Goal: Task Accomplishment & Management: Complete application form

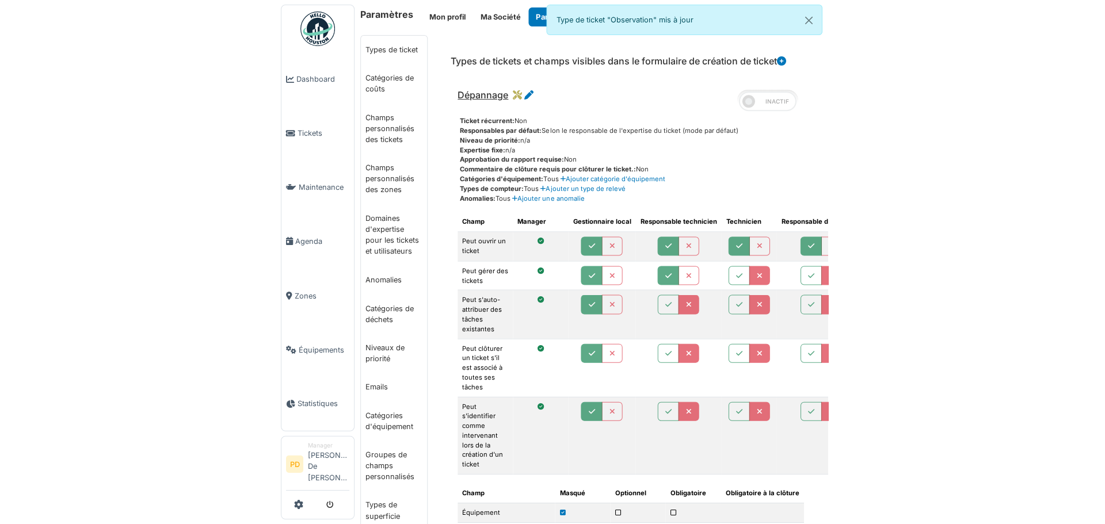
scroll to position [1726, 0]
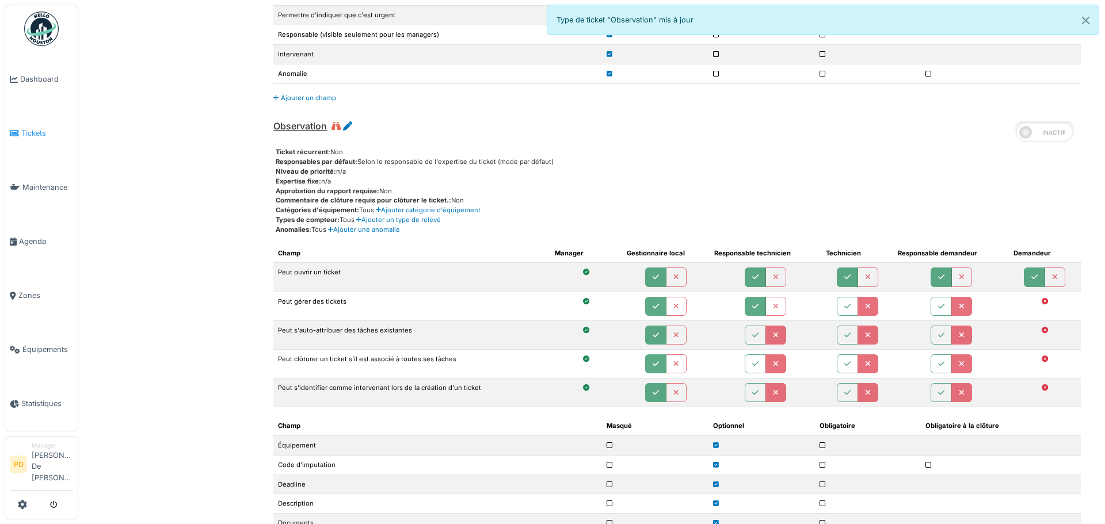
click at [32, 133] on span "Tickets" at bounding box center [47, 133] width 52 height 11
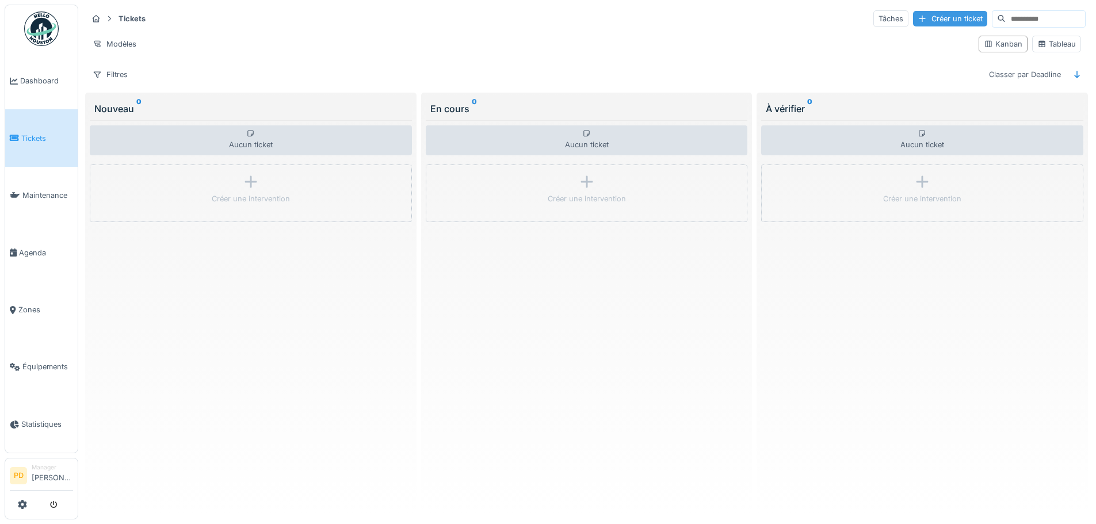
click at [913, 22] on div "Créer un ticket" at bounding box center [950, 19] width 74 height 16
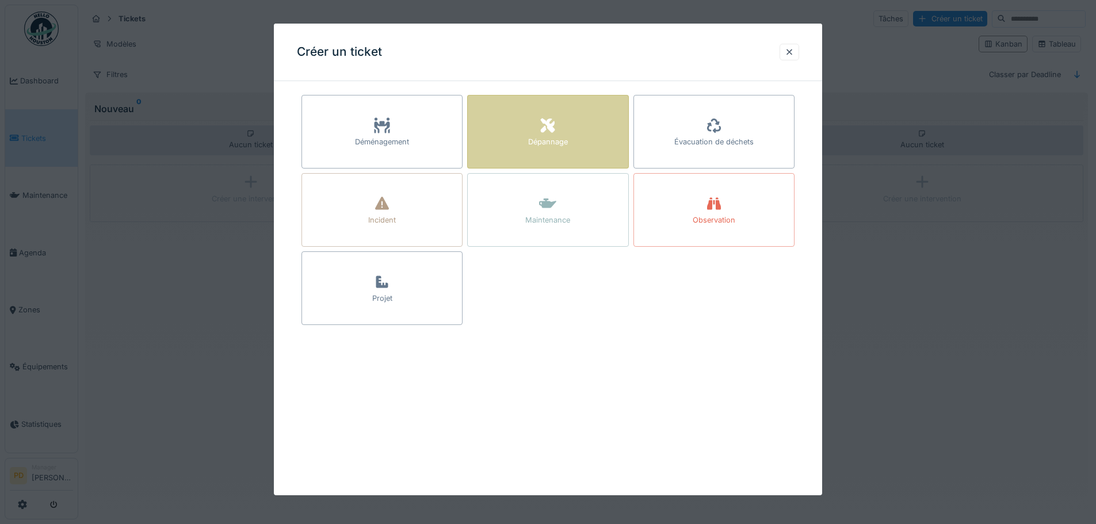
click at [521, 140] on div "Dépannage" at bounding box center [547, 132] width 161 height 74
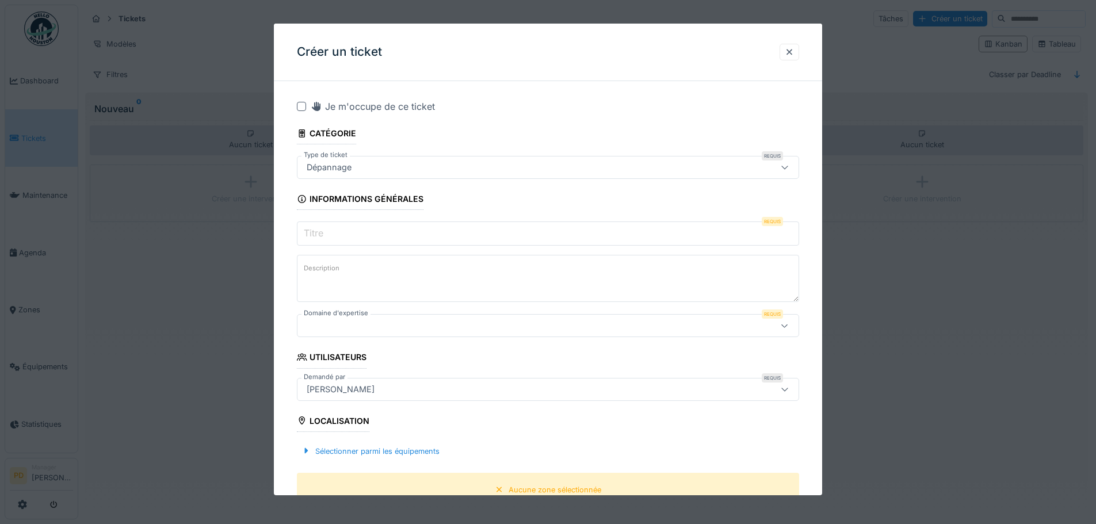
click at [364, 171] on div "Dépannage" at bounding box center [518, 167] width 433 height 13
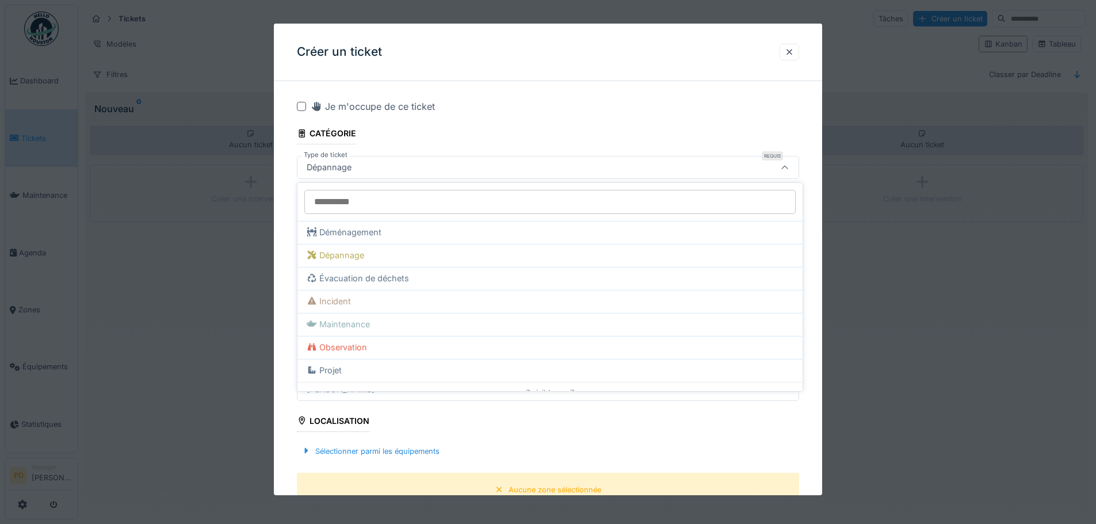
click at [358, 172] on div "Dépannage" at bounding box center [518, 167] width 433 height 13
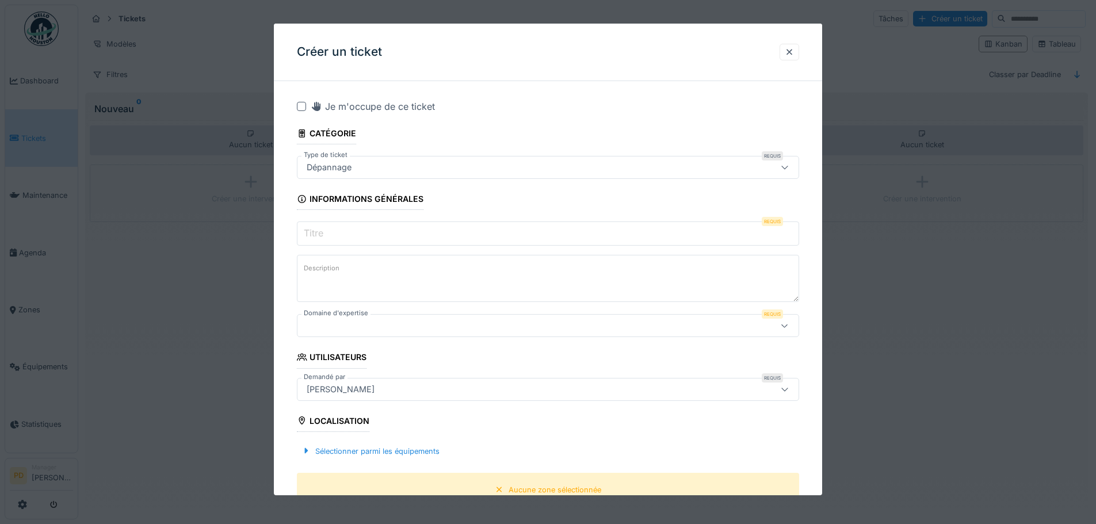
click at [353, 226] on input "Titre" at bounding box center [548, 233] width 502 height 24
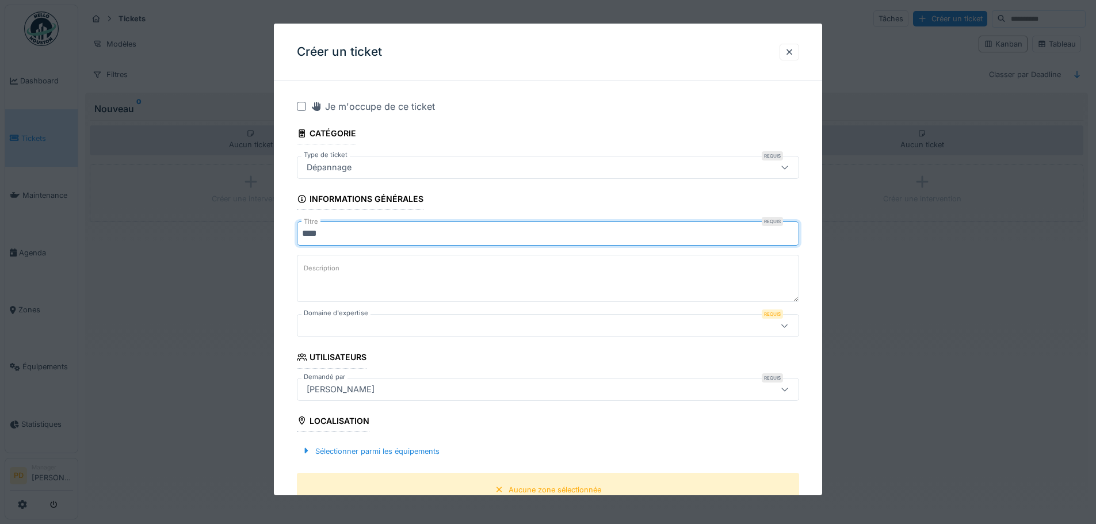
type input "****"
click at [357, 293] on textarea "Description" at bounding box center [548, 278] width 502 height 47
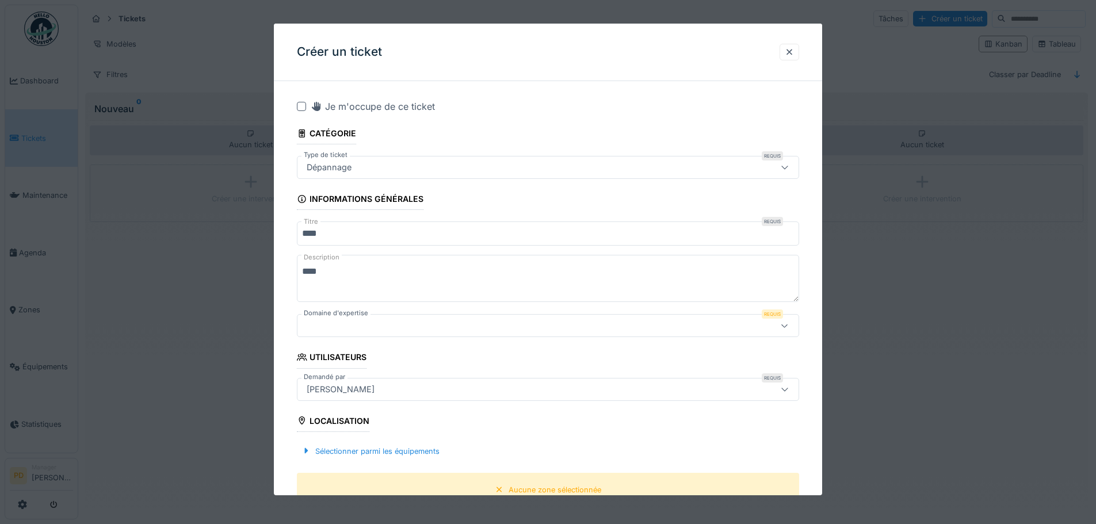
type textarea "****"
click at [348, 328] on div at bounding box center [518, 325] width 433 height 13
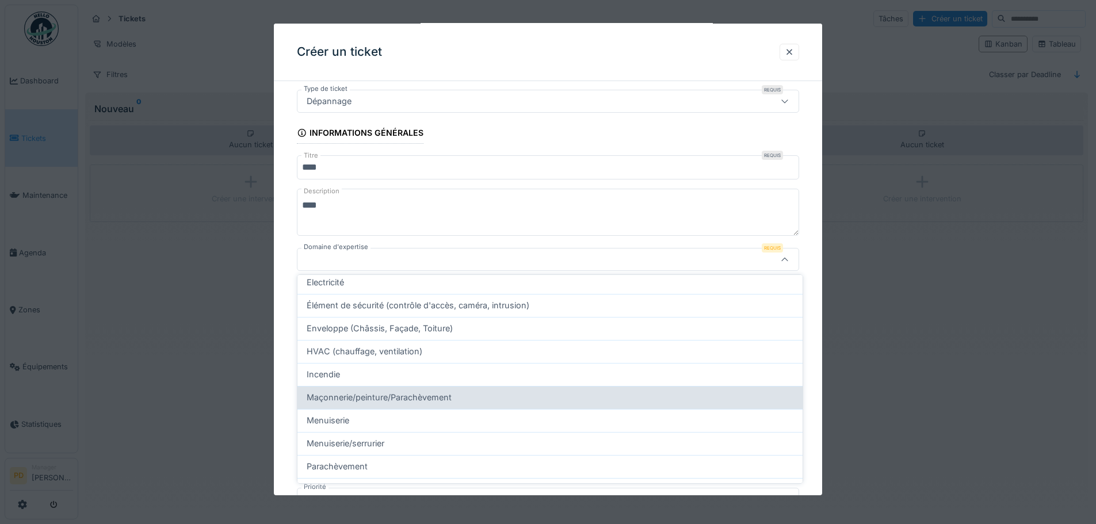
scroll to position [115, 0]
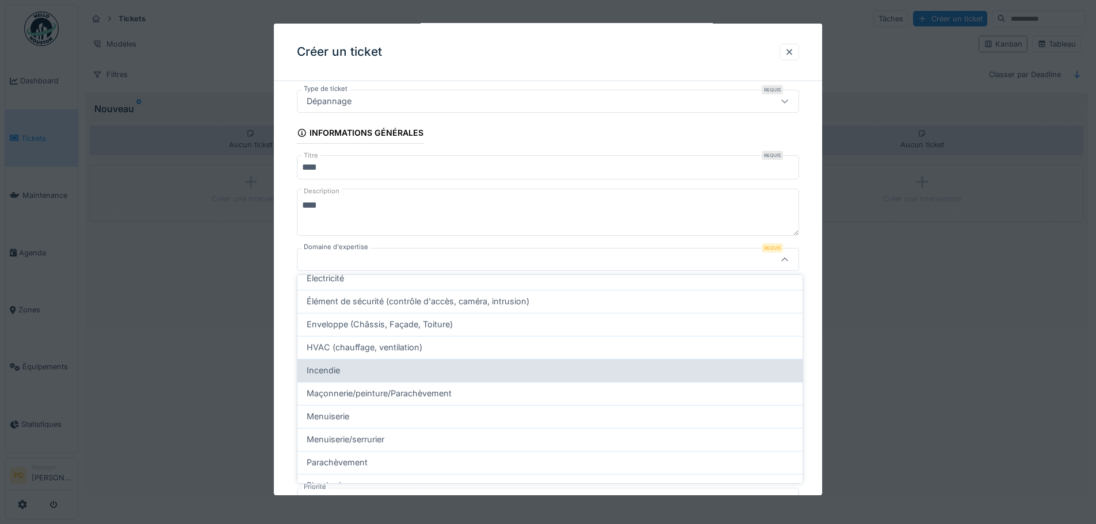
click at [325, 373] on span "Incendie" at bounding box center [323, 370] width 33 height 13
type input "****"
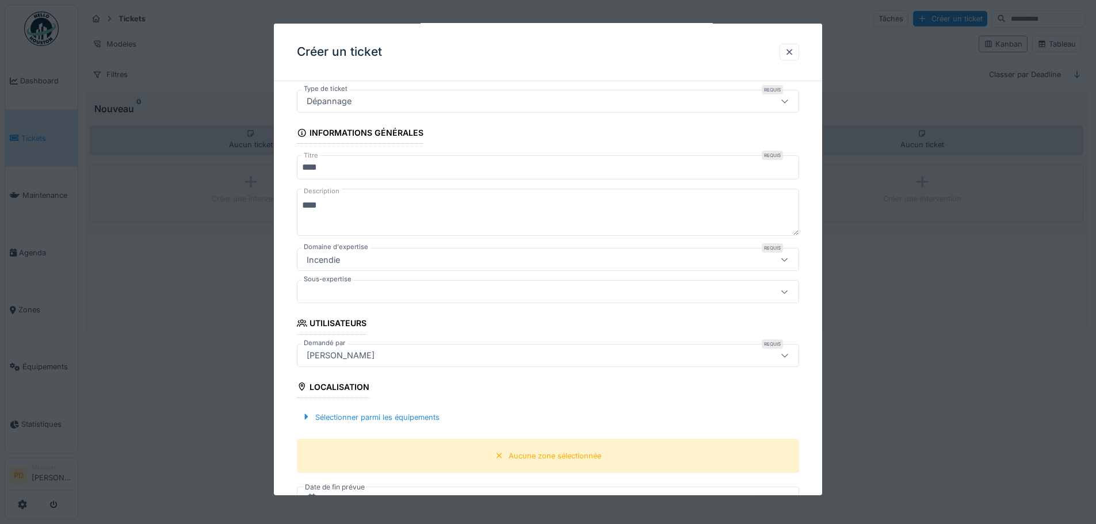
click at [331, 294] on div at bounding box center [518, 291] width 433 height 13
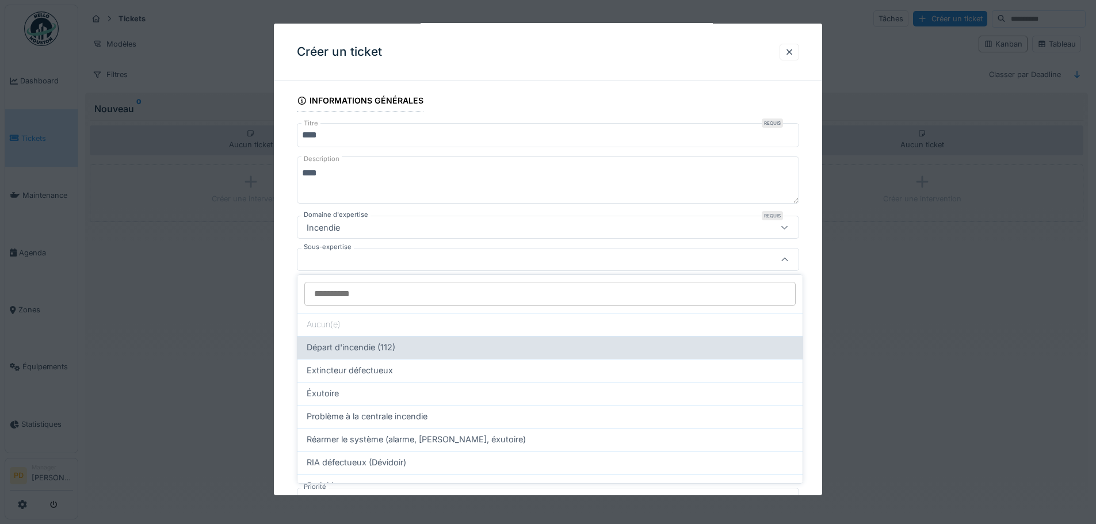
scroll to position [35, 0]
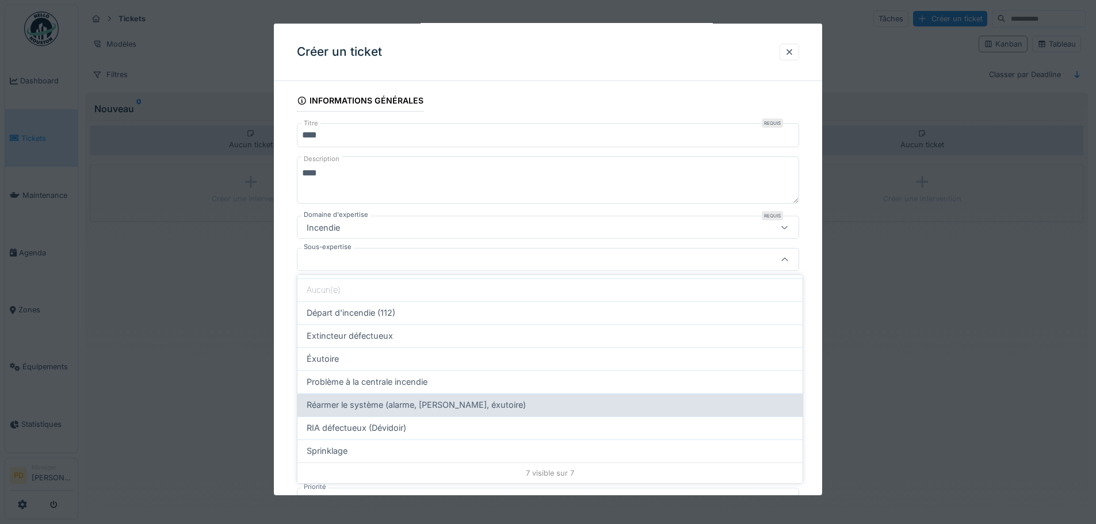
click at [334, 407] on span "Réarmer le système (alarme, bouton poussoir, éxutoire)" at bounding box center [416, 405] width 219 height 13
type input "****"
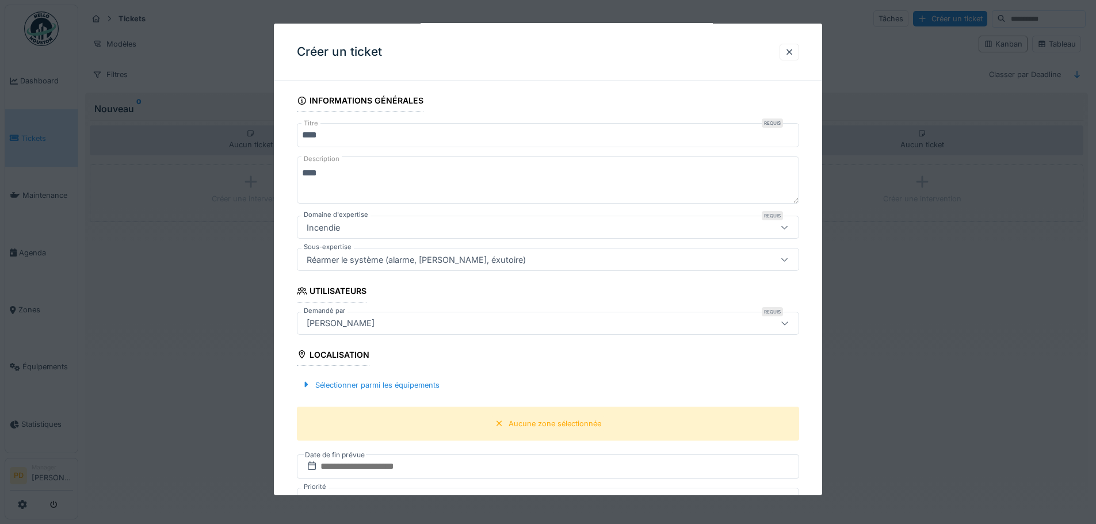
click at [422, 264] on div "Réarmer le système (alarme, bouton poussoir, éxutoire)" at bounding box center [416, 259] width 228 height 13
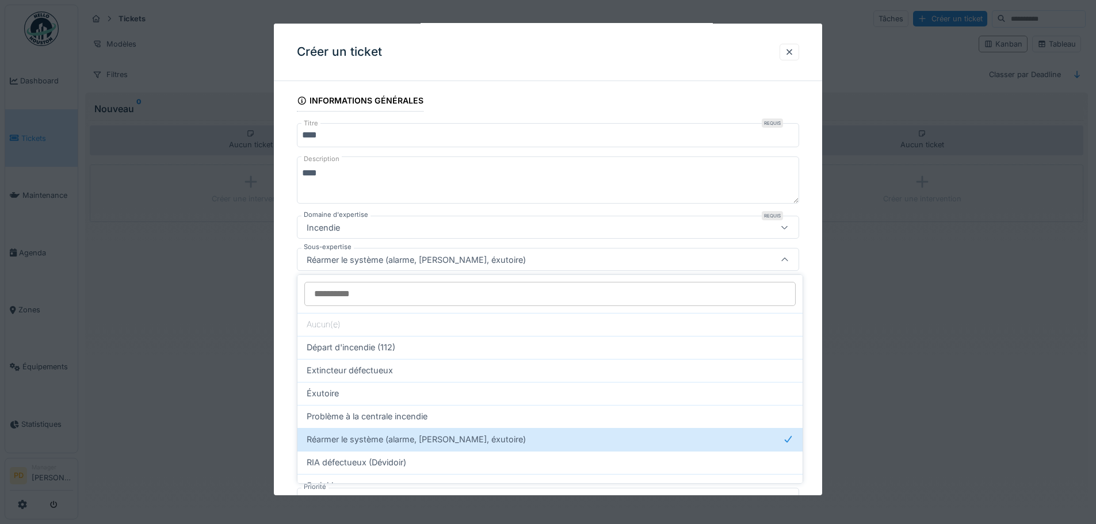
click at [422, 264] on div "Réarmer le système (alarme, bouton poussoir, éxutoire)" at bounding box center [416, 259] width 228 height 13
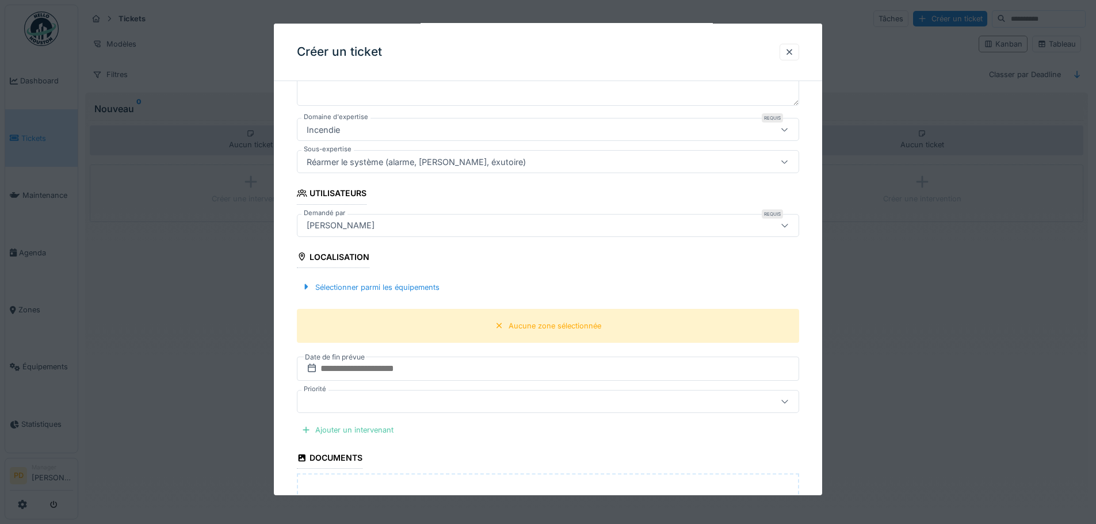
scroll to position [213, 0]
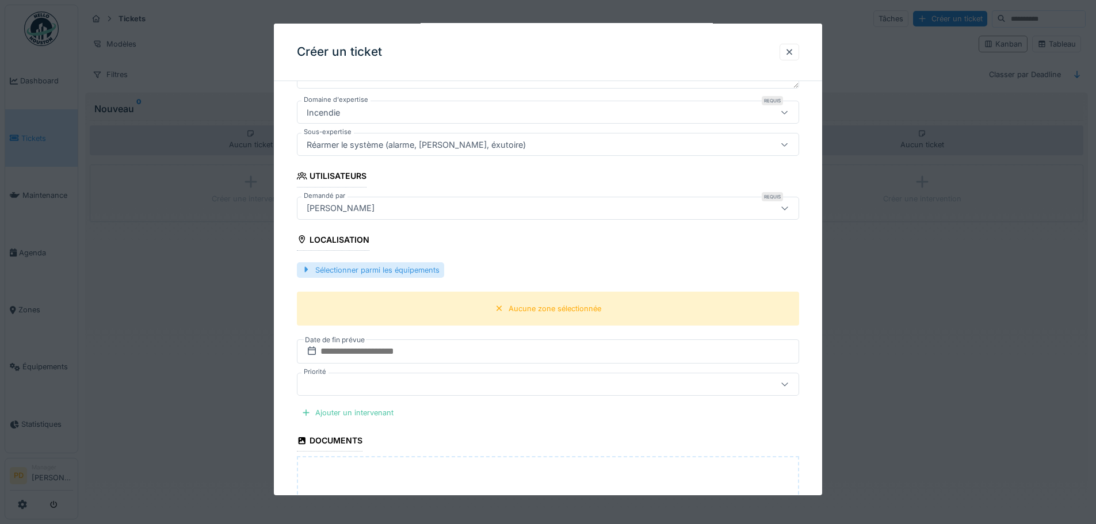
click at [354, 274] on div "Sélectionner parmi les équipements" at bounding box center [370, 270] width 147 height 16
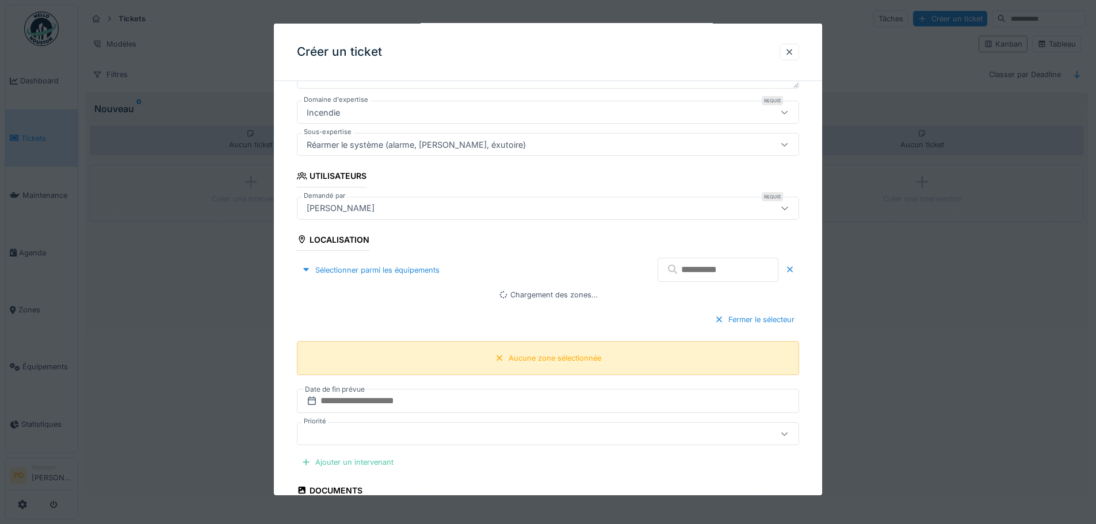
click at [508, 354] on div "Aucune zone sélectionnée" at bounding box center [548, 358] width 114 height 14
click at [594, 24] on div at bounding box center [595, 21] width 9 height 10
click at [792, 50] on div at bounding box center [789, 52] width 9 height 11
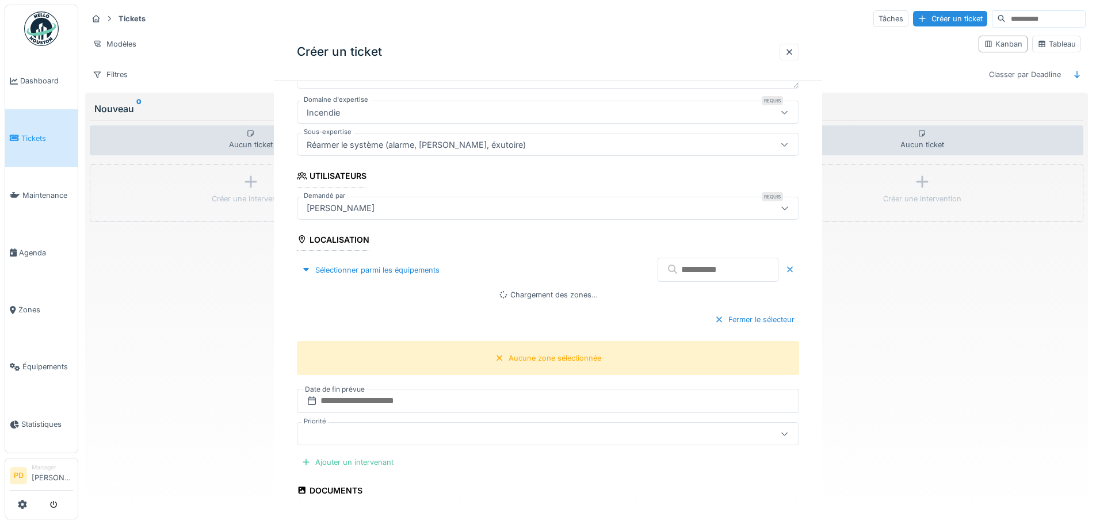
scroll to position [0, 0]
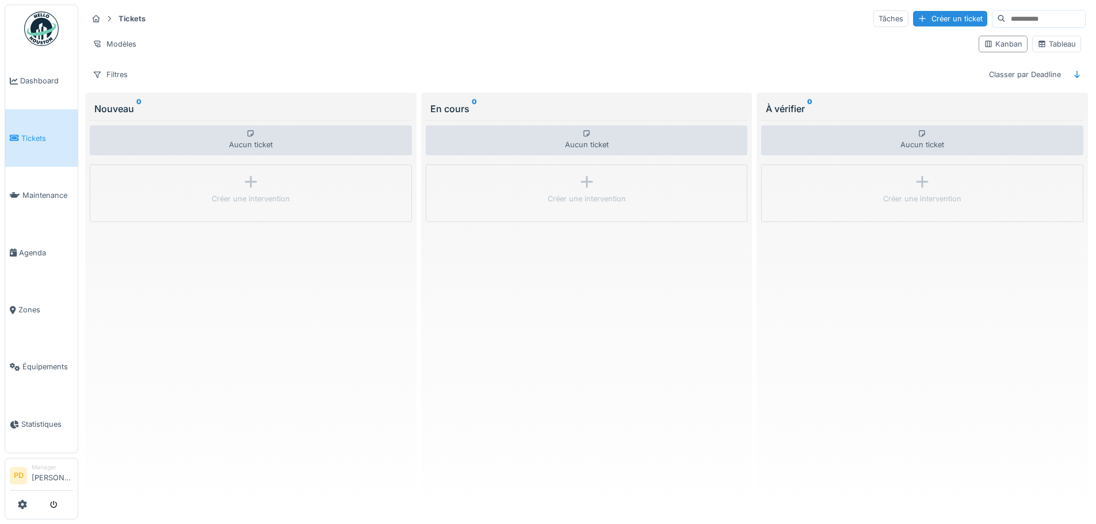
click at [45, 28] on img at bounding box center [41, 29] width 35 height 35
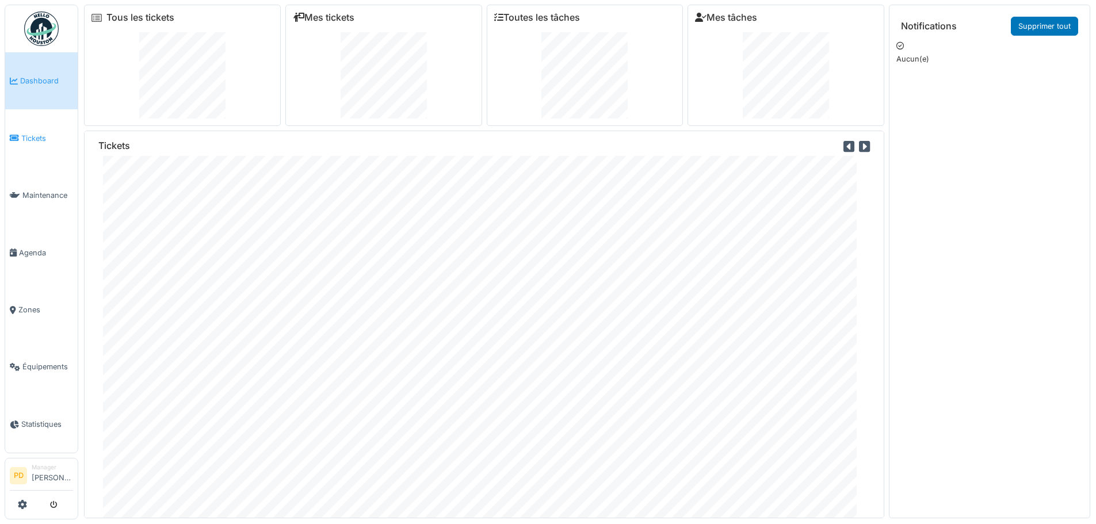
click at [32, 133] on span "Tickets" at bounding box center [47, 138] width 52 height 11
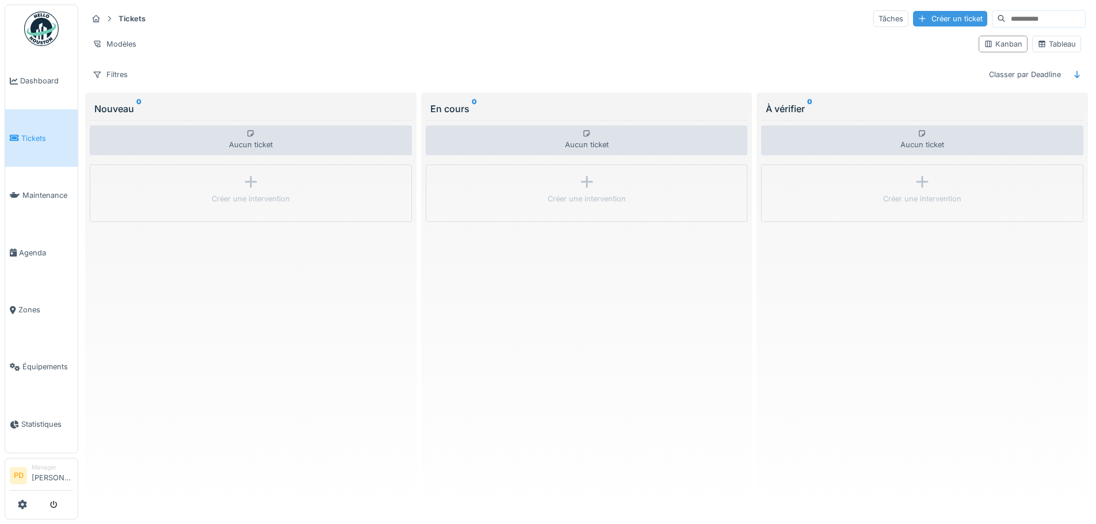
click at [913, 19] on div "Créer un ticket" at bounding box center [950, 19] width 74 height 16
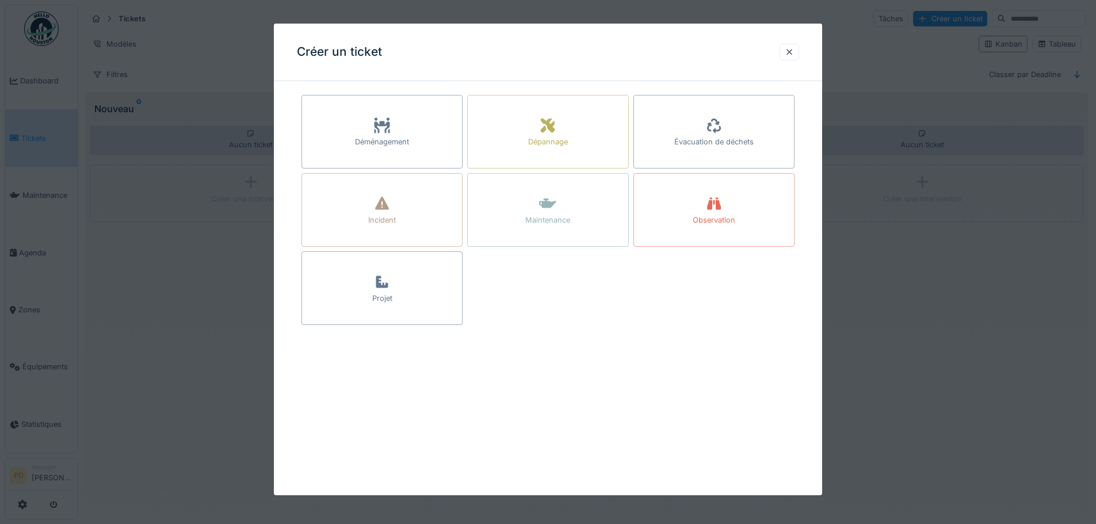
click at [534, 132] on div "Dépannage" at bounding box center [547, 132] width 161 height 74
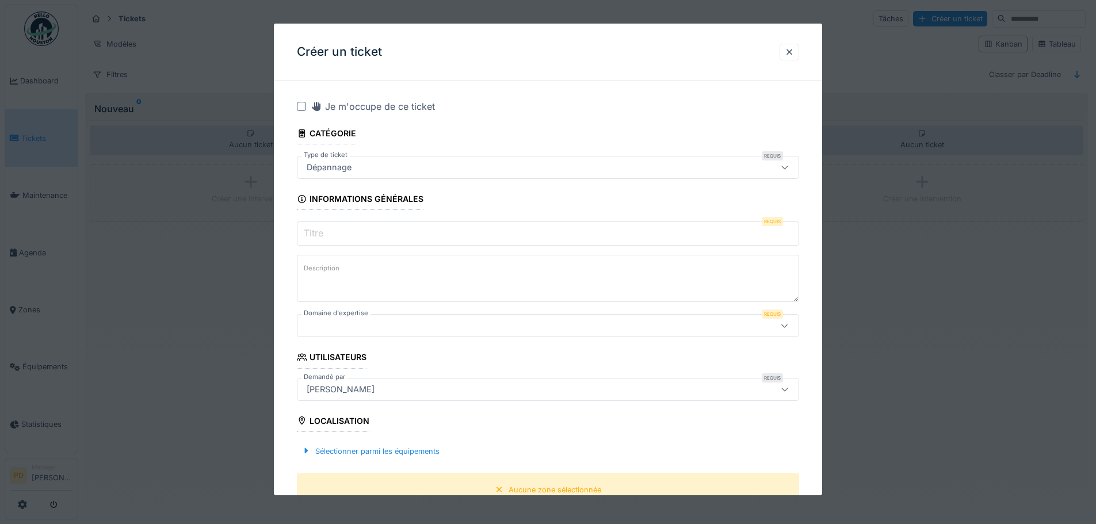
click at [336, 231] on input "Titre" at bounding box center [548, 233] width 502 height 24
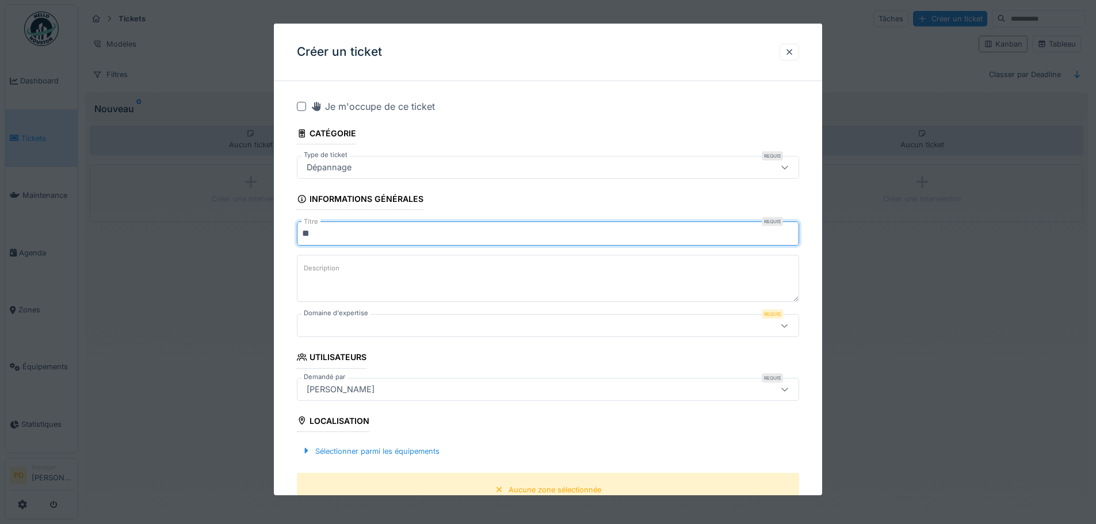
type input "*"
type input "****"
click at [323, 281] on textarea "Description" at bounding box center [548, 278] width 502 height 47
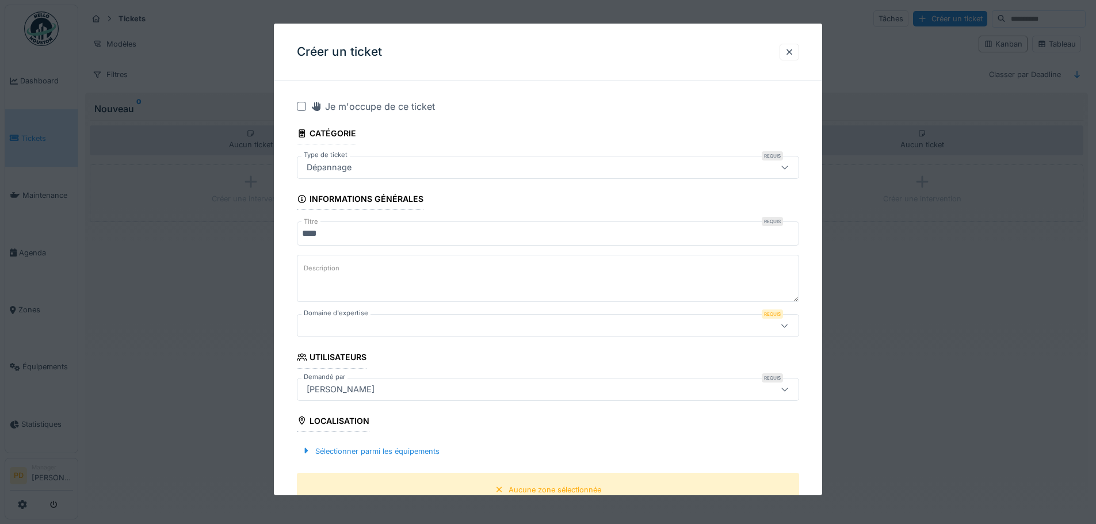
click at [331, 328] on div at bounding box center [518, 325] width 433 height 13
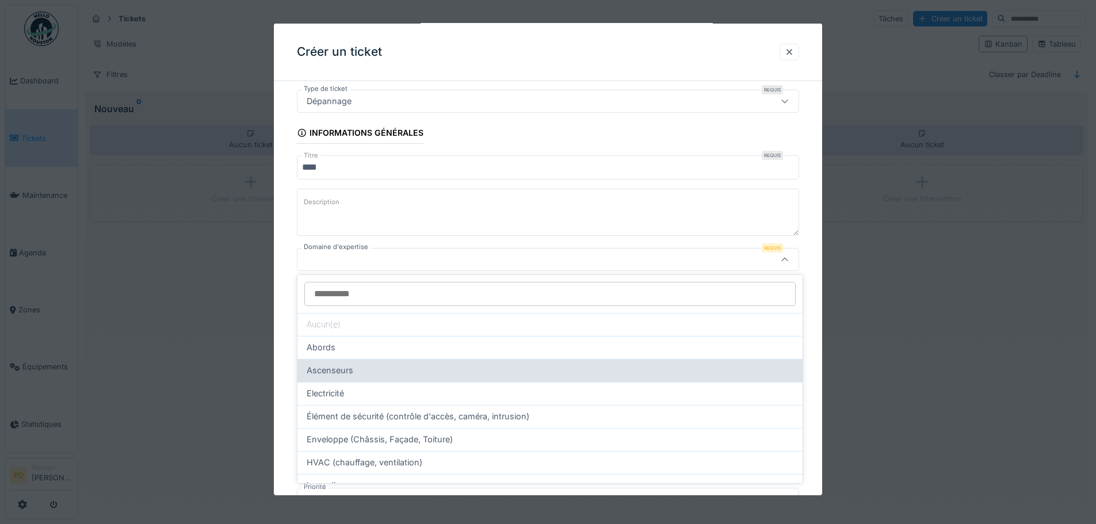
click at [324, 368] on span "Ascenseurs" at bounding box center [330, 370] width 47 height 13
type input "****"
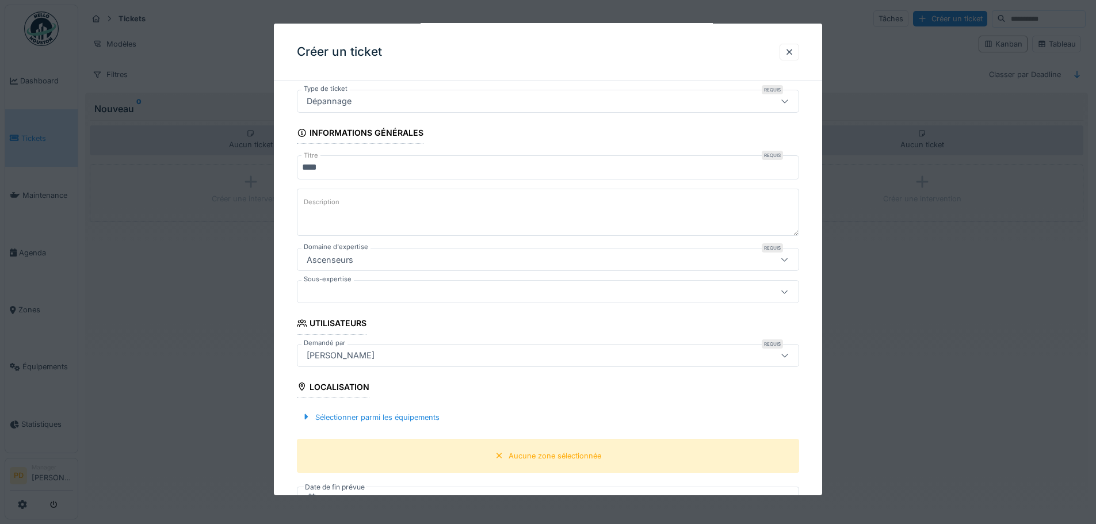
click at [330, 297] on div at bounding box center [518, 291] width 433 height 13
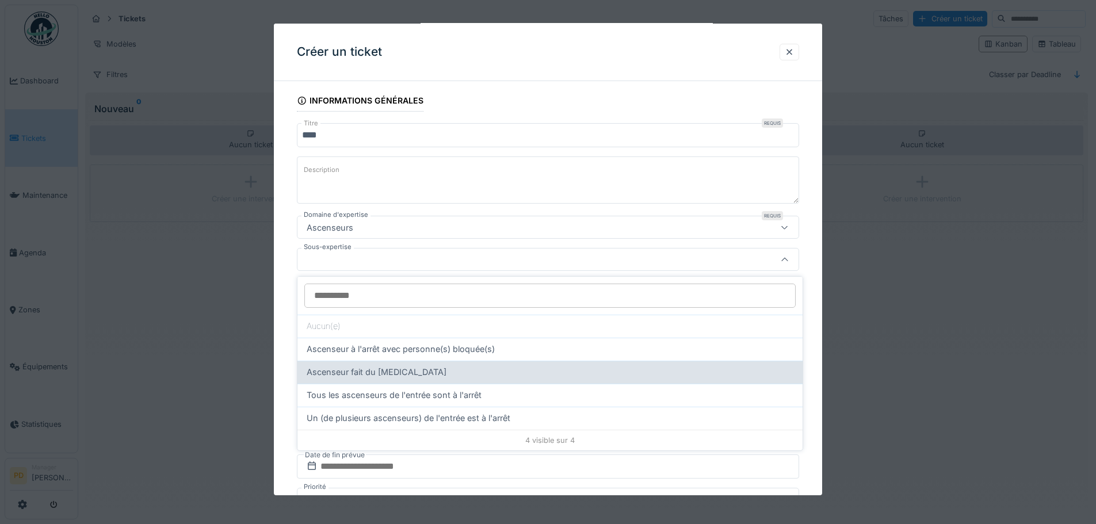
scroll to position [7, 0]
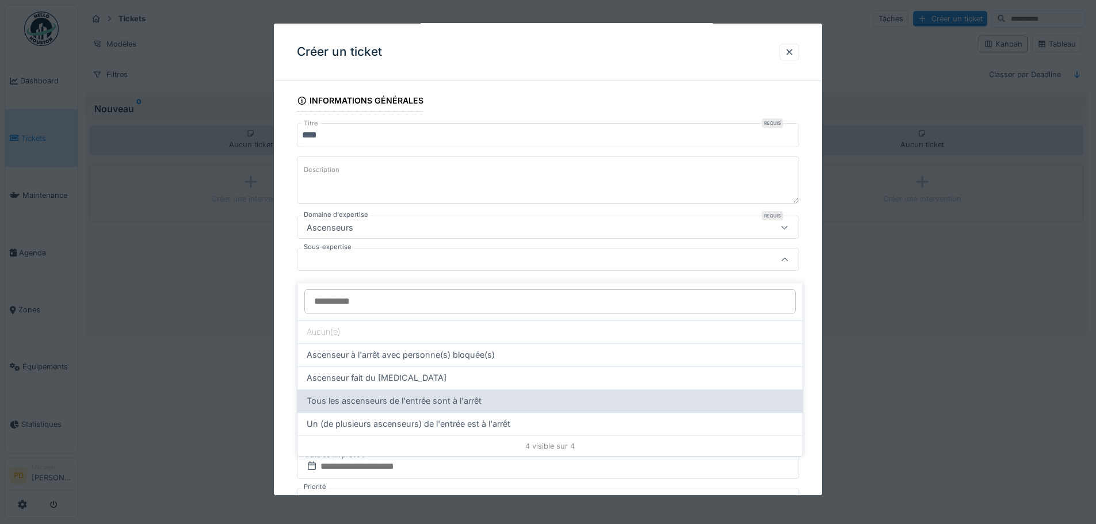
click at [364, 395] on span "Tous les ascenseurs de l'entrée sont à l'arrêt" at bounding box center [394, 401] width 175 height 13
type input "****"
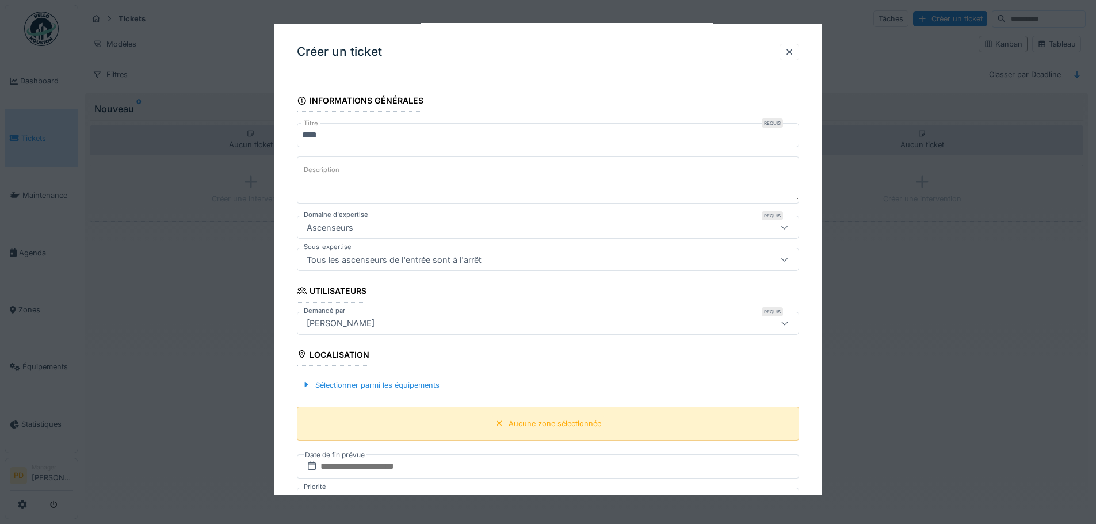
click at [534, 423] on div "Aucune zone sélectionnée" at bounding box center [555, 423] width 93 height 11
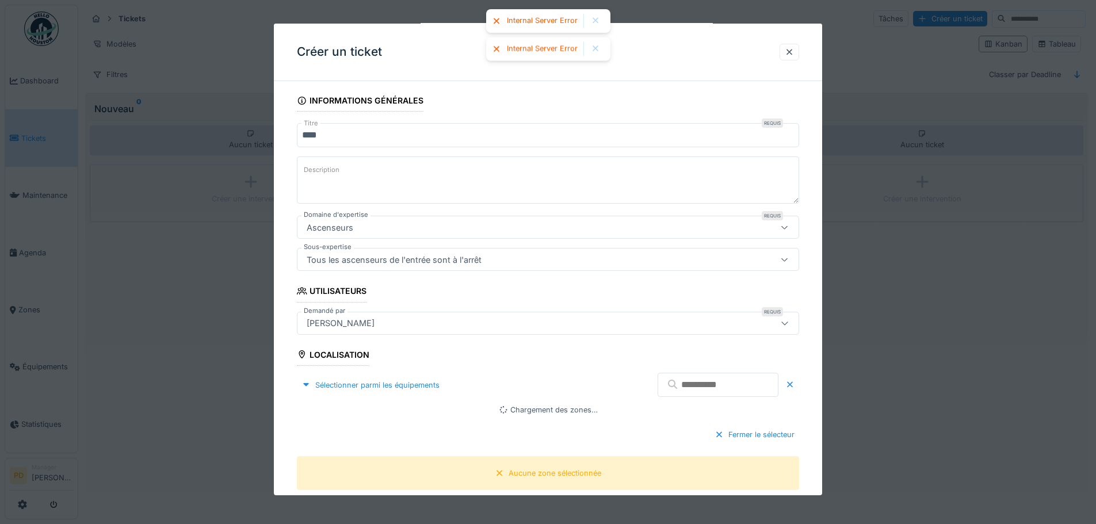
click at [602, 22] on div at bounding box center [595, 21] width 18 height 14
click at [594, 25] on div "Créer un ticket" at bounding box center [548, 53] width 548 height 58
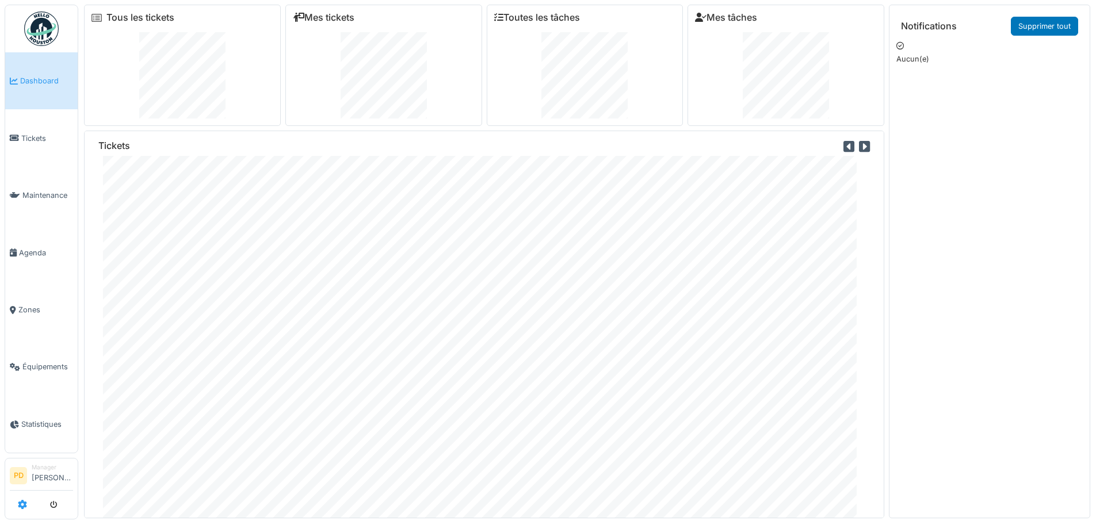
click at [23, 496] on link at bounding box center [22, 504] width 9 height 19
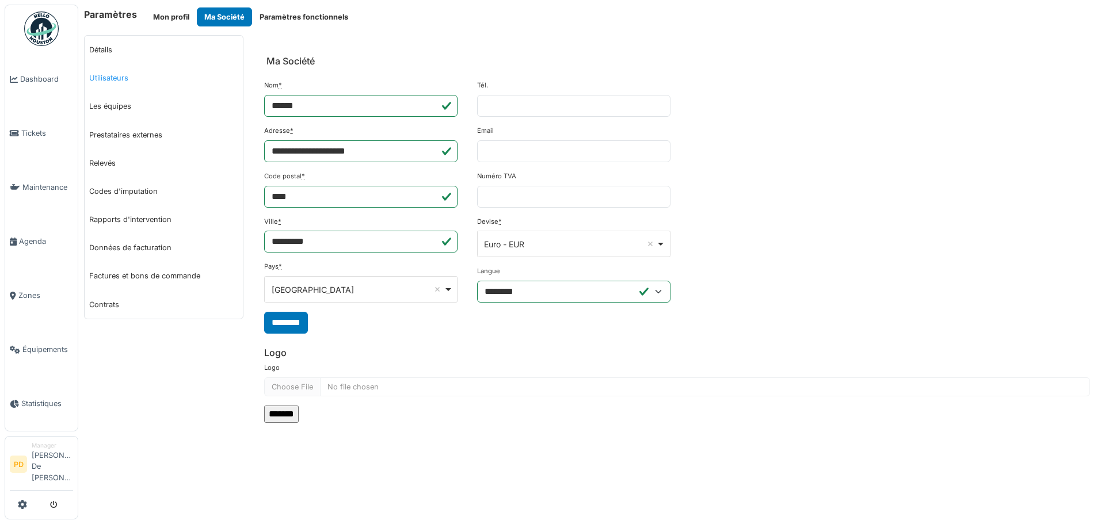
click at [107, 72] on link "Utilisateurs" at bounding box center [164, 78] width 158 height 28
select select "***"
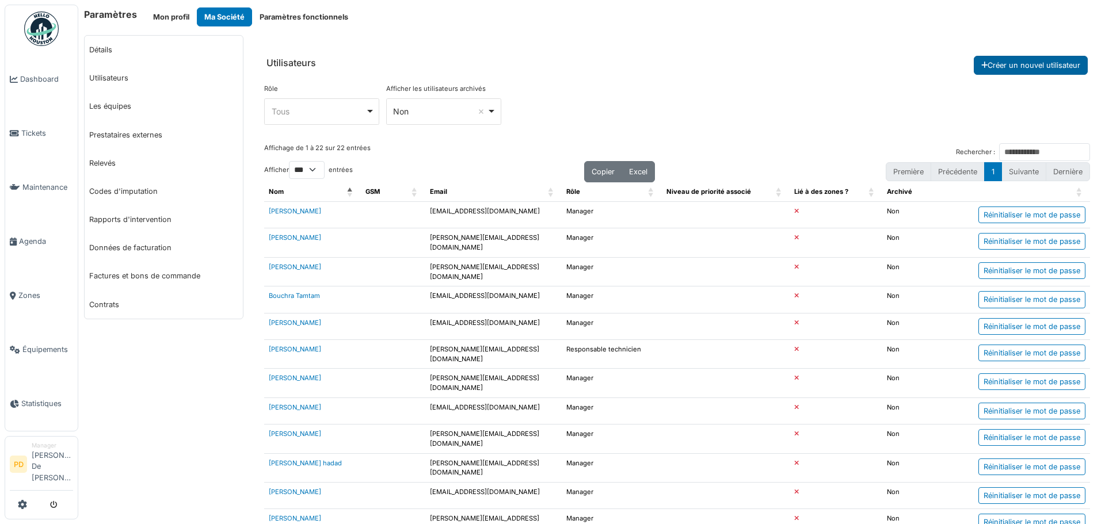
click at [994, 60] on button "Créer un nouvel utilisateur" at bounding box center [1030, 65] width 114 height 19
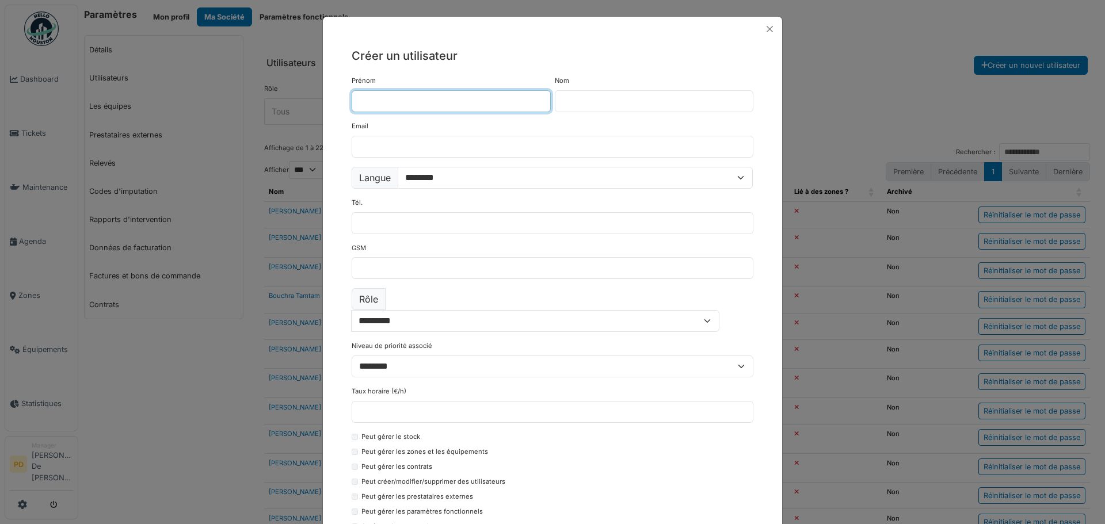
click at [386, 107] on input "Prénom" at bounding box center [451, 101] width 199 height 22
type input "*****"
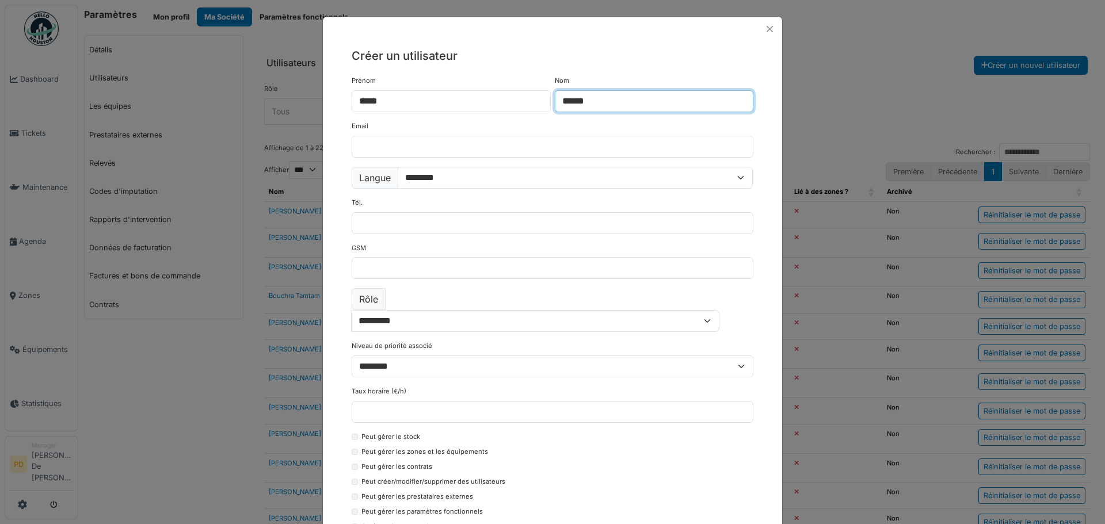
type input "******"
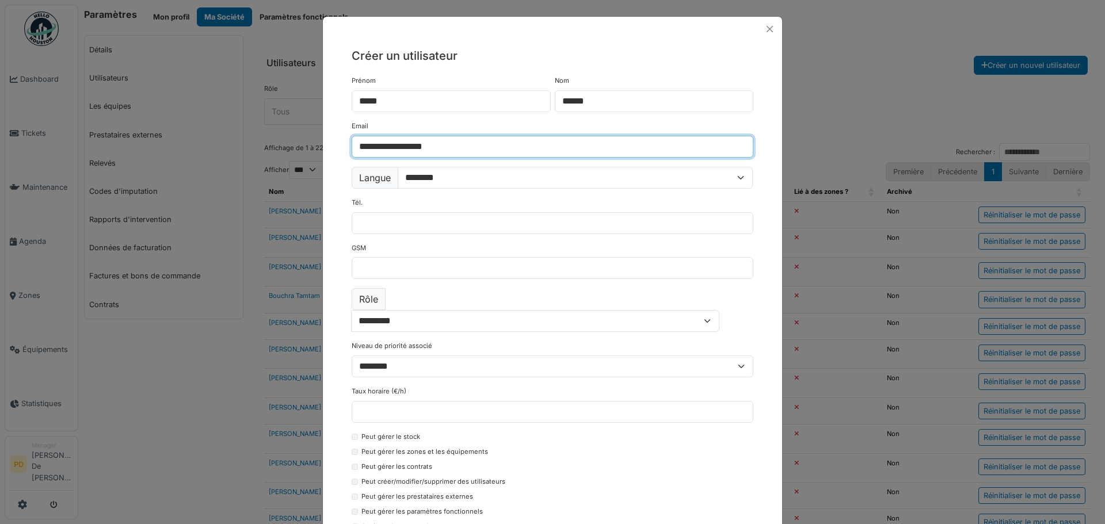
type input "**********"
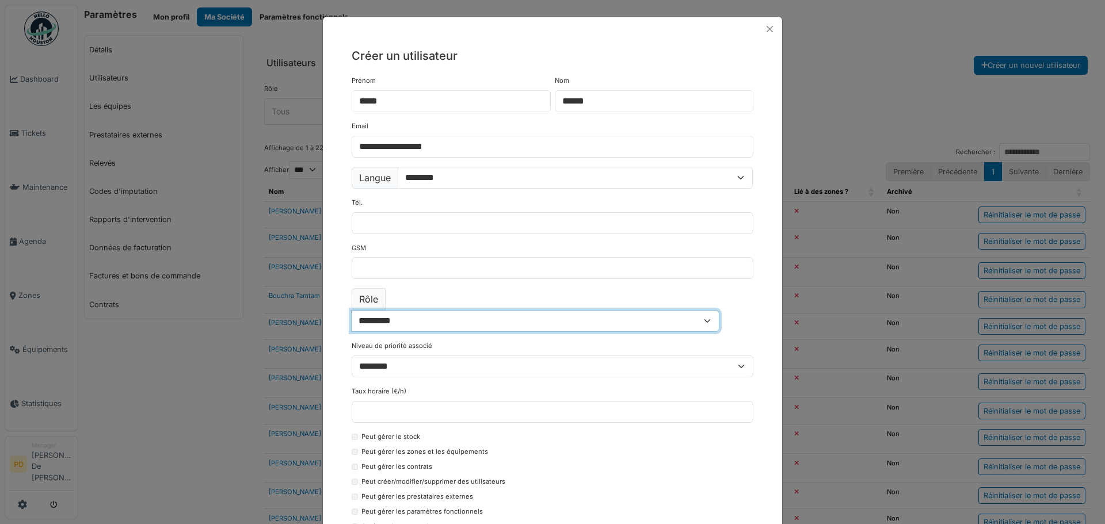
click at [719, 310] on select "**********" at bounding box center [535, 321] width 368 height 22
select select "*******"
click at [380, 310] on select "**********" at bounding box center [535, 321] width 368 height 22
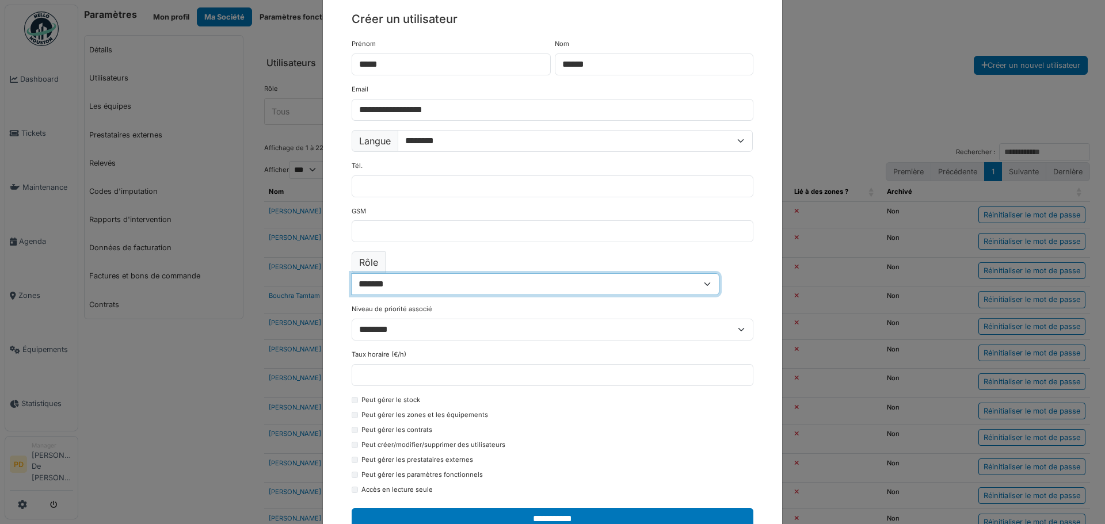
scroll to position [57, 0]
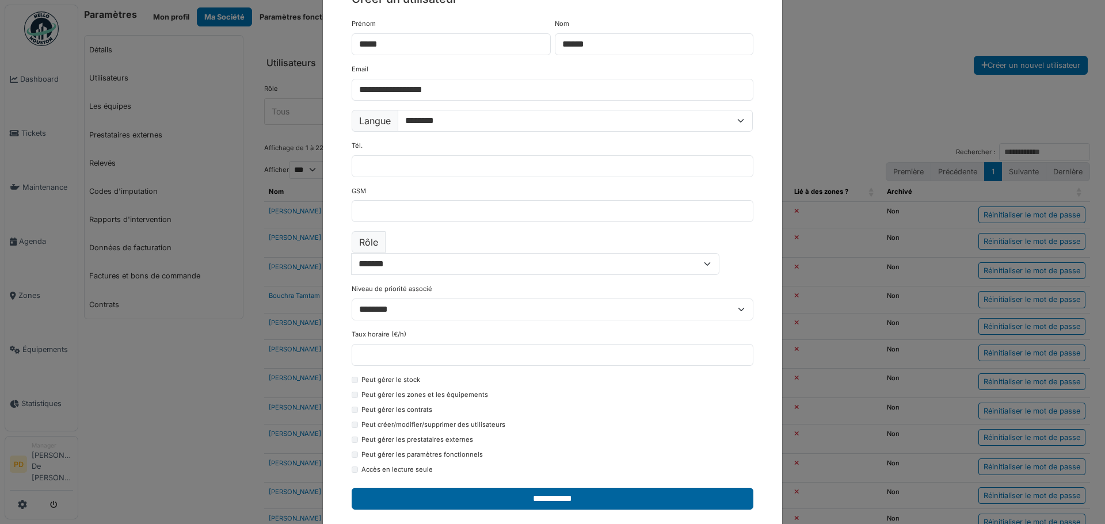
click at [541, 488] on input "**********" at bounding box center [553, 499] width 402 height 22
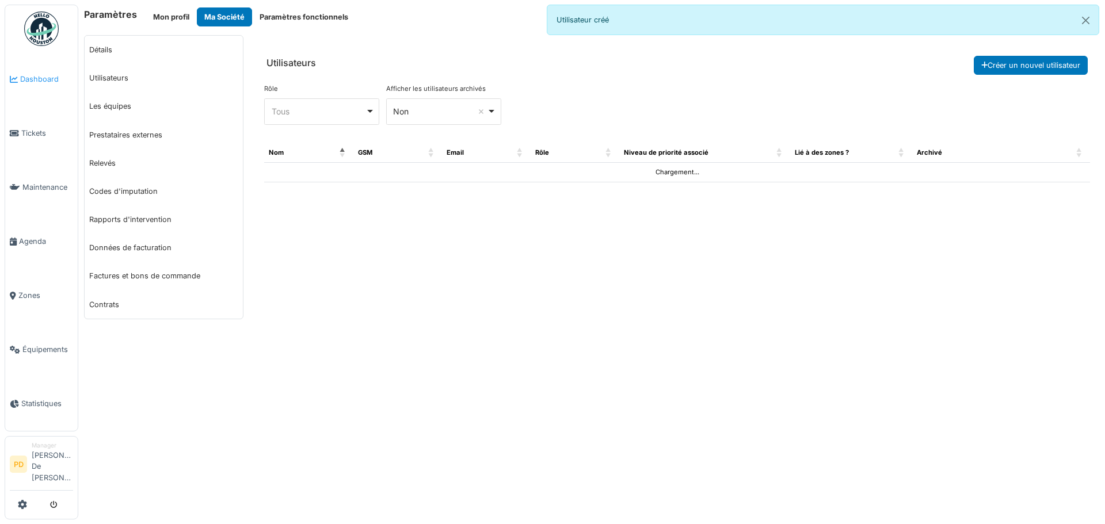
select select "***"
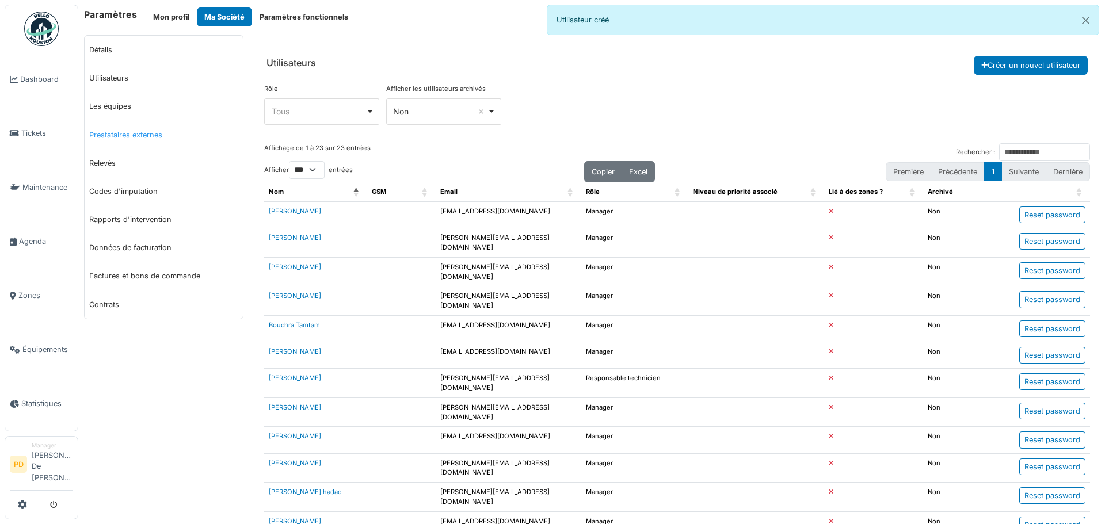
click at [111, 137] on link "Prestataires externes" at bounding box center [164, 135] width 158 height 28
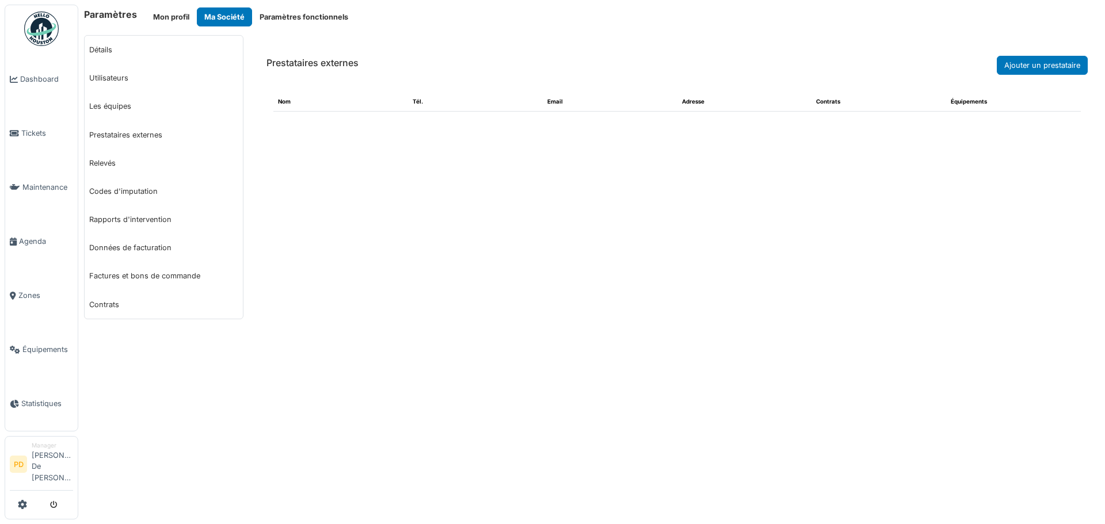
select select "***"
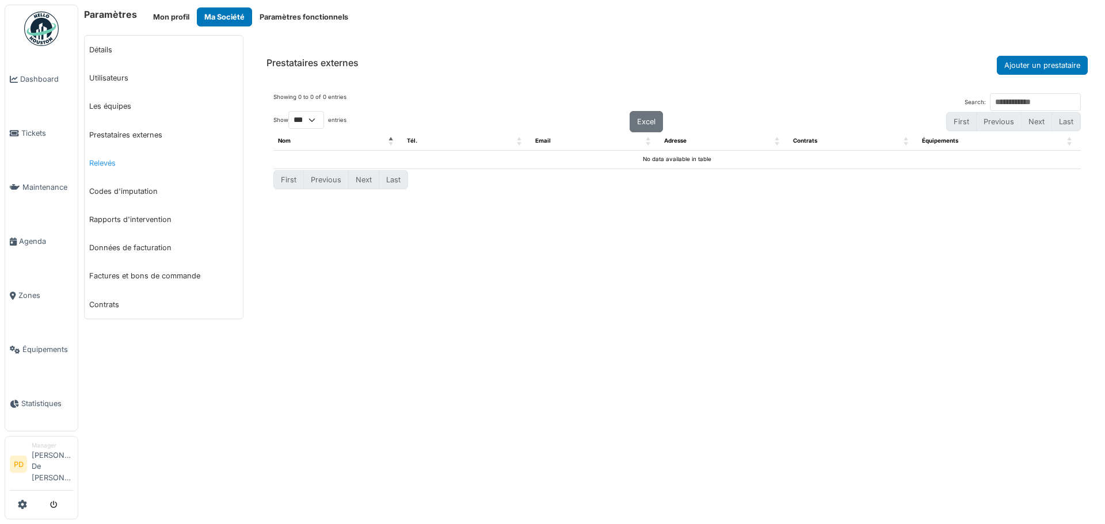
click at [109, 161] on link "Relevés" at bounding box center [164, 163] width 158 height 28
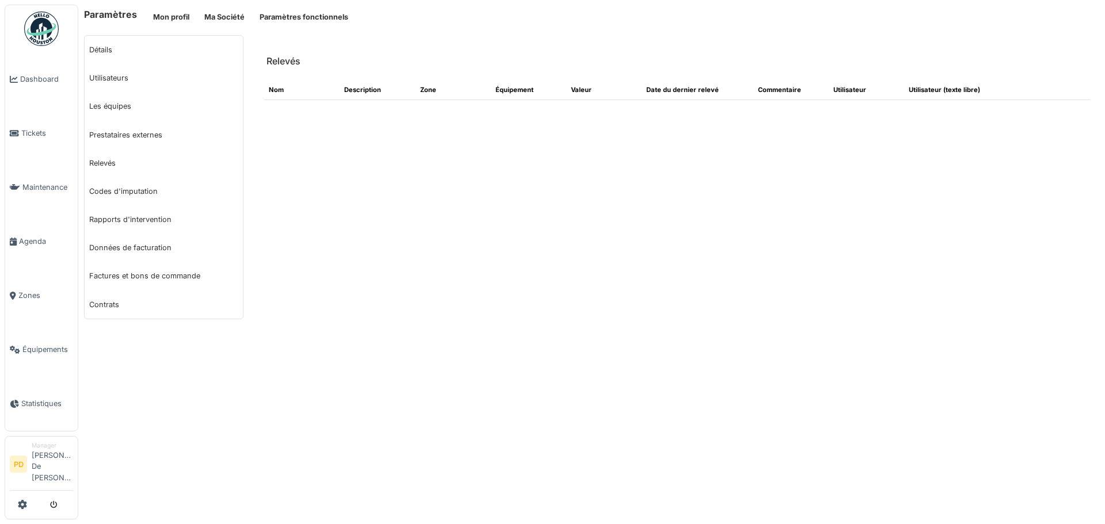
select select "***"
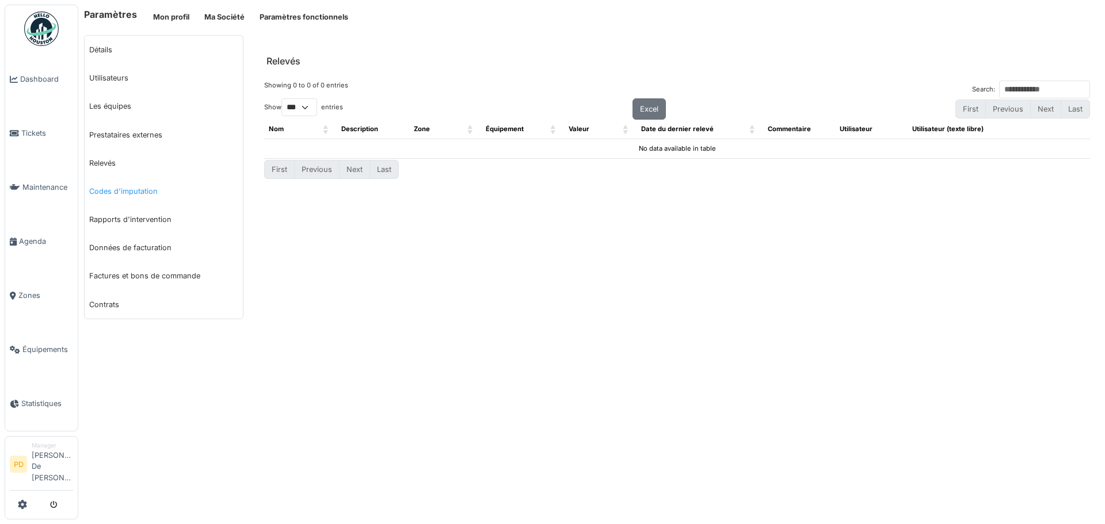
click at [110, 191] on link "Codes d'imputation" at bounding box center [164, 191] width 158 height 28
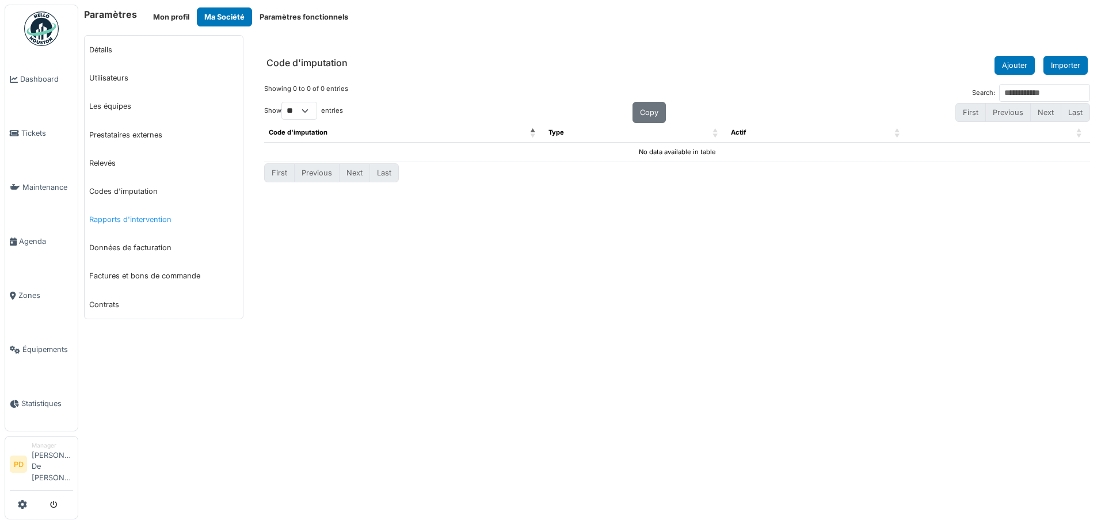
click at [114, 221] on link "Rapports d'intervention" at bounding box center [164, 219] width 158 height 28
select select "***"
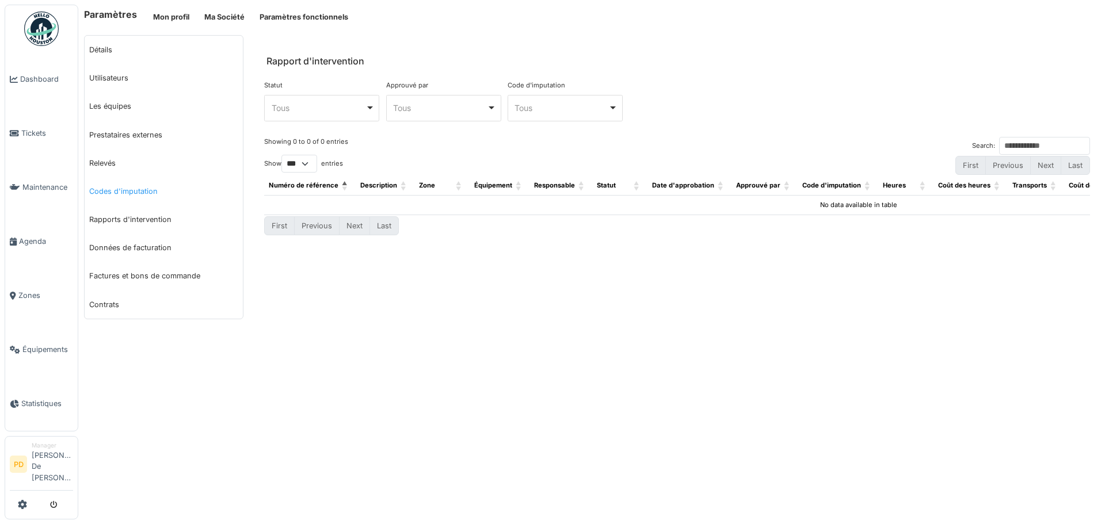
click at [108, 192] on link "Codes d'imputation" at bounding box center [164, 191] width 158 height 28
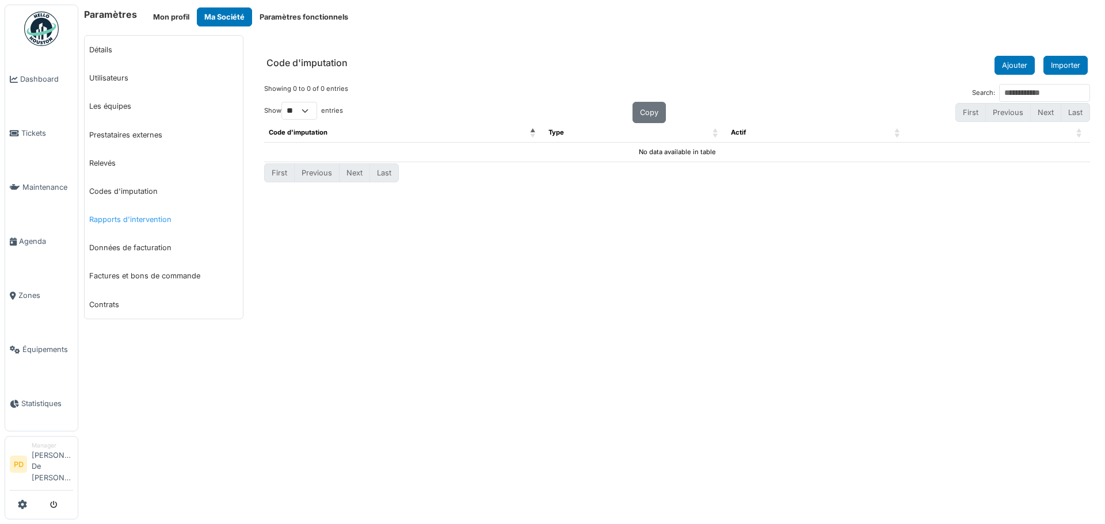
click at [136, 215] on link "Rapports d'intervention" at bounding box center [164, 219] width 158 height 28
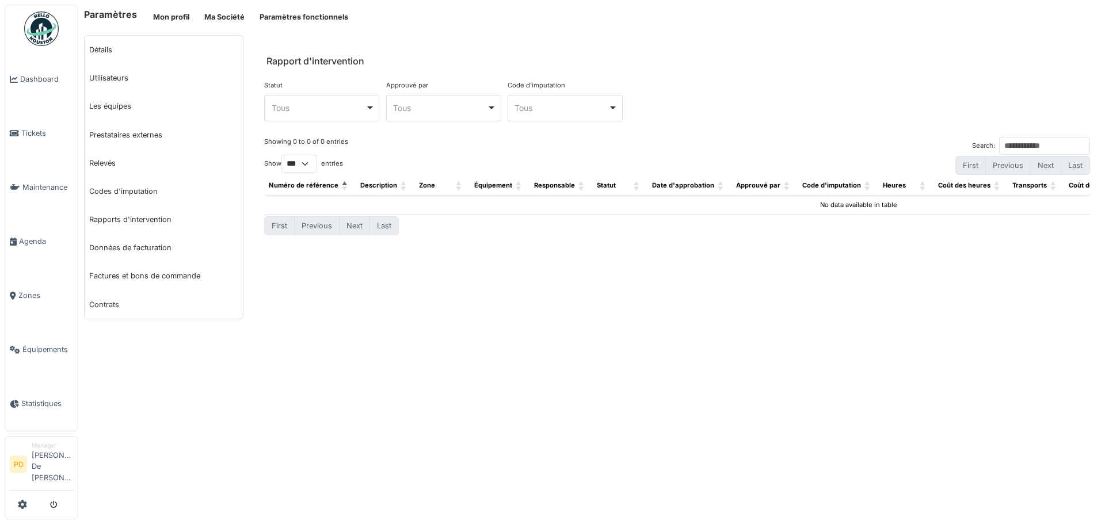
select select "***"
click at [127, 249] on link "Données de facturation" at bounding box center [164, 248] width 158 height 28
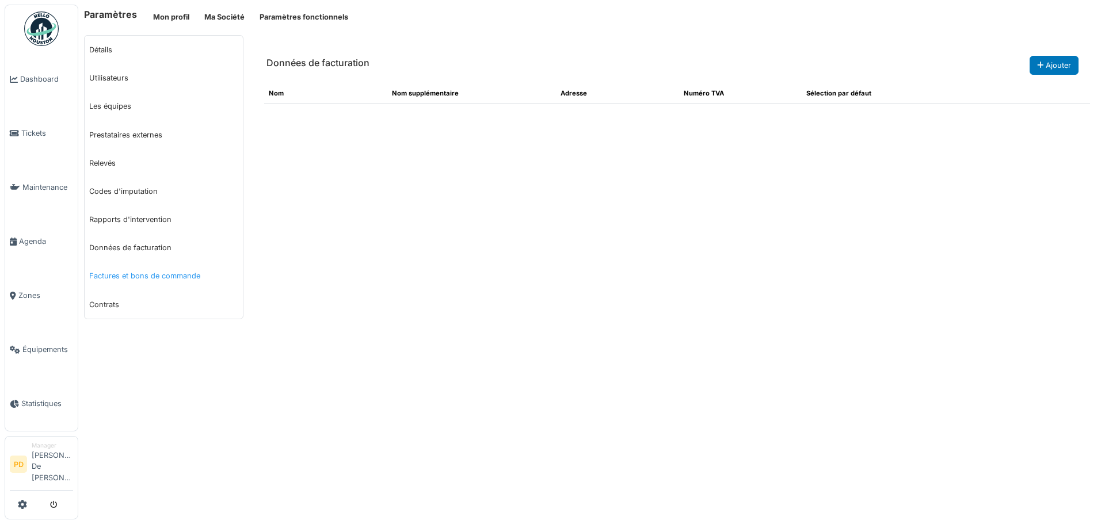
click at [125, 271] on link "Factures et bons de commande" at bounding box center [164, 276] width 158 height 28
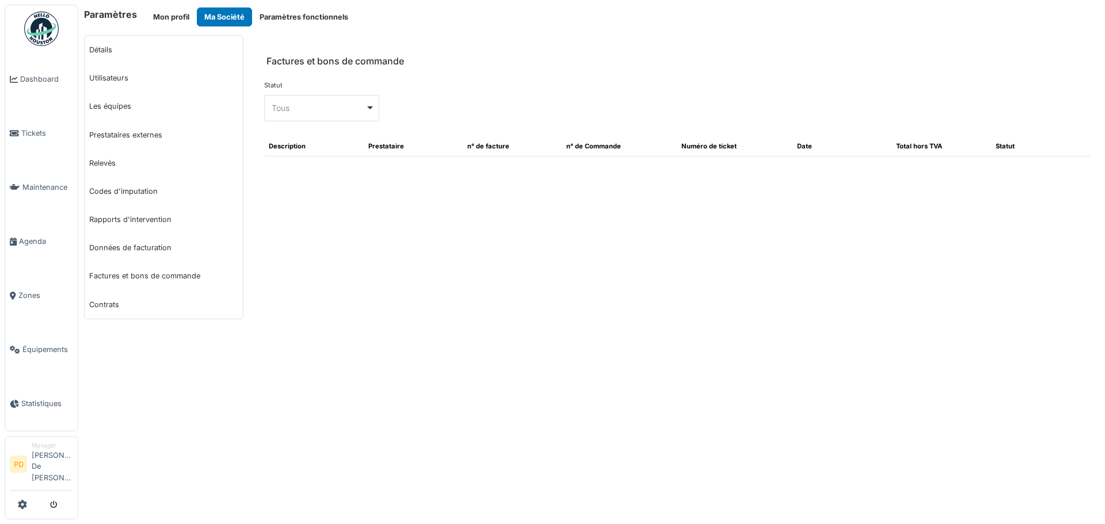
select select "***"
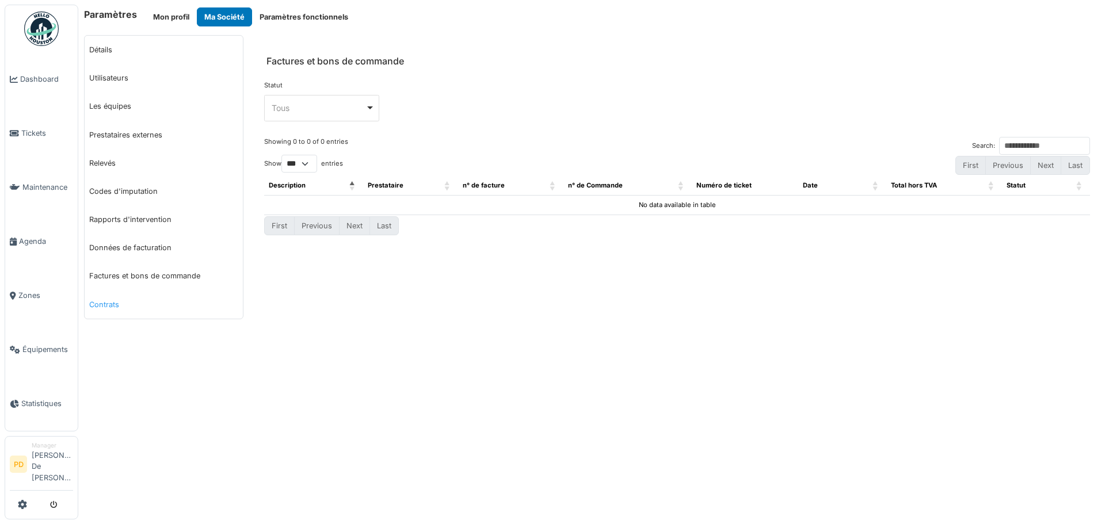
click at [102, 305] on link "Contrats" at bounding box center [164, 305] width 158 height 28
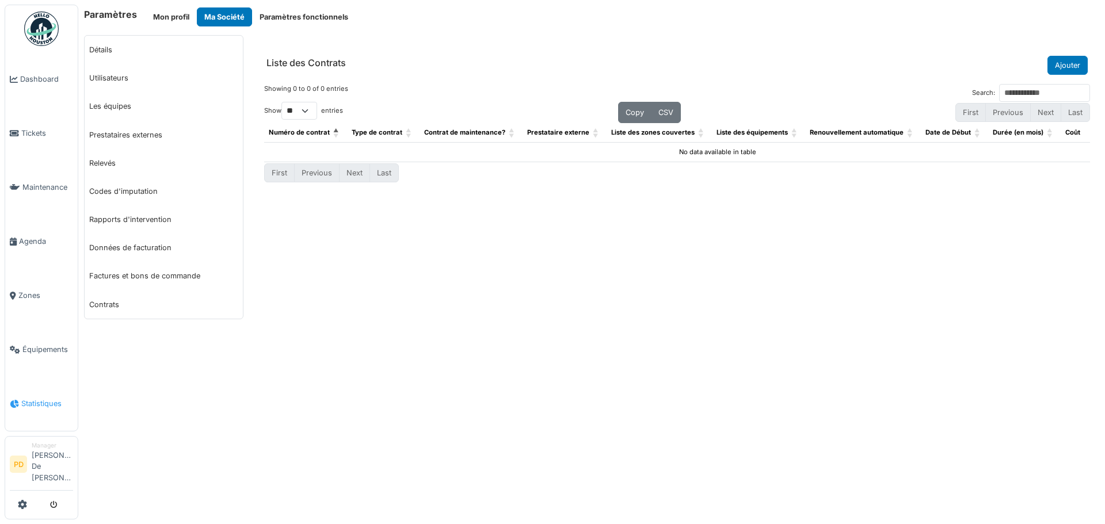
click at [54, 409] on span "Statistiques" at bounding box center [47, 403] width 52 height 11
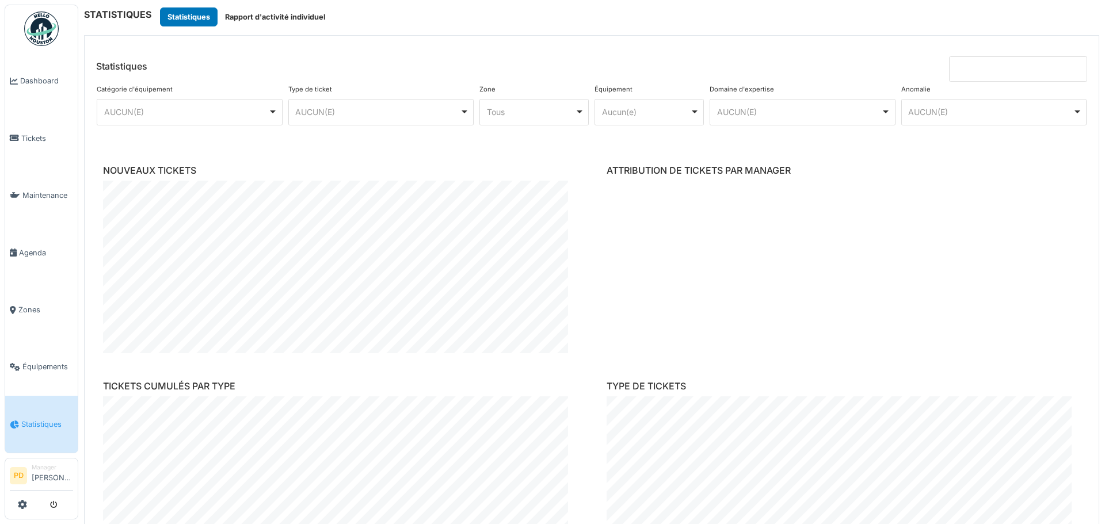
click at [272, 116] on div "AUCUN(E) Remove item" at bounding box center [190, 112] width 176 height 17
click at [272, 112] on div "AUCUN(E) Remove item" at bounding box center [190, 112] width 176 height 17
click at [255, 22] on button "Rapport d'activité individuel" at bounding box center [274, 16] width 115 height 19
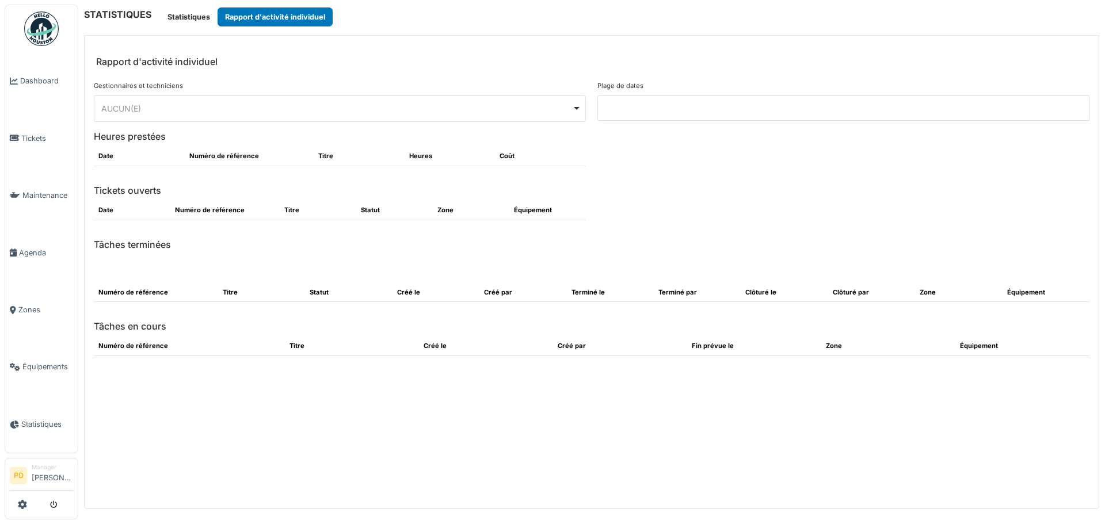
click at [582, 109] on div "******** AUCUN(E) Remove item" at bounding box center [340, 108] width 492 height 26
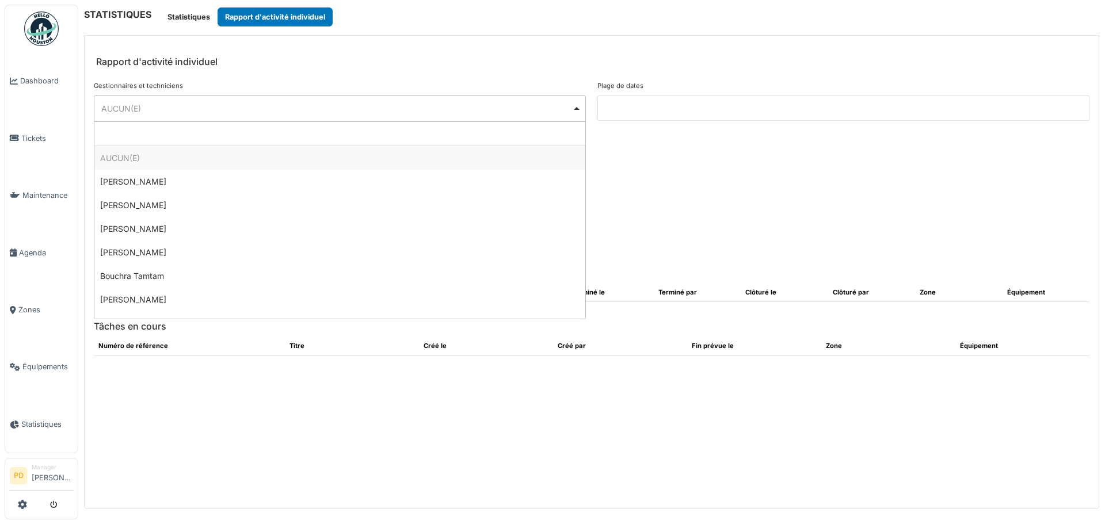
click at [577, 109] on div "AUCUN(E) Remove item" at bounding box center [340, 108] width 482 height 17
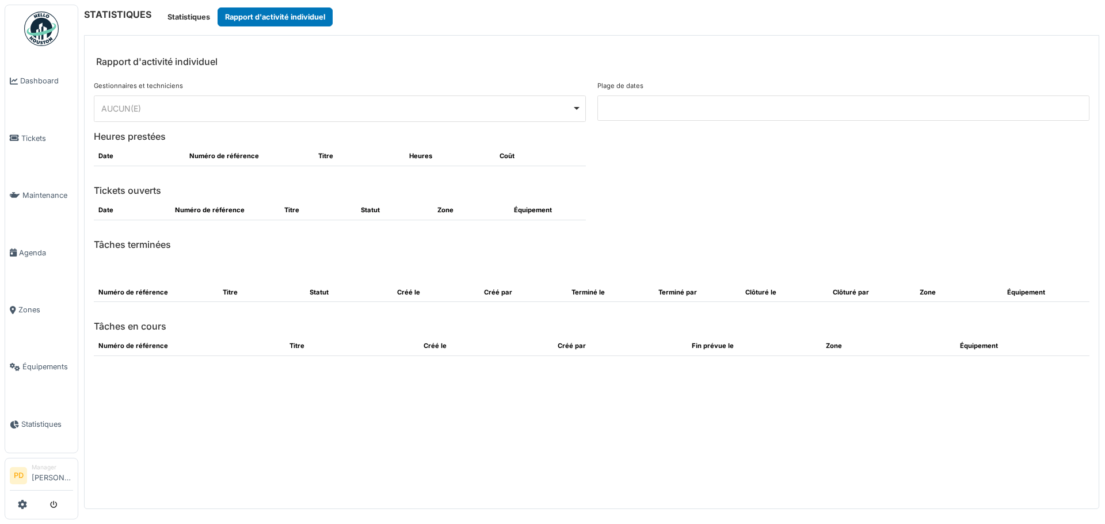
click at [577, 109] on div "AUCUN(E) Remove item" at bounding box center [340, 108] width 482 height 17
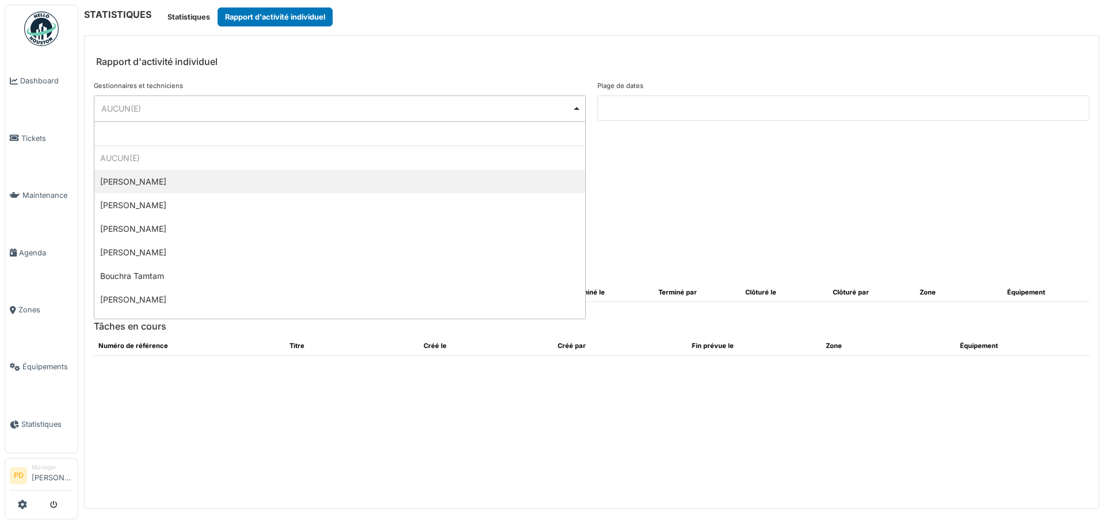
select select "**********"
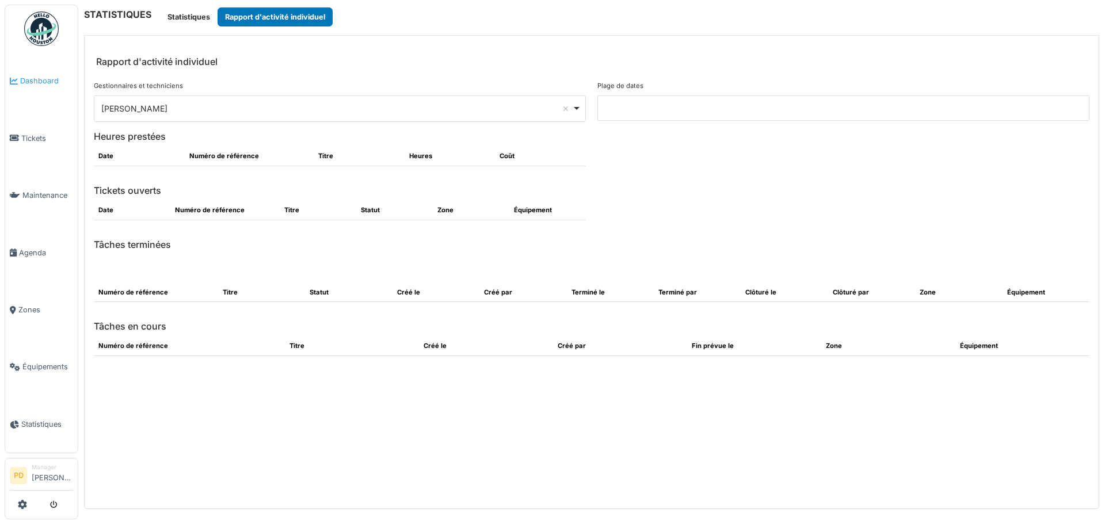
click at [35, 77] on span "Dashboard" at bounding box center [46, 80] width 53 height 11
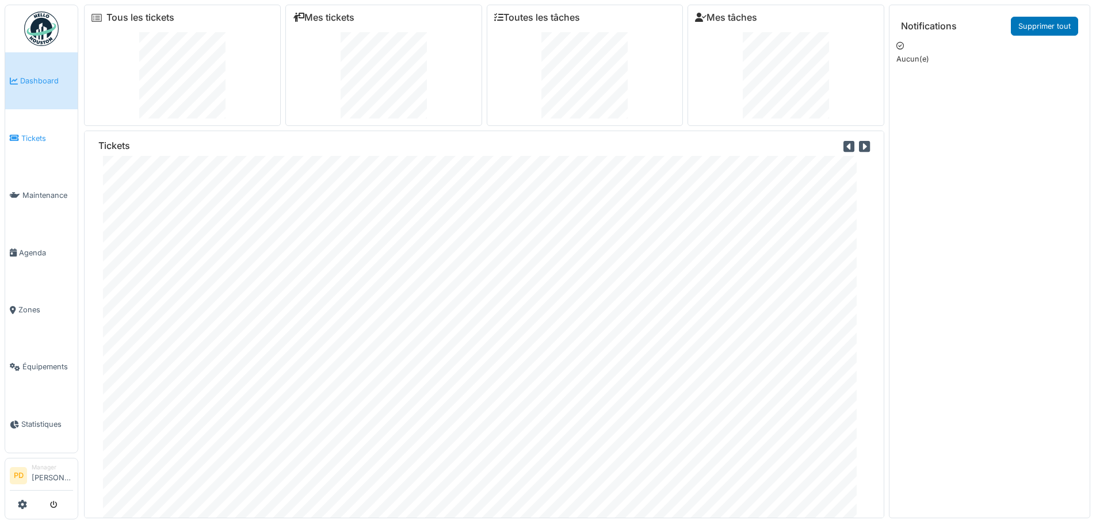
click at [24, 136] on span "Tickets" at bounding box center [47, 138] width 52 height 11
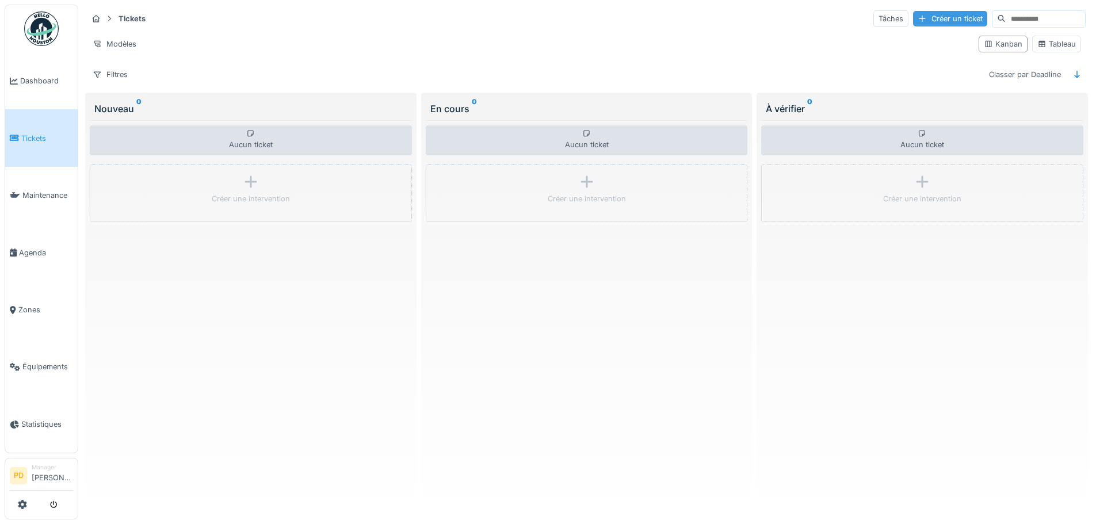
click at [923, 17] on div "Créer un ticket" at bounding box center [950, 19] width 74 height 16
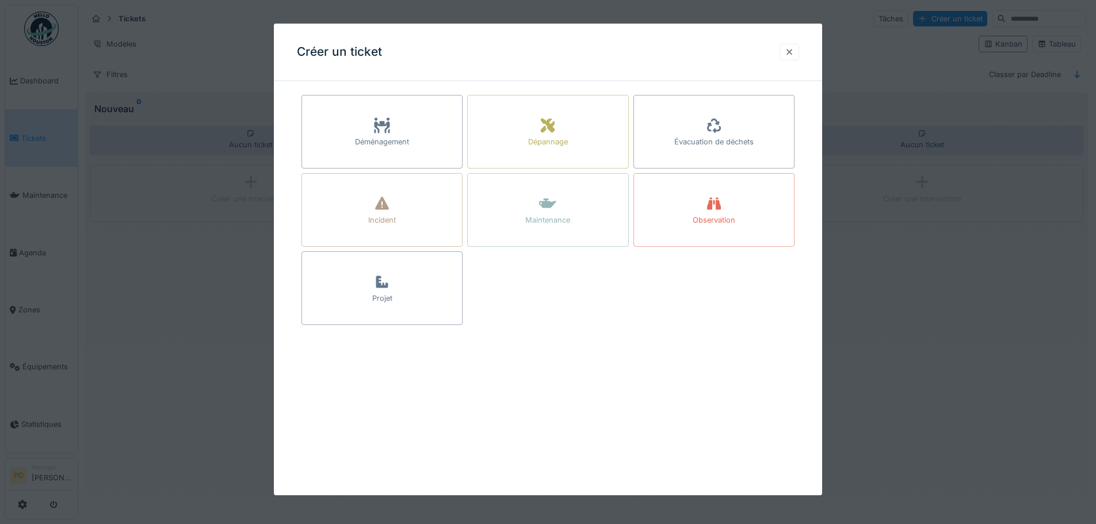
click at [794, 51] on div at bounding box center [789, 52] width 9 height 11
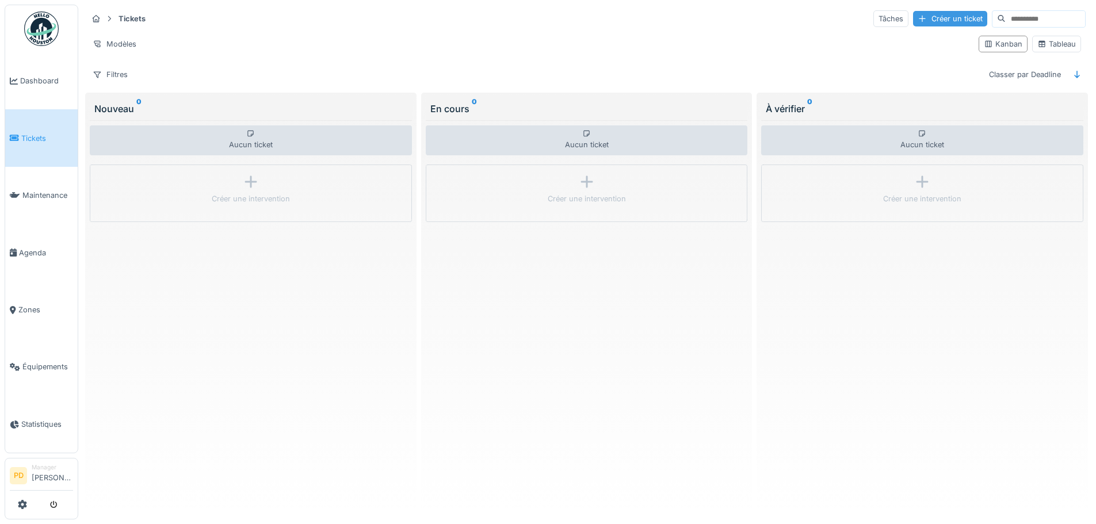
click at [913, 18] on div "Créer un ticket" at bounding box center [950, 19] width 74 height 16
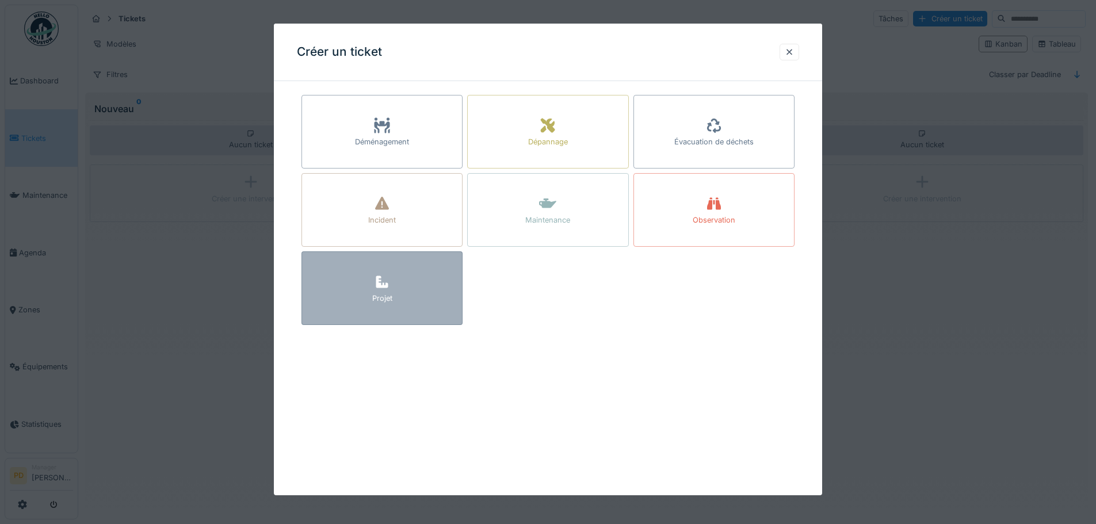
click at [380, 289] on icon at bounding box center [381, 282] width 17 height 14
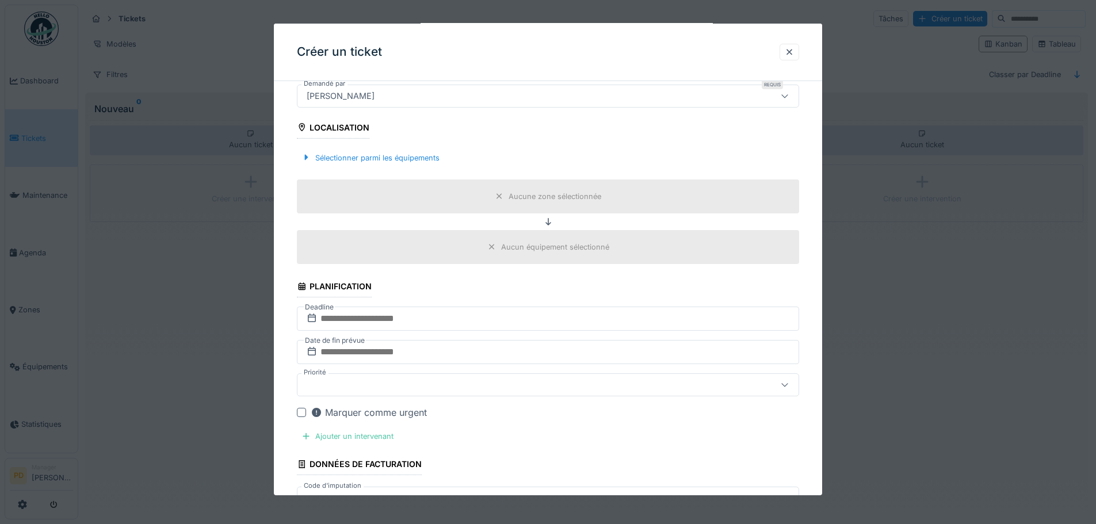
scroll to position [246, 0]
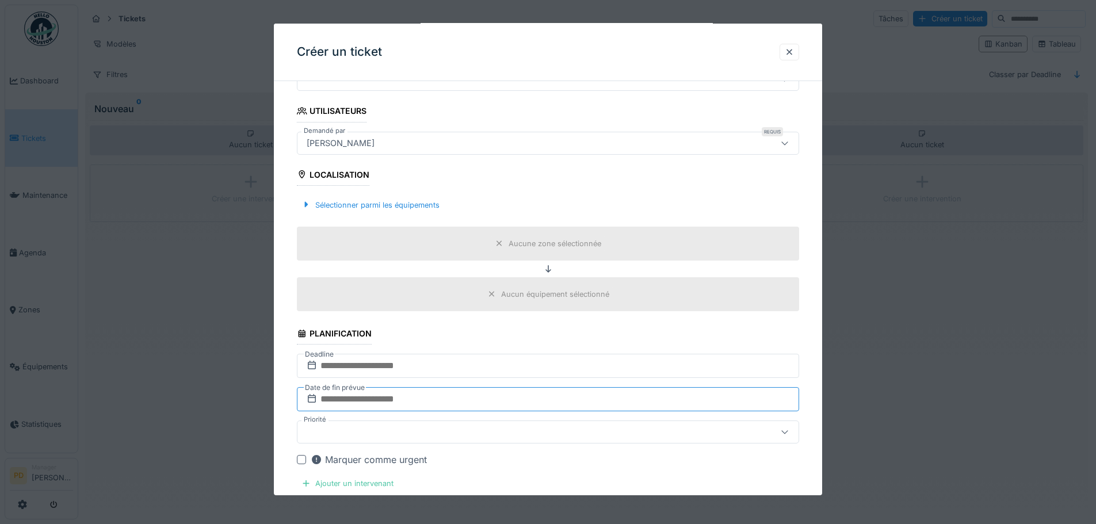
click at [350, 400] on input "text" at bounding box center [548, 399] width 502 height 24
click at [338, 369] on input "text" at bounding box center [548, 366] width 502 height 24
click at [334, 434] on div at bounding box center [518, 432] width 433 height 13
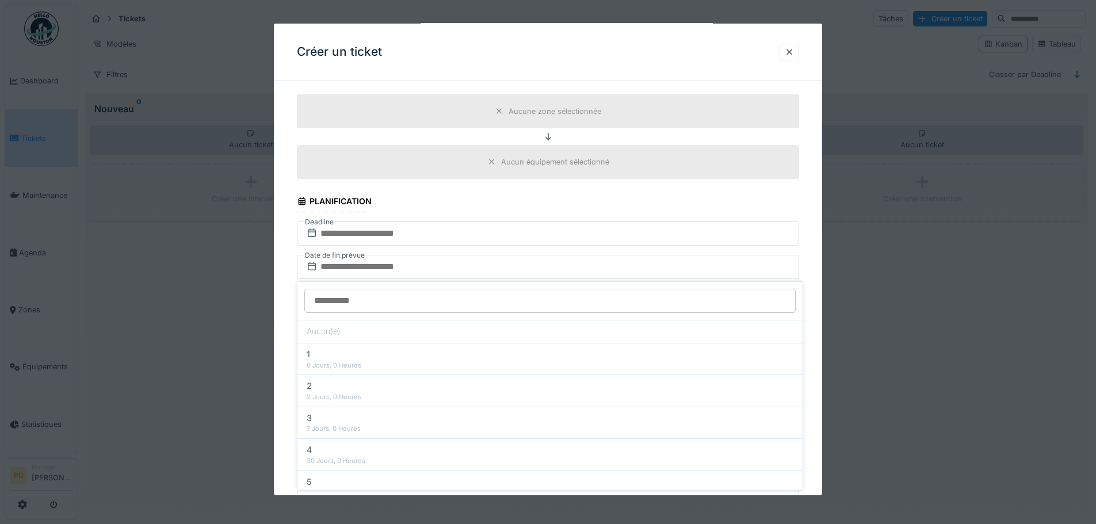
scroll to position [419, 0]
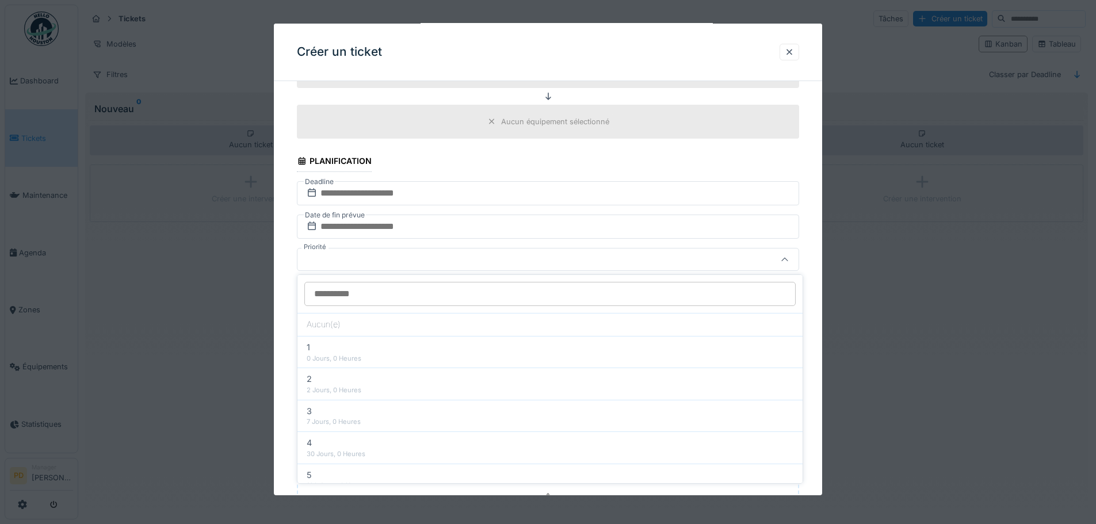
drag, startPoint x: 329, startPoint y: 268, endPoint x: 331, endPoint y: 261, distance: 7.8
click at [329, 267] on div at bounding box center [548, 259] width 502 height 23
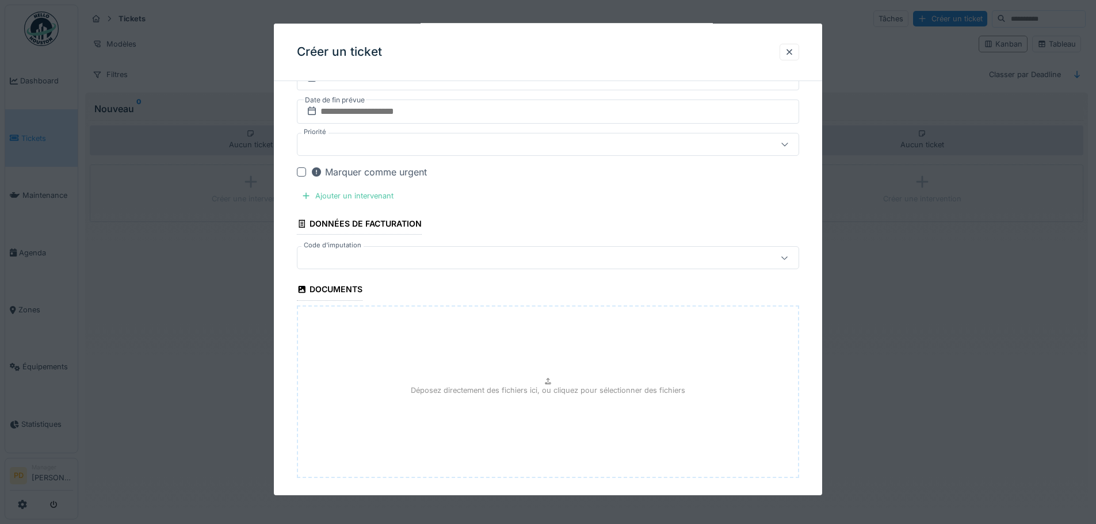
click at [328, 259] on div at bounding box center [518, 257] width 433 height 13
click at [329, 259] on div at bounding box center [518, 259] width 433 height 13
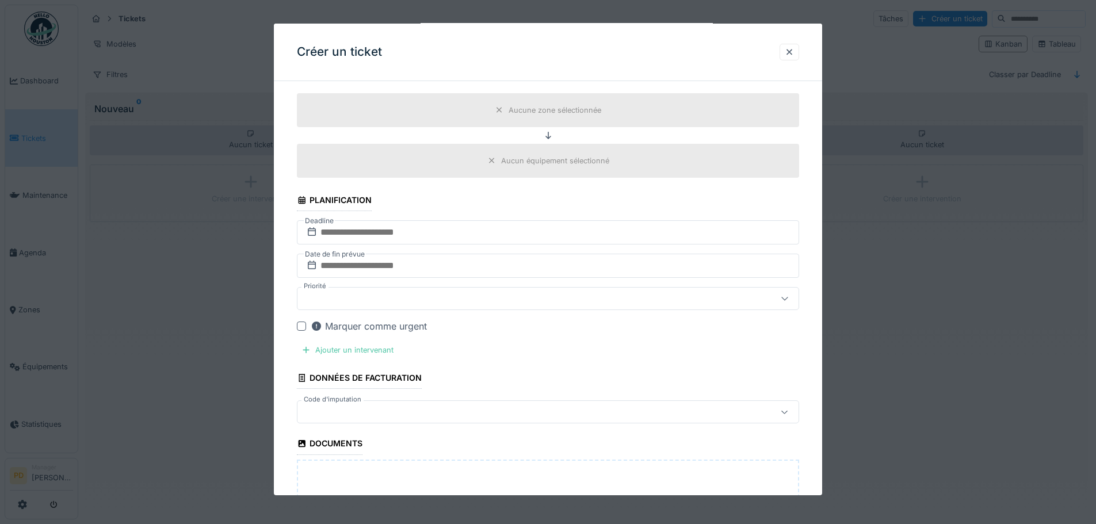
scroll to position [304, 0]
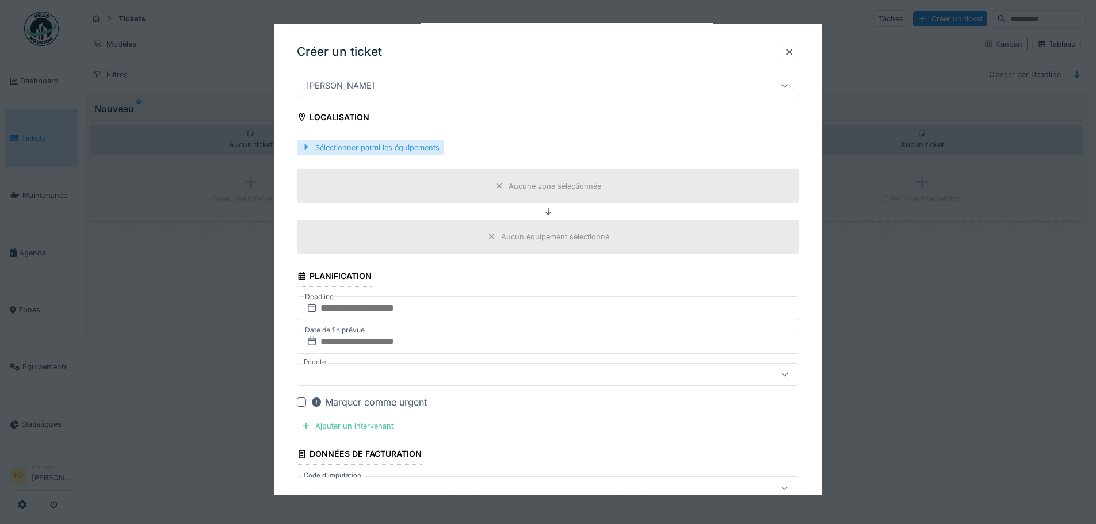
click at [331, 145] on div "Sélectionner parmi les équipements" at bounding box center [370, 148] width 147 height 16
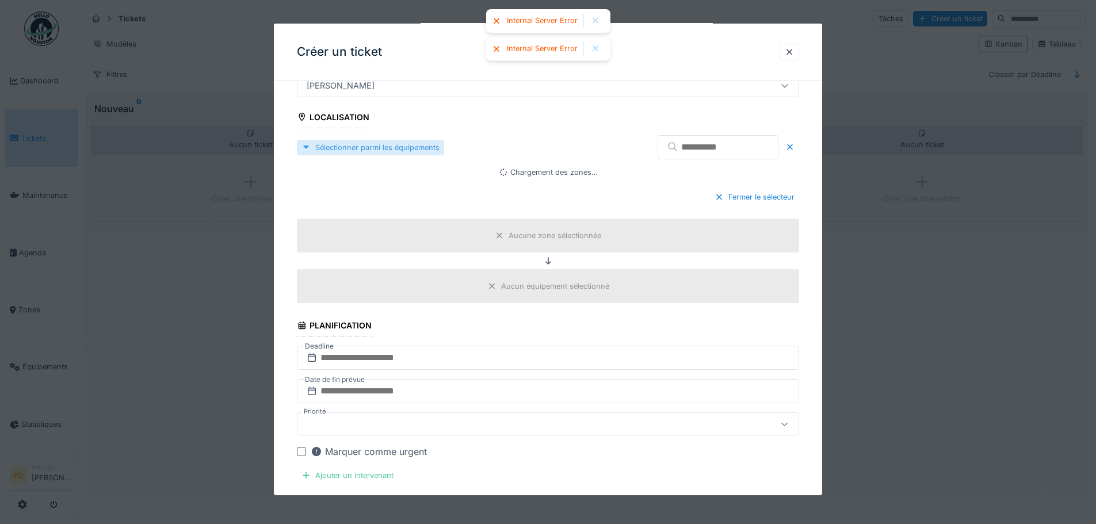
click at [331, 145] on div "Sélectionner parmi les équipements" at bounding box center [370, 148] width 147 height 16
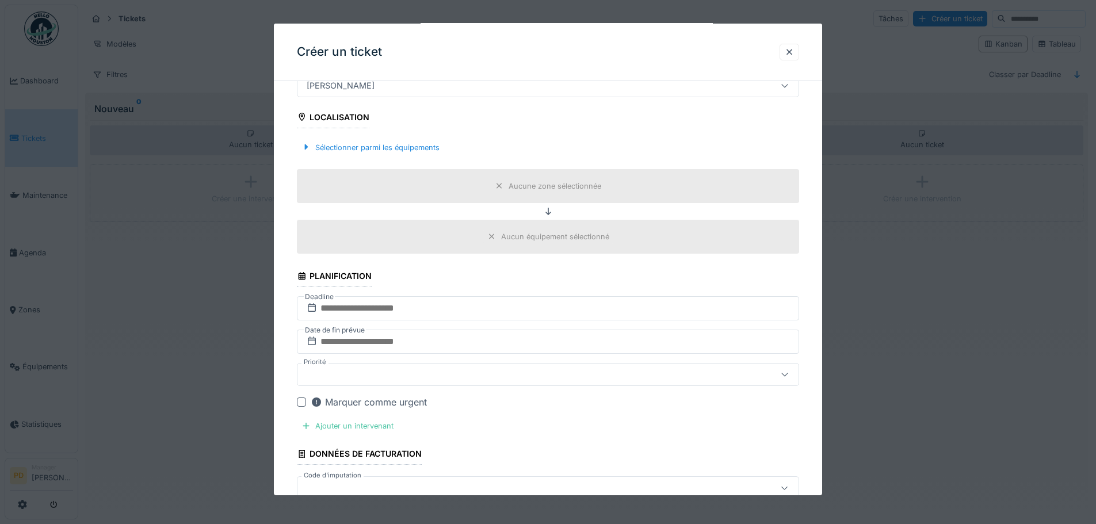
click at [532, 185] on div "Aucune zone sélectionnée" at bounding box center [555, 186] width 93 height 11
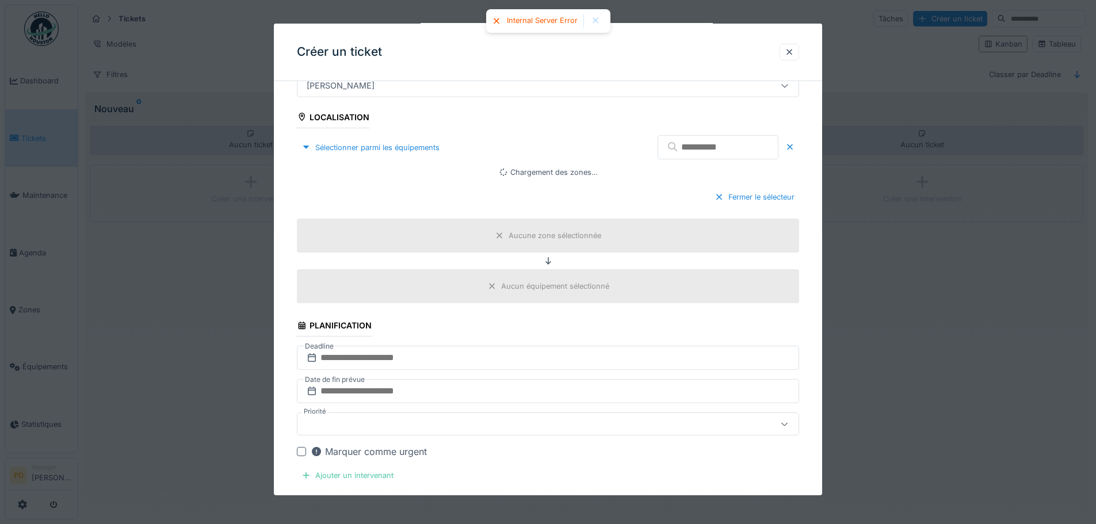
click at [602, 20] on div at bounding box center [595, 21] width 18 height 14
click at [740, 196] on div "Fermer le sélecteur" at bounding box center [754, 197] width 89 height 16
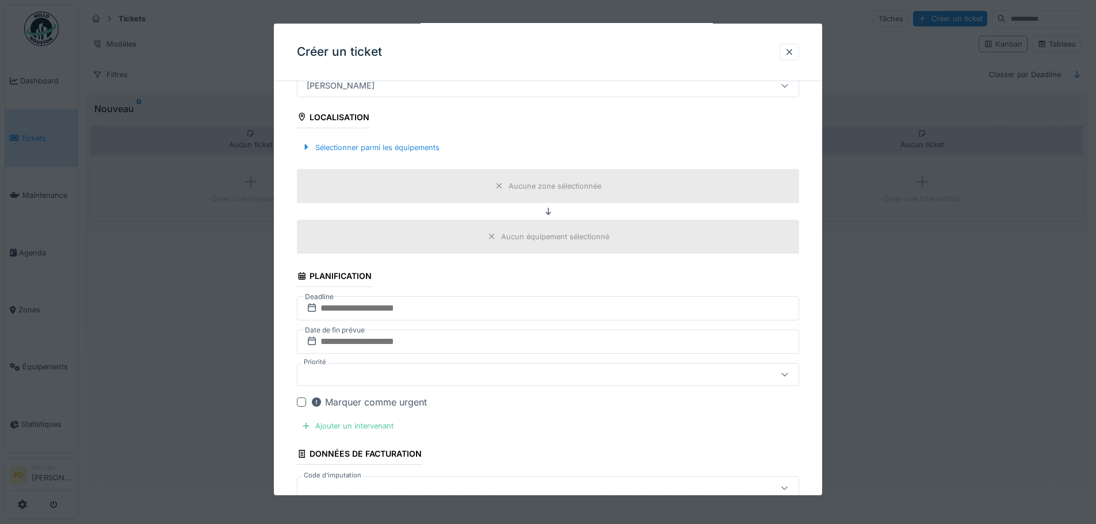
scroll to position [74, 0]
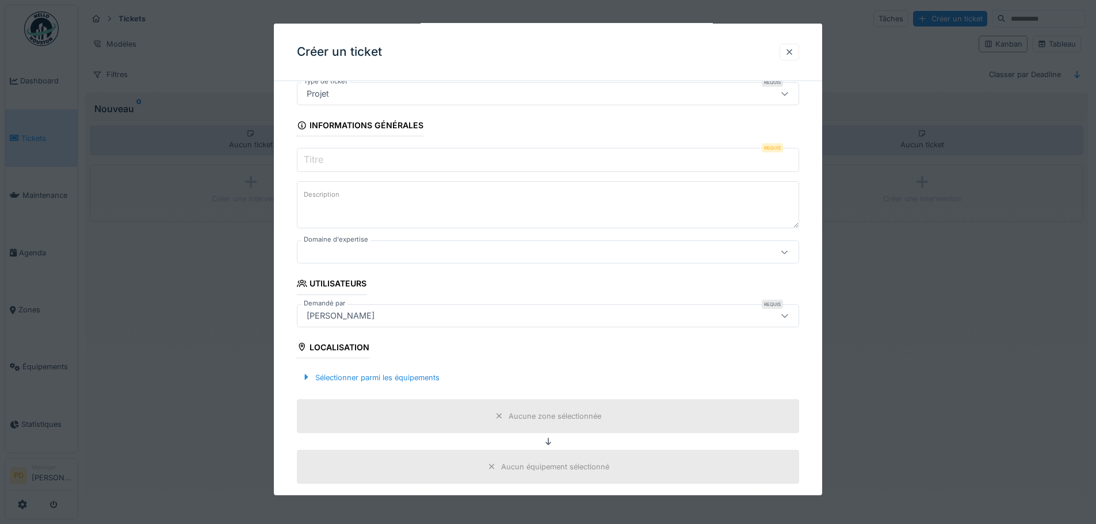
click at [794, 57] on div at bounding box center [789, 52] width 9 height 11
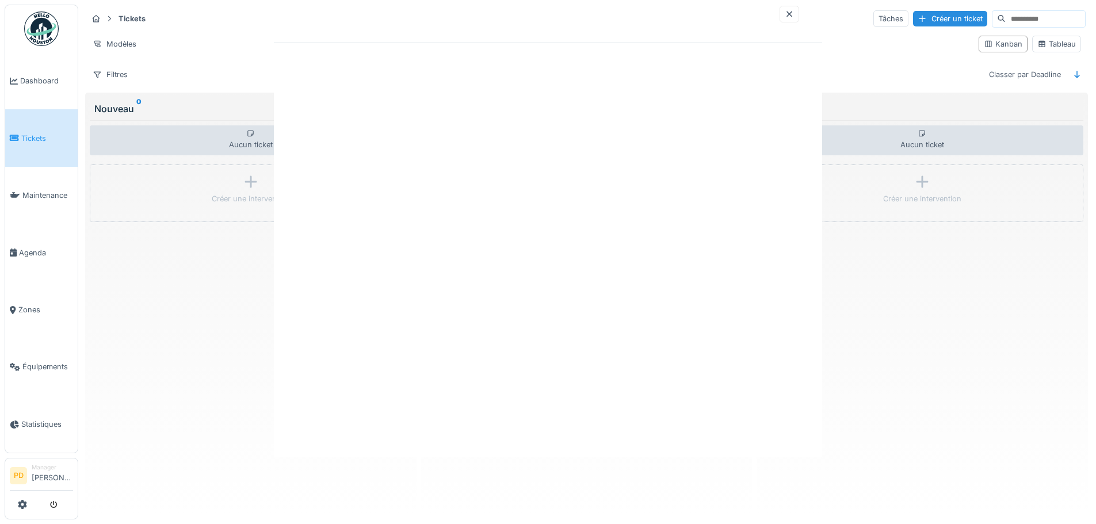
scroll to position [0, 0]
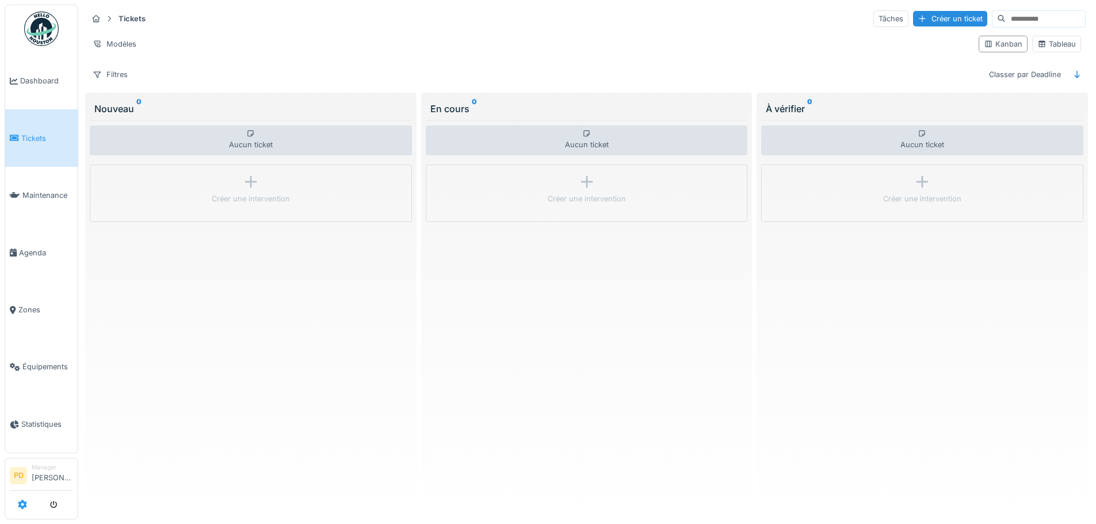
click at [25, 507] on icon at bounding box center [22, 504] width 9 height 9
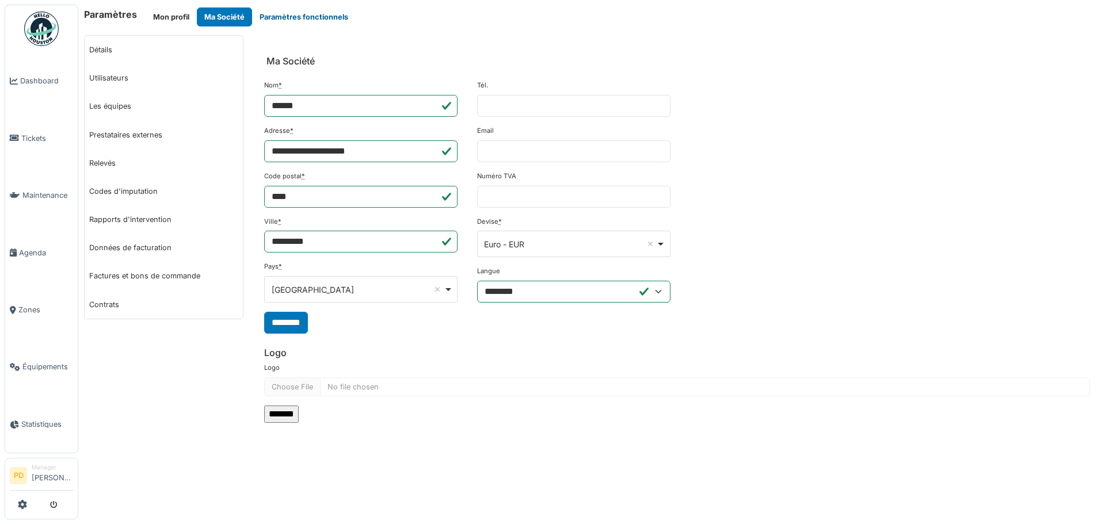
click at [300, 15] on button "Paramètres fonctionnels" at bounding box center [304, 16] width 104 height 19
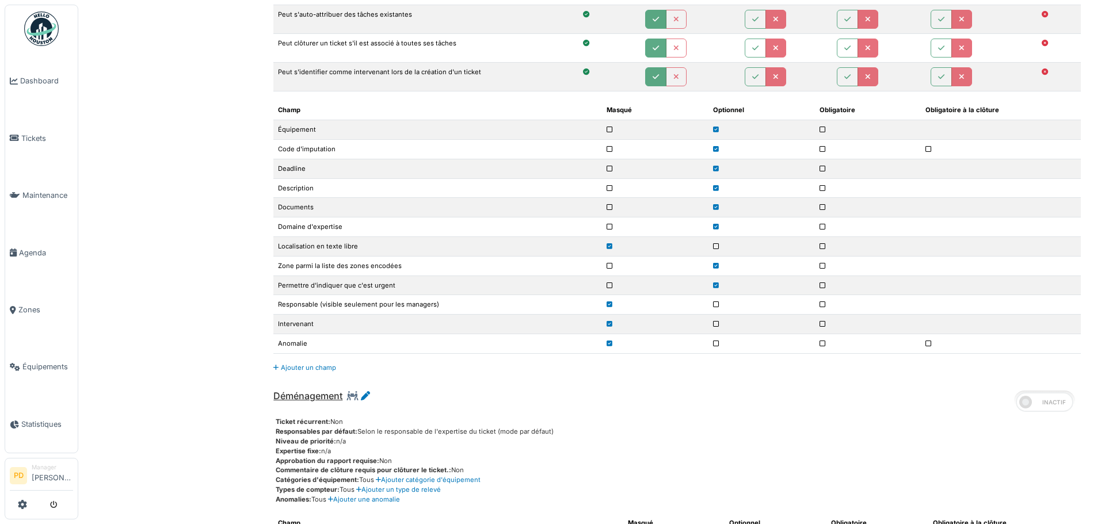
scroll to position [2704, 0]
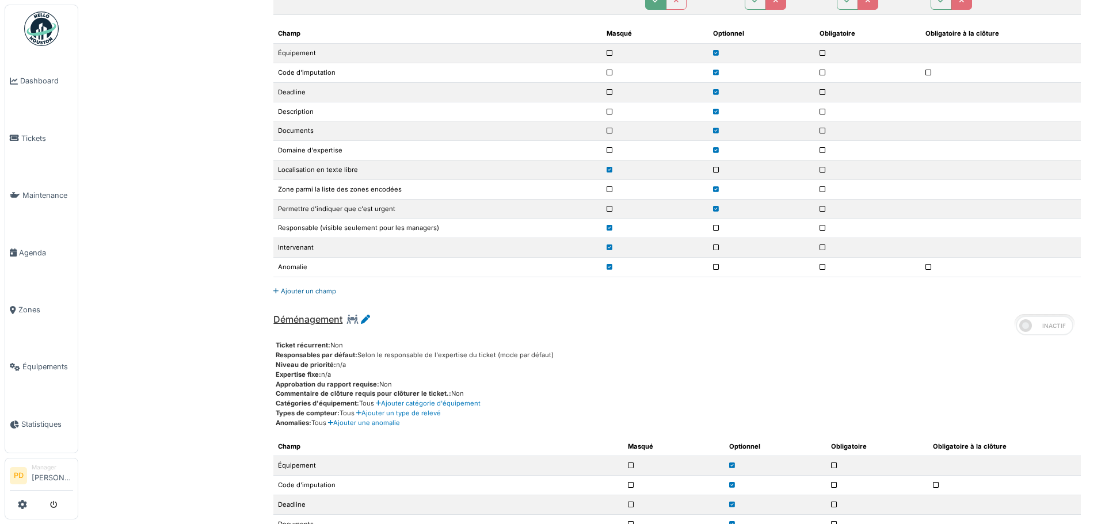
click at [298, 292] on link "Ajouter un champ" at bounding box center [304, 291] width 63 height 8
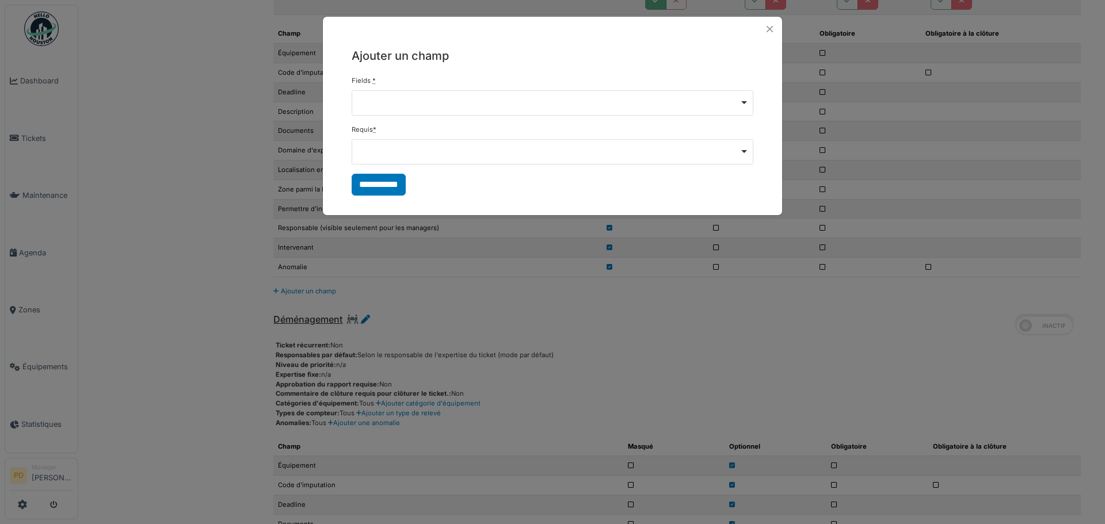
click at [380, 105] on div "Remove item" at bounding box center [553, 102] width 402 height 25
type input "**********"
click at [363, 179] on input "**********" at bounding box center [379, 185] width 54 height 22
click at [441, 103] on div "Remove item" at bounding box center [553, 102] width 392 height 5
click at [398, 132] on input "**********" at bounding box center [552, 128] width 400 height 24
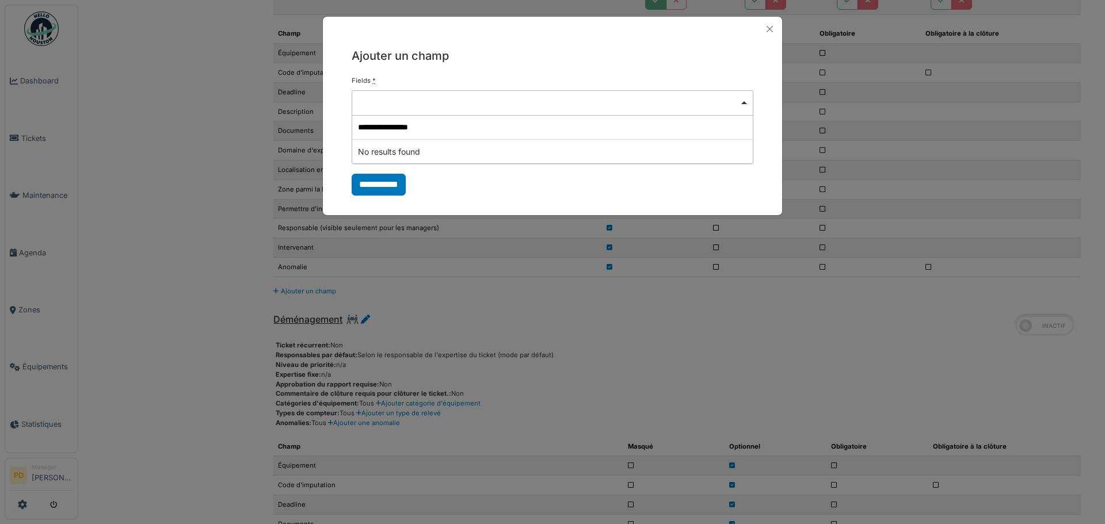
click at [739, 105] on div "Remove item" at bounding box center [553, 102] width 402 height 25
click at [769, 22] on button "Close" at bounding box center [770, 29] width 16 height 16
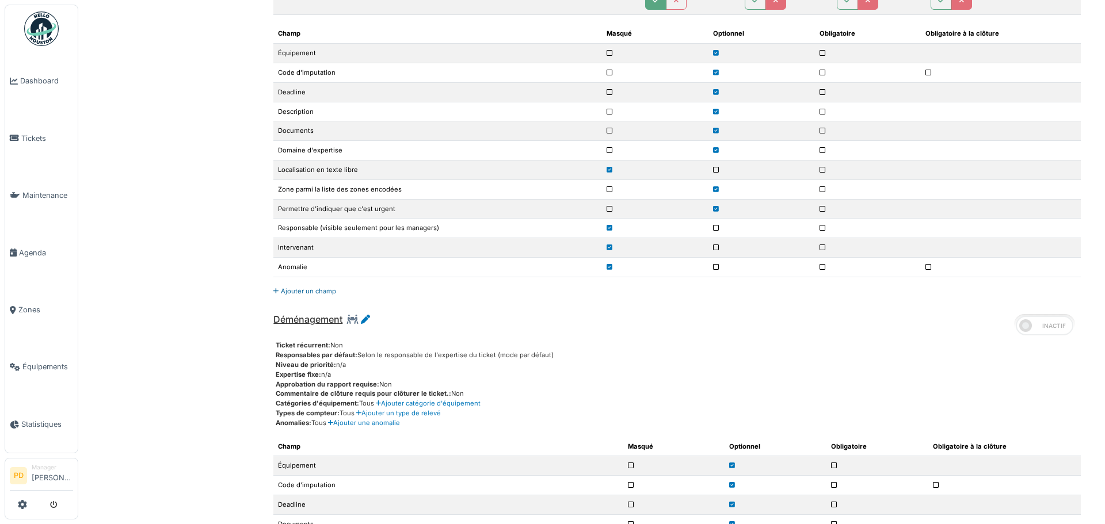
click at [300, 292] on link "Ajouter un champ" at bounding box center [304, 291] width 63 height 8
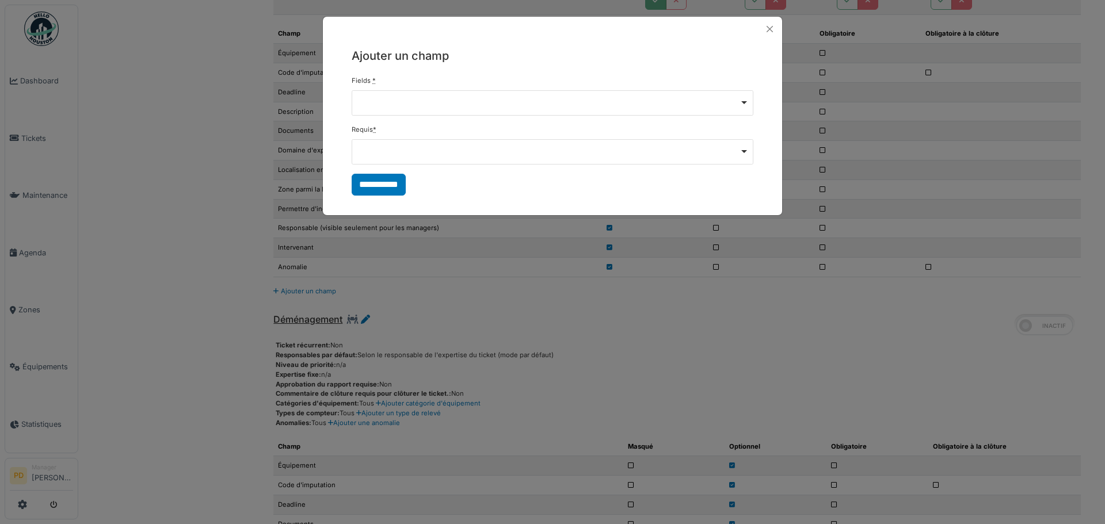
click at [505, 110] on div "Remove item" at bounding box center [553, 102] width 402 height 25
click at [505, 109] on div "Remove item" at bounding box center [553, 102] width 402 height 25
click at [769, 32] on button "Close" at bounding box center [770, 29] width 16 height 16
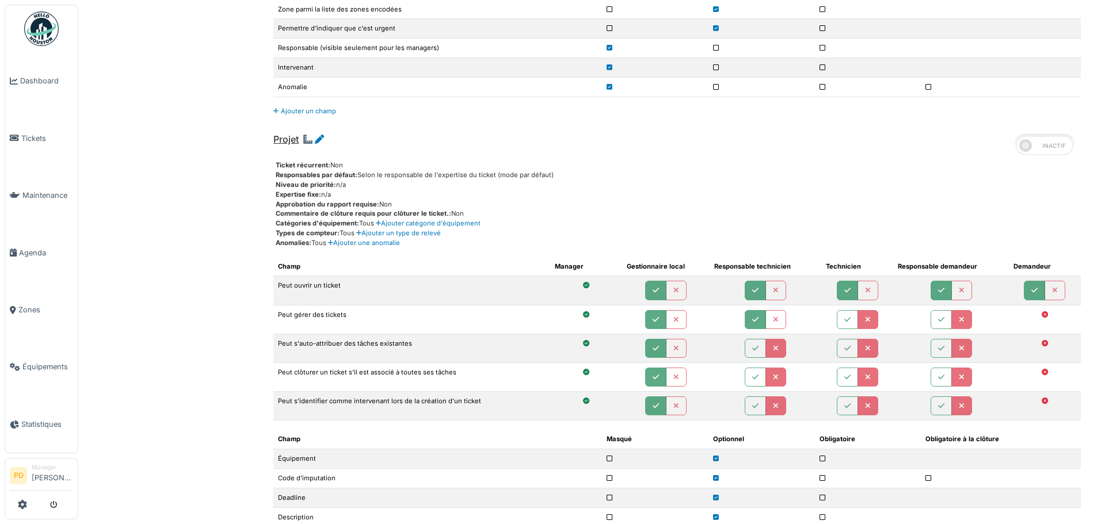
scroll to position [2244, 0]
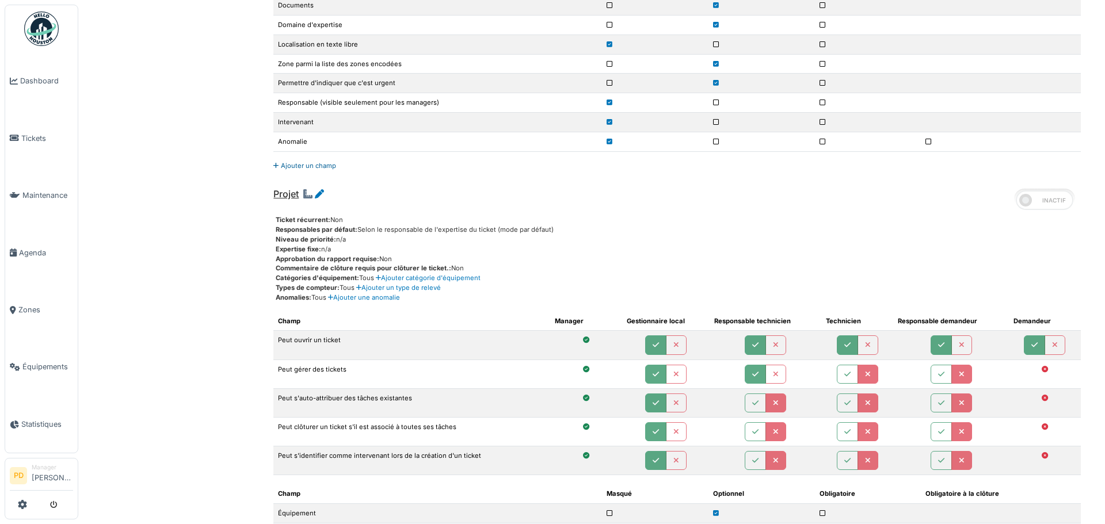
click at [295, 166] on link "Ajouter un champ" at bounding box center [304, 166] width 63 height 8
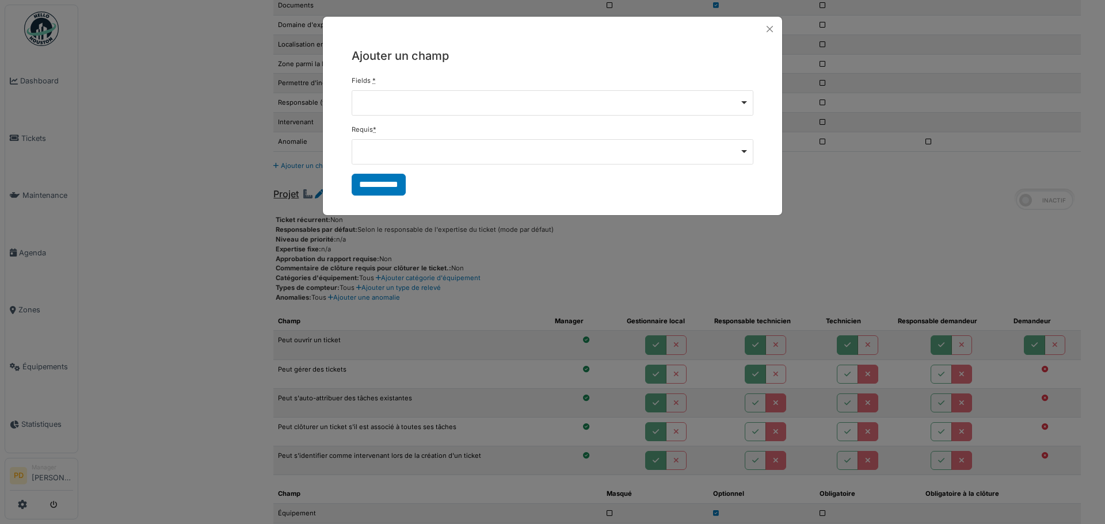
click at [429, 93] on div "Remove item" at bounding box center [553, 102] width 402 height 25
click at [429, 100] on div "Remove item" at bounding box center [553, 102] width 392 height 5
click at [408, 145] on div "Remove item" at bounding box center [553, 151] width 402 height 25
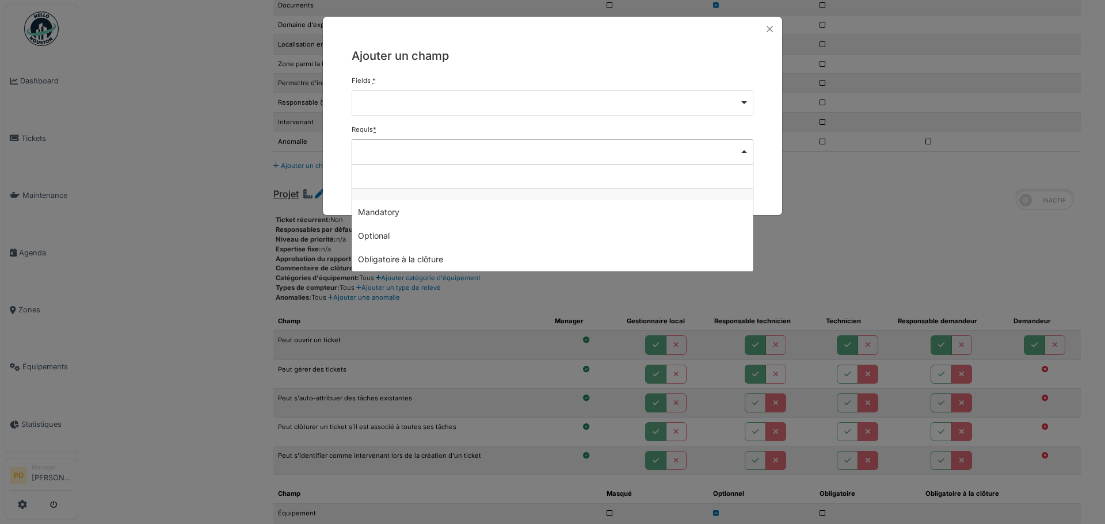
click at [408, 146] on div "Remove item" at bounding box center [553, 151] width 402 height 25
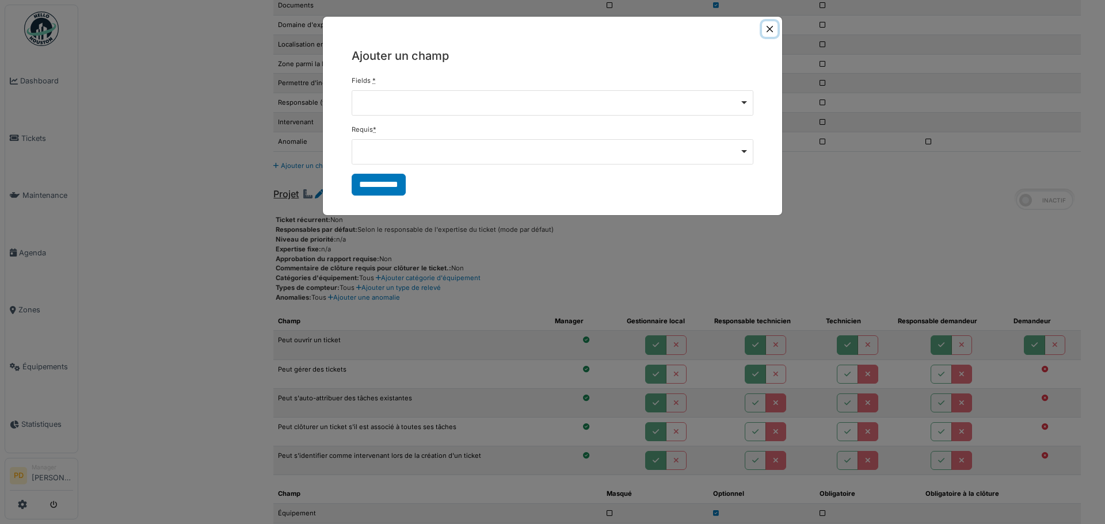
click at [770, 34] on button "Close" at bounding box center [770, 29] width 16 height 16
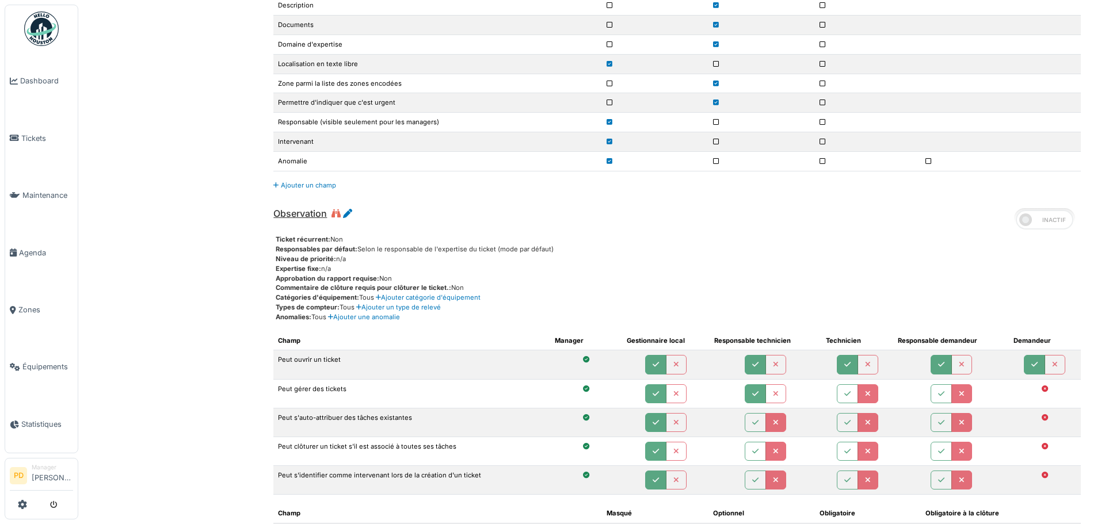
scroll to position [1611, 0]
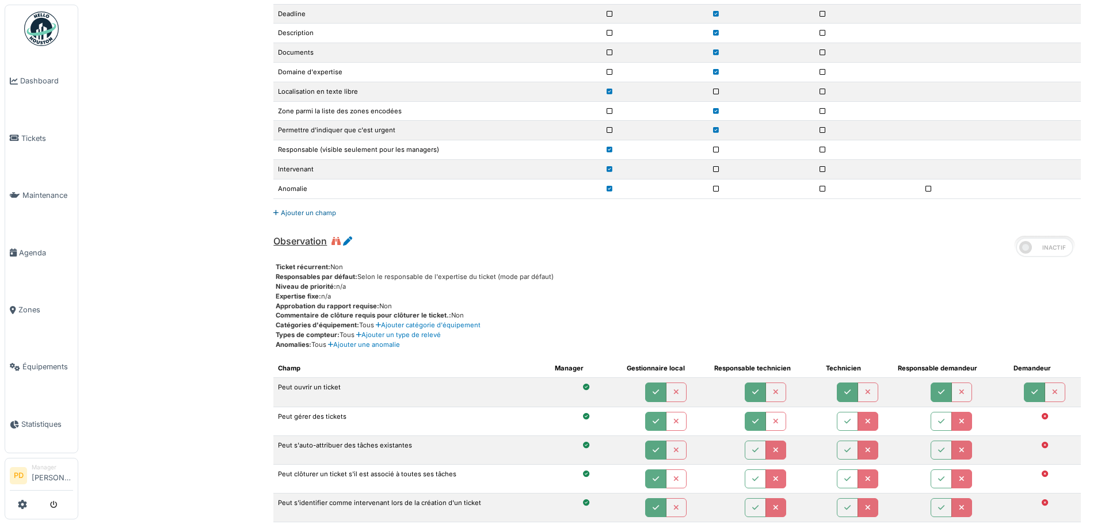
click at [300, 212] on link "Ajouter un champ" at bounding box center [304, 213] width 63 height 8
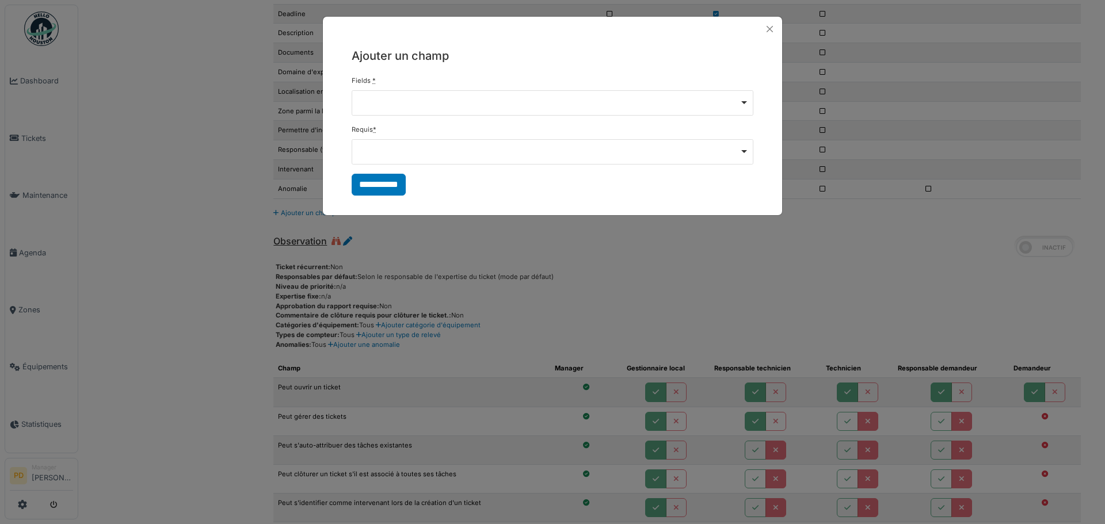
click at [395, 83] on div "Fields * Remove item" at bounding box center [553, 96] width 402 height 40
click at [395, 98] on div "Remove item" at bounding box center [553, 102] width 402 height 25
click at [763, 31] on button "Close" at bounding box center [770, 29] width 16 height 16
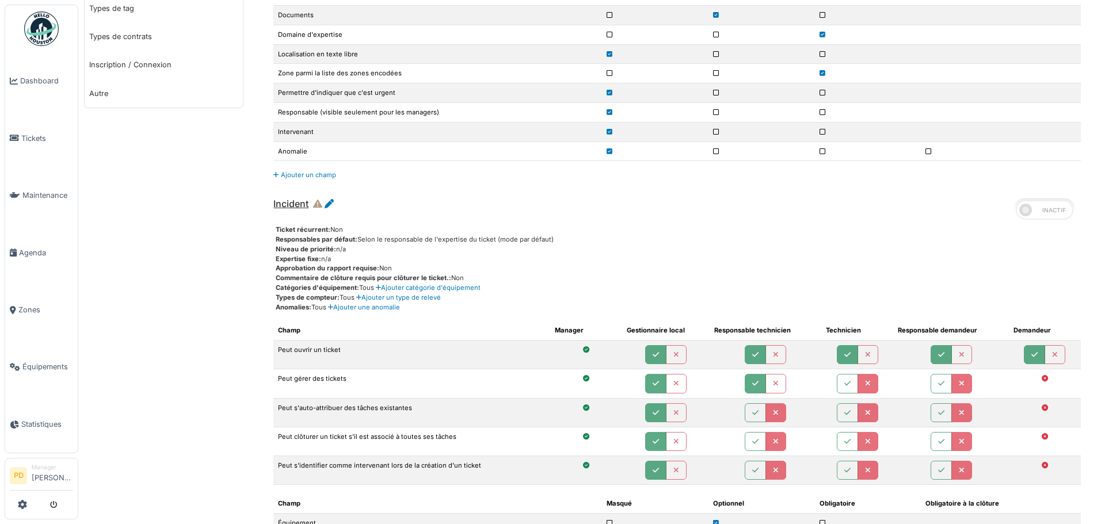
scroll to position [0, 0]
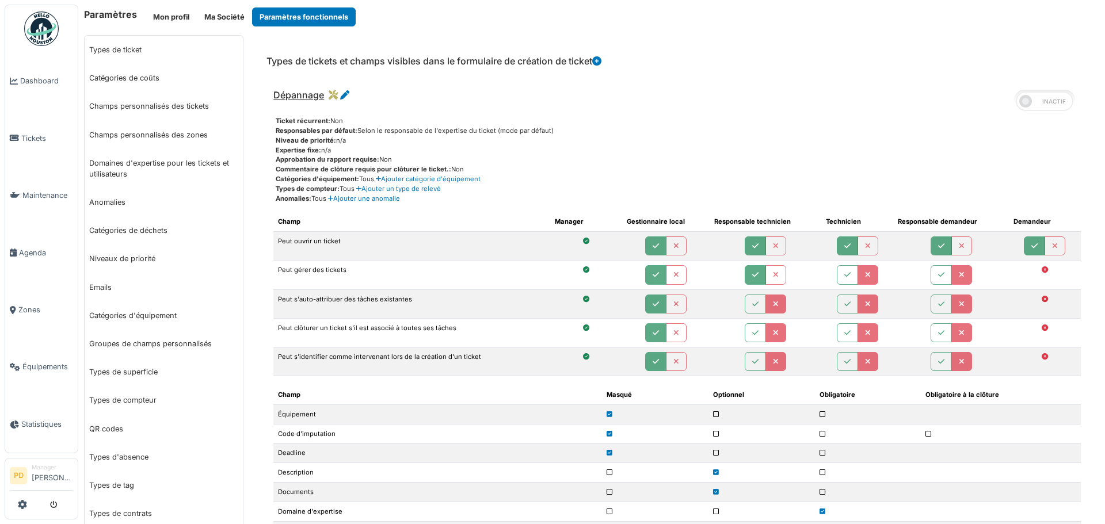
click at [1024, 103] on span at bounding box center [1044, 101] width 58 height 20
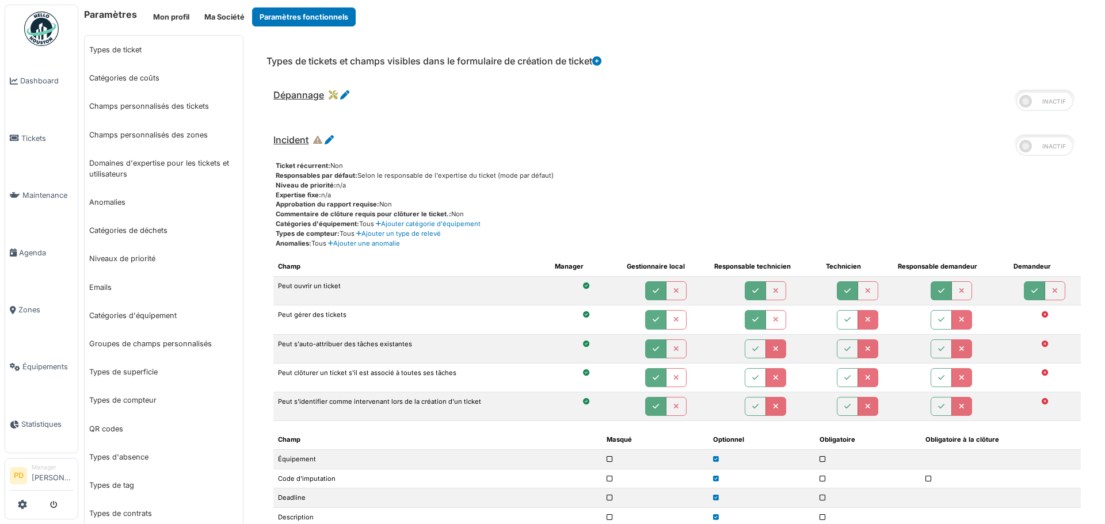
click at [1024, 103] on span at bounding box center [1044, 101] width 58 height 20
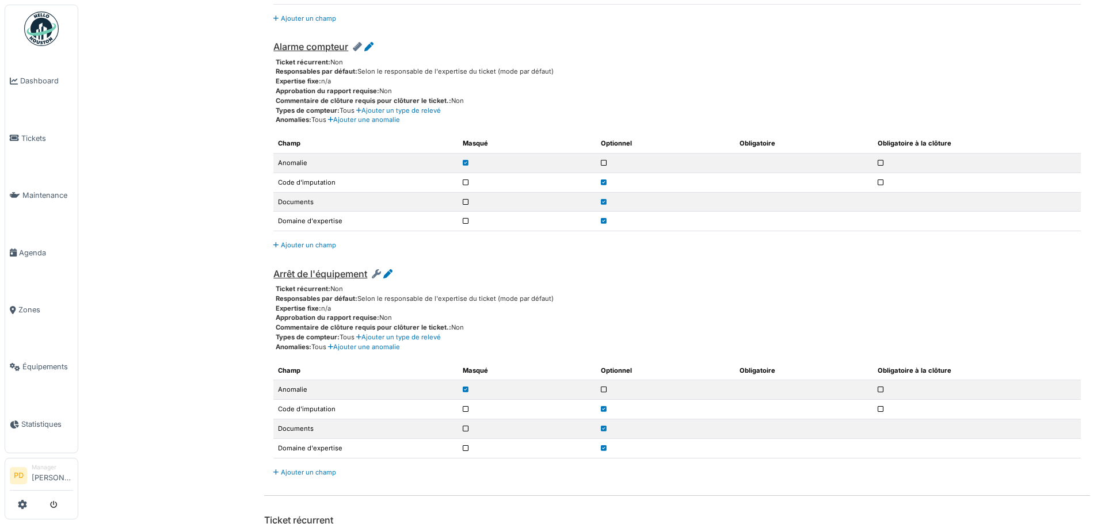
scroll to position [3806, 0]
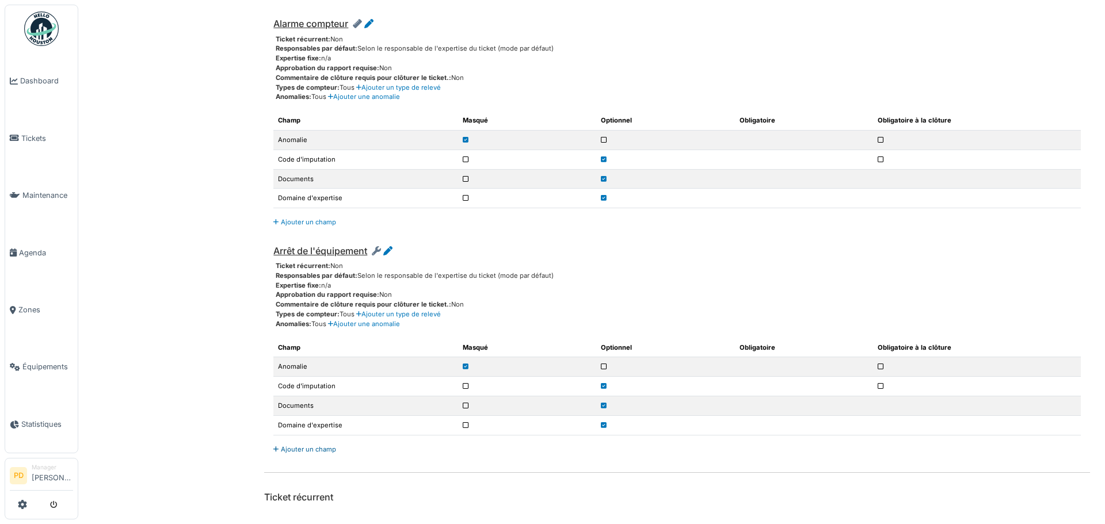
click at [295, 448] on link "Ajouter un champ" at bounding box center [304, 449] width 63 height 8
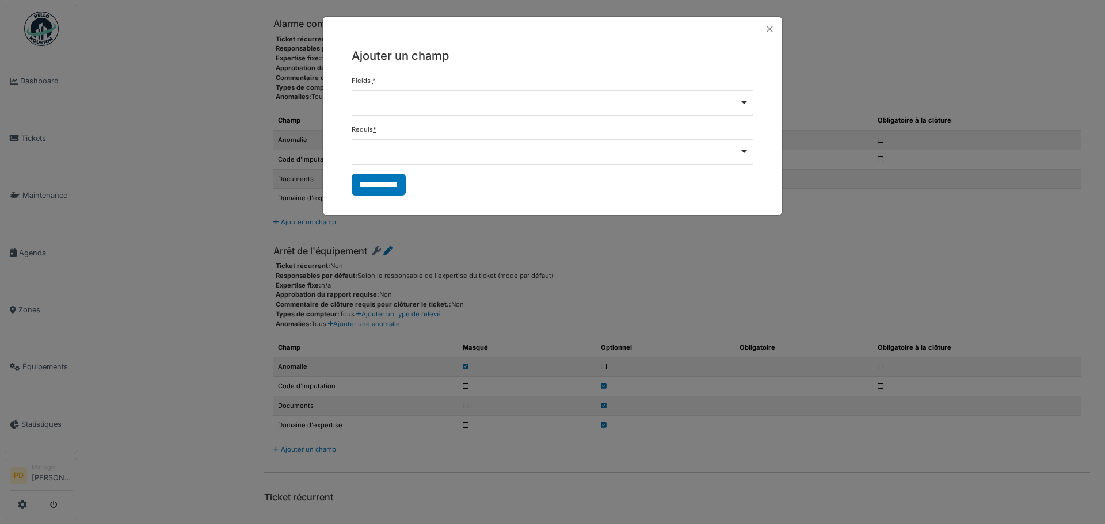
click at [379, 103] on div "Remove item" at bounding box center [553, 102] width 392 height 5
click at [388, 182] on input "**********" at bounding box center [379, 185] width 54 height 22
click at [771, 30] on button "Close" at bounding box center [770, 29] width 16 height 16
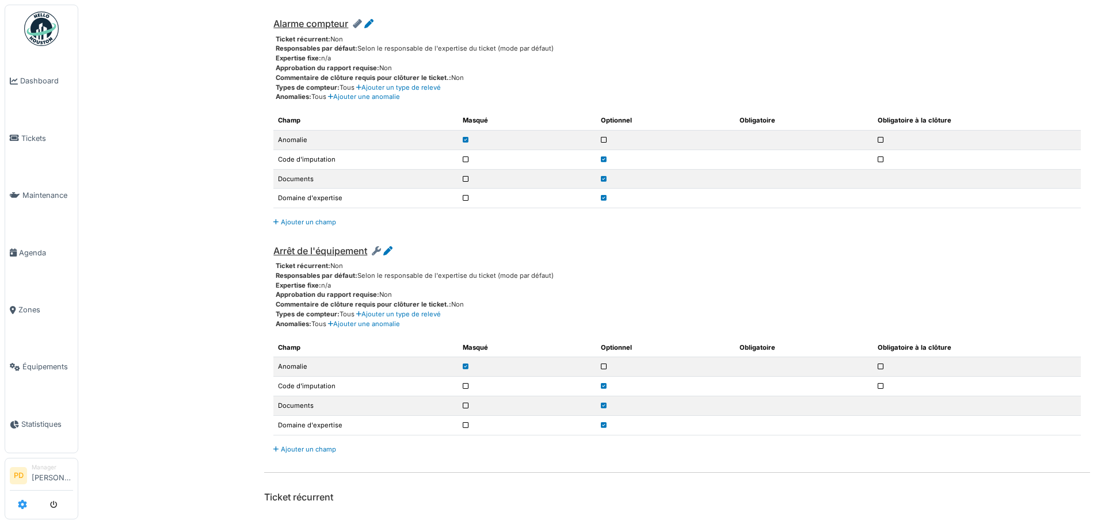
click at [18, 503] on icon at bounding box center [22, 504] width 9 height 9
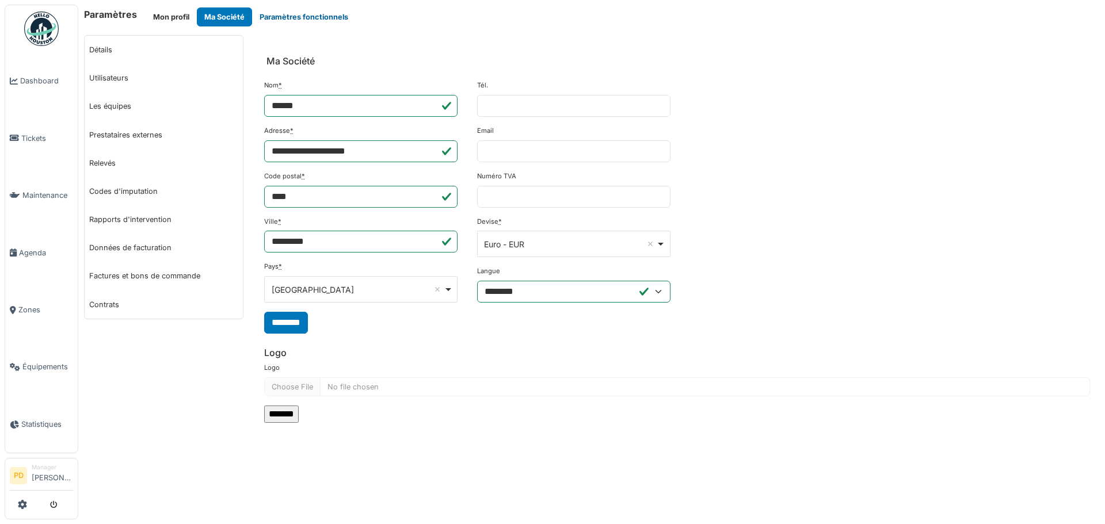
click at [301, 17] on button "Paramètres fonctionnels" at bounding box center [304, 16] width 104 height 19
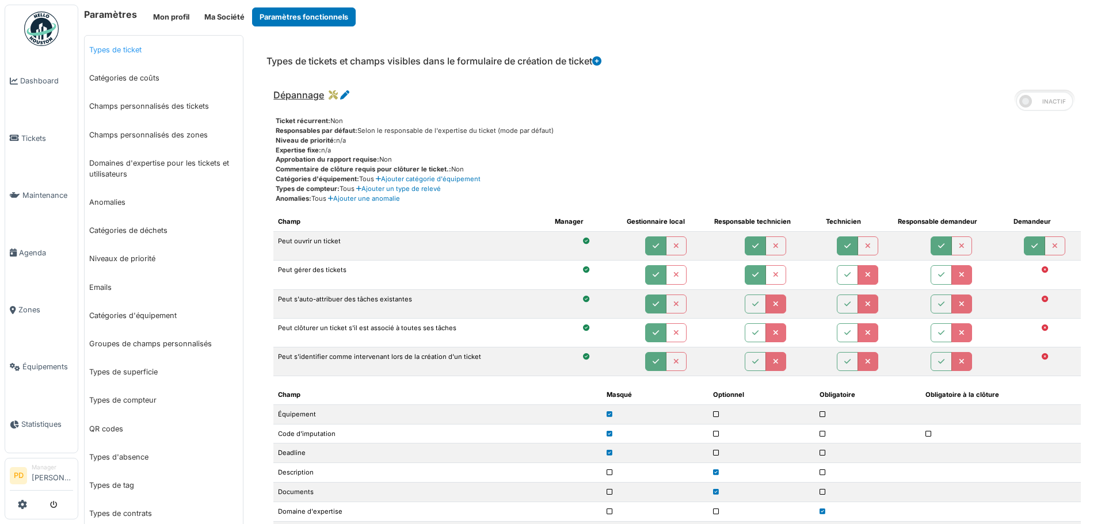
click at [117, 52] on link "Types de ticket" at bounding box center [164, 50] width 158 height 28
click at [120, 49] on link "Types de ticket" at bounding box center [164, 50] width 158 height 28
click at [136, 105] on link "Champs personnalisés des tickets" at bounding box center [164, 106] width 158 height 28
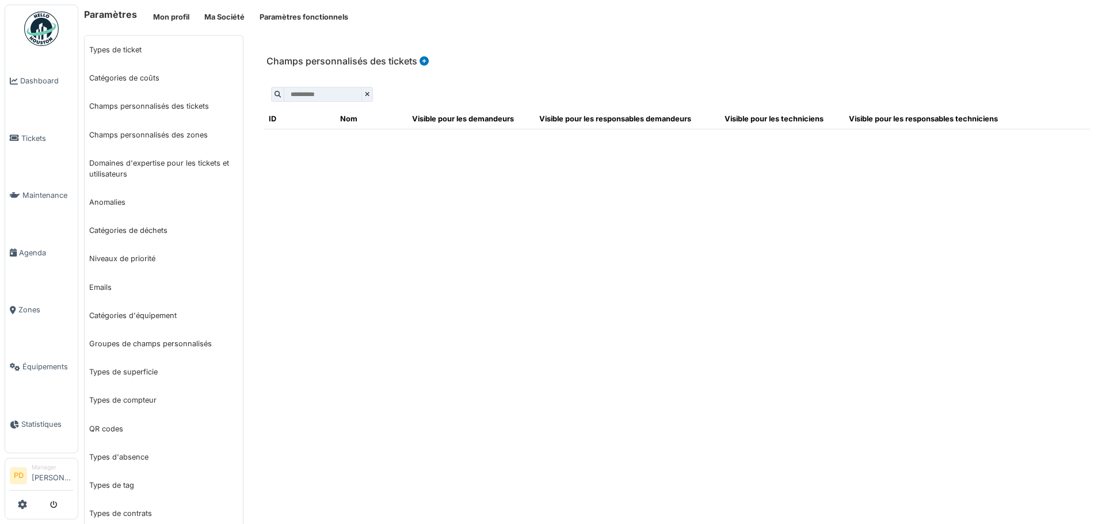
click at [421, 58] on icon at bounding box center [423, 60] width 9 height 9
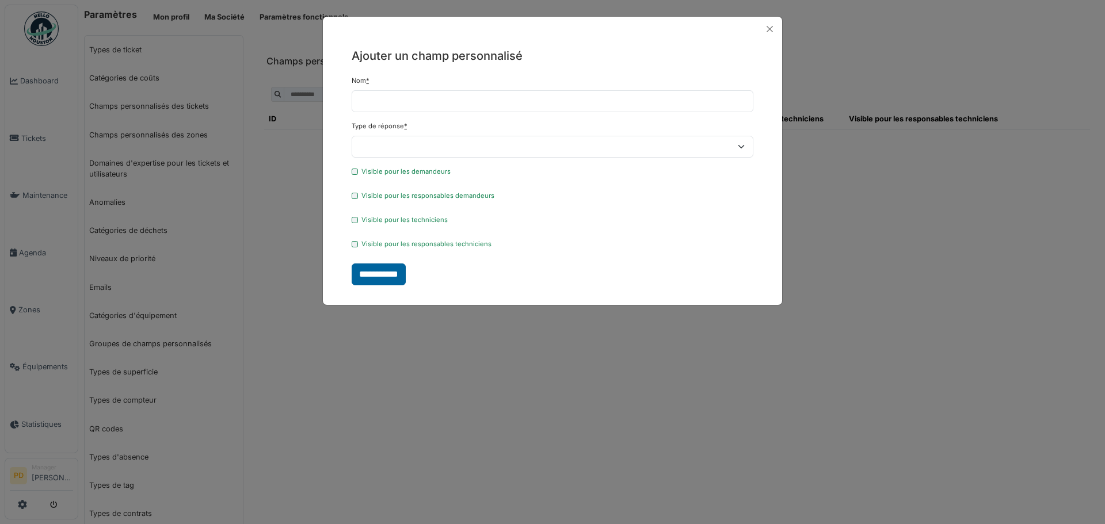
click at [366, 273] on input "**********" at bounding box center [379, 274] width 54 height 22
click at [775, 30] on button "Close" at bounding box center [770, 29] width 16 height 16
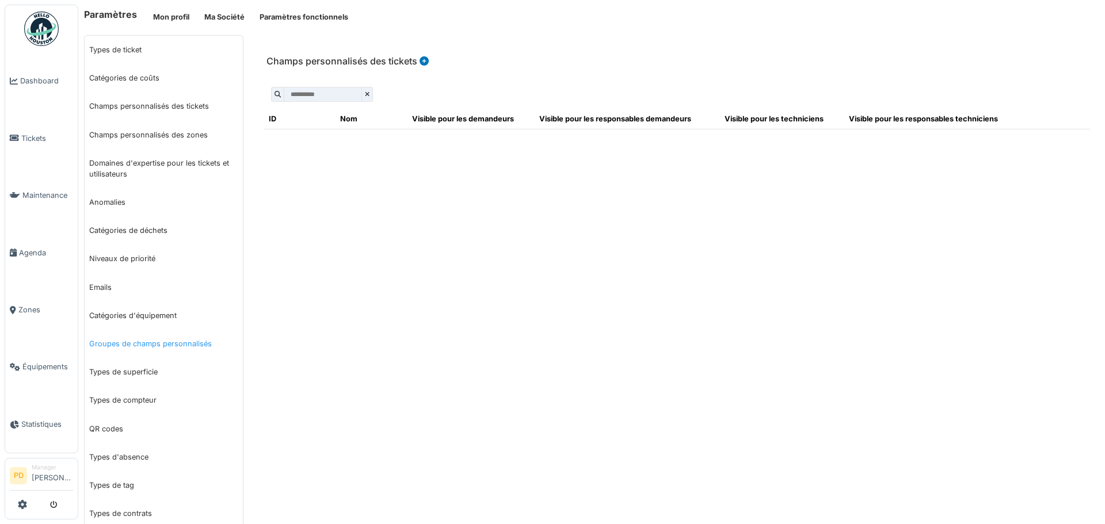
click at [119, 344] on link "Groupes de champs personnalisés" at bounding box center [164, 344] width 158 height 28
click at [425, 60] on icon at bounding box center [426, 60] width 9 height 9
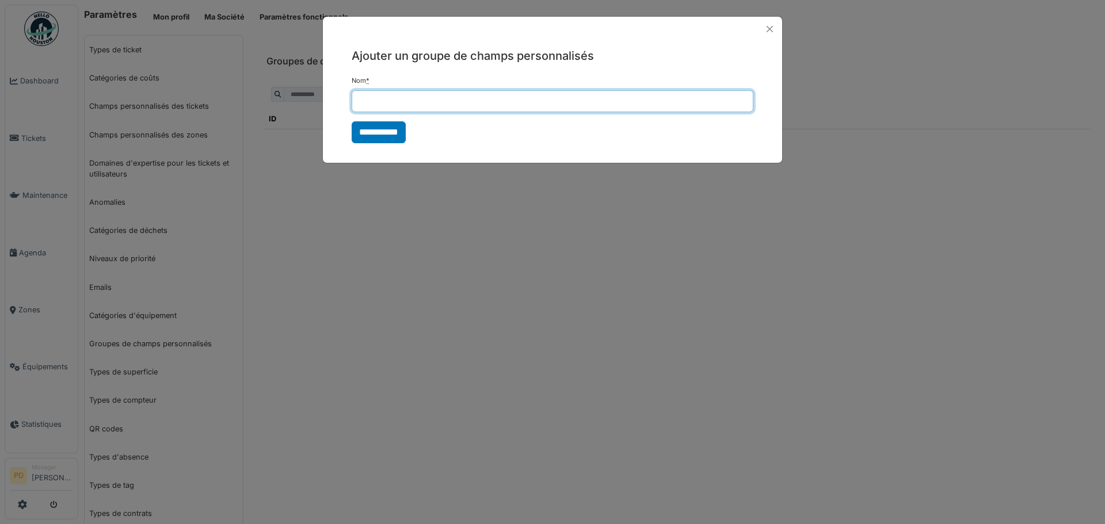
click at [392, 102] on input "Nom *" at bounding box center [553, 101] width 402 height 22
type input "**"
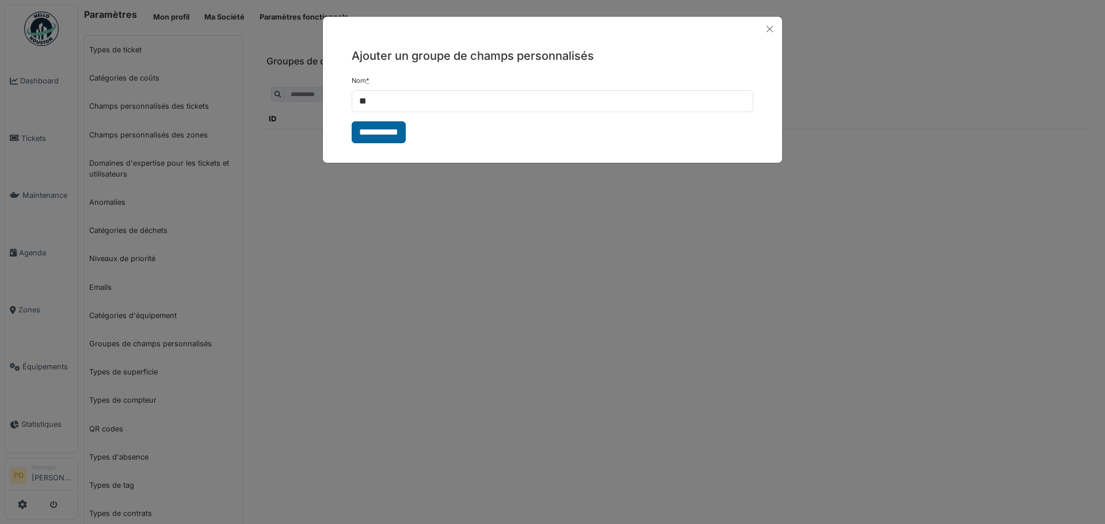
click at [375, 136] on input "**********" at bounding box center [379, 132] width 54 height 22
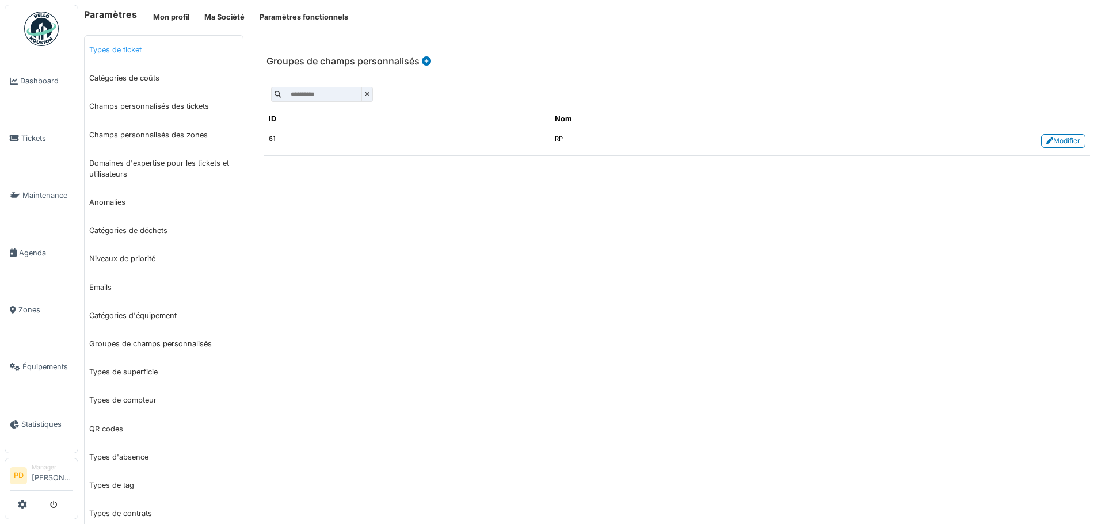
click at [120, 56] on link "Types de ticket" at bounding box center [164, 50] width 158 height 28
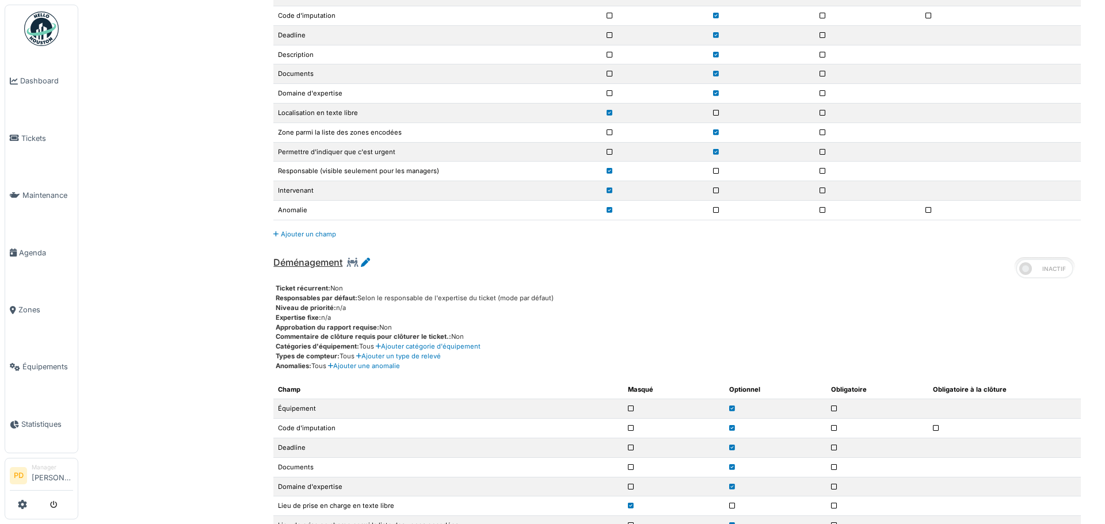
scroll to position [2761, 0]
click at [305, 231] on link "Ajouter un champ" at bounding box center [304, 234] width 63 height 8
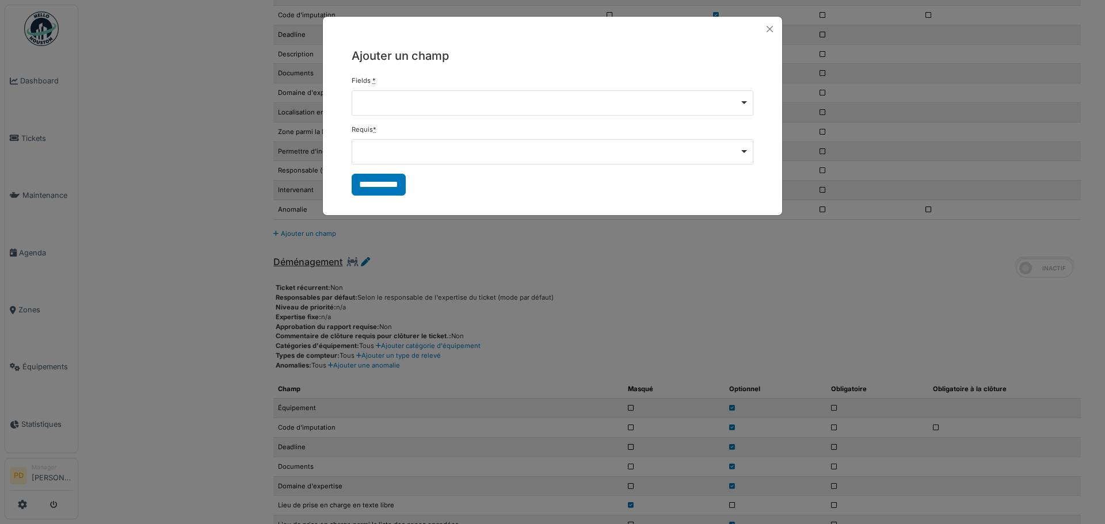
click at [384, 108] on div "Remove item" at bounding box center [553, 102] width 402 height 25
click at [767, 35] on button "Close" at bounding box center [770, 29] width 16 height 16
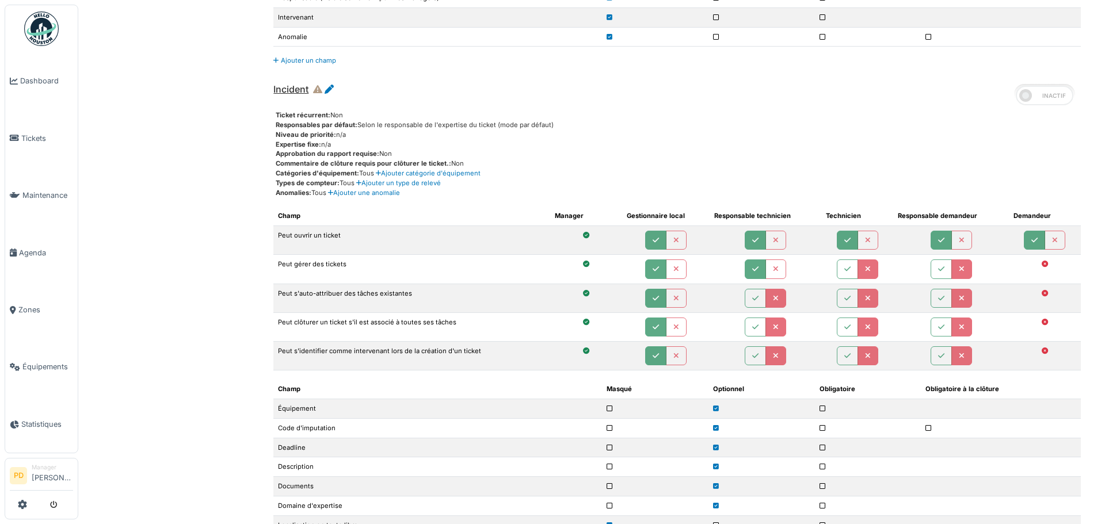
scroll to position [0, 0]
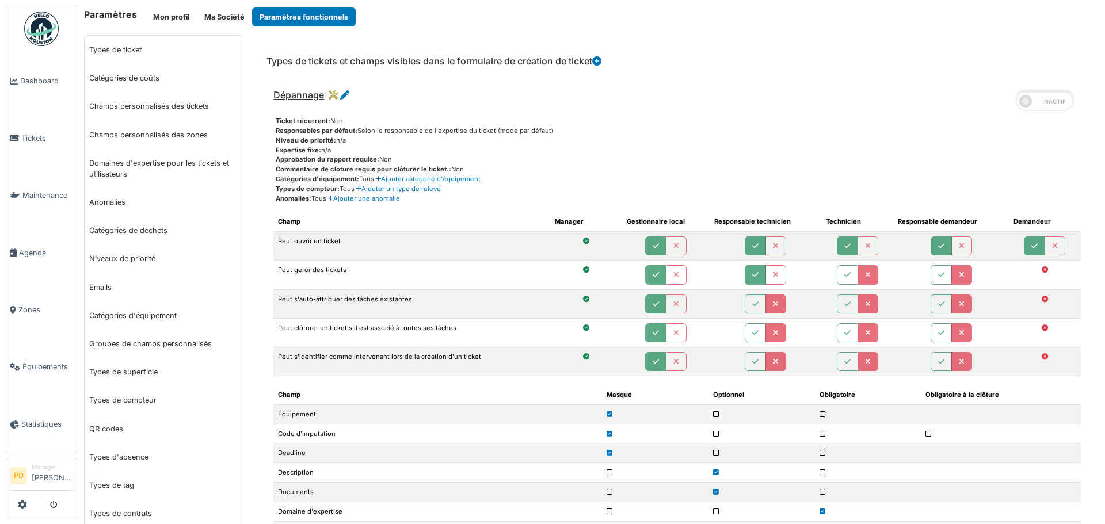
click at [99, 16] on h6 "Paramètres" at bounding box center [110, 14] width 53 height 11
click at [51, 21] on img at bounding box center [41, 29] width 35 height 35
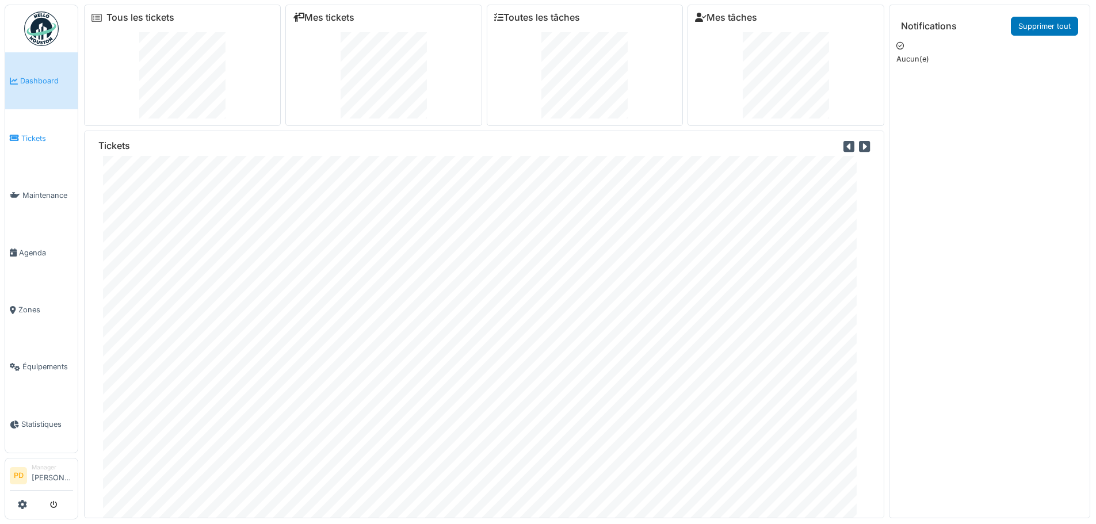
click at [21, 135] on span "Tickets" at bounding box center [47, 138] width 52 height 11
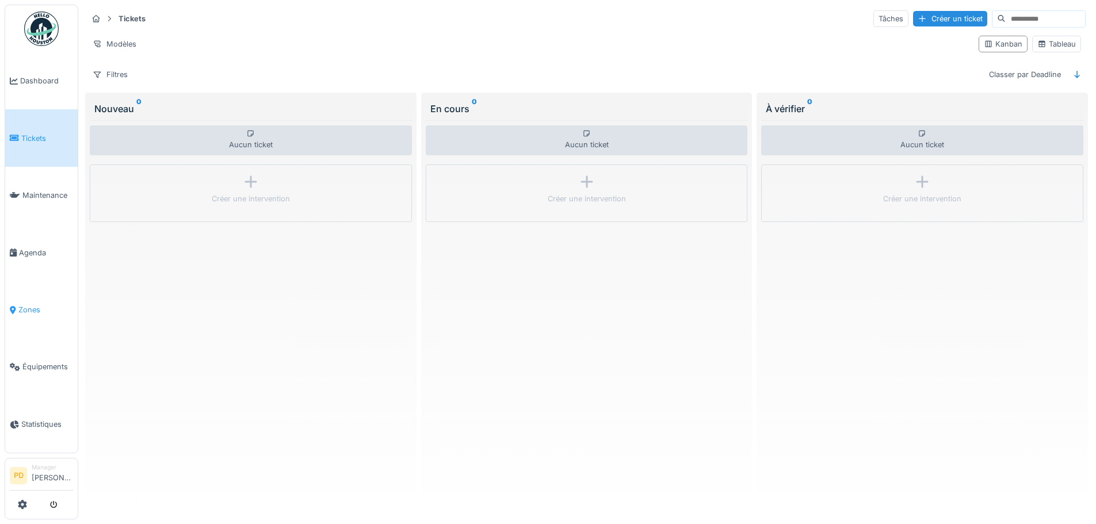
click at [16, 310] on link "Zones" at bounding box center [41, 309] width 72 height 57
